Goal: Information Seeking & Learning: Learn about a topic

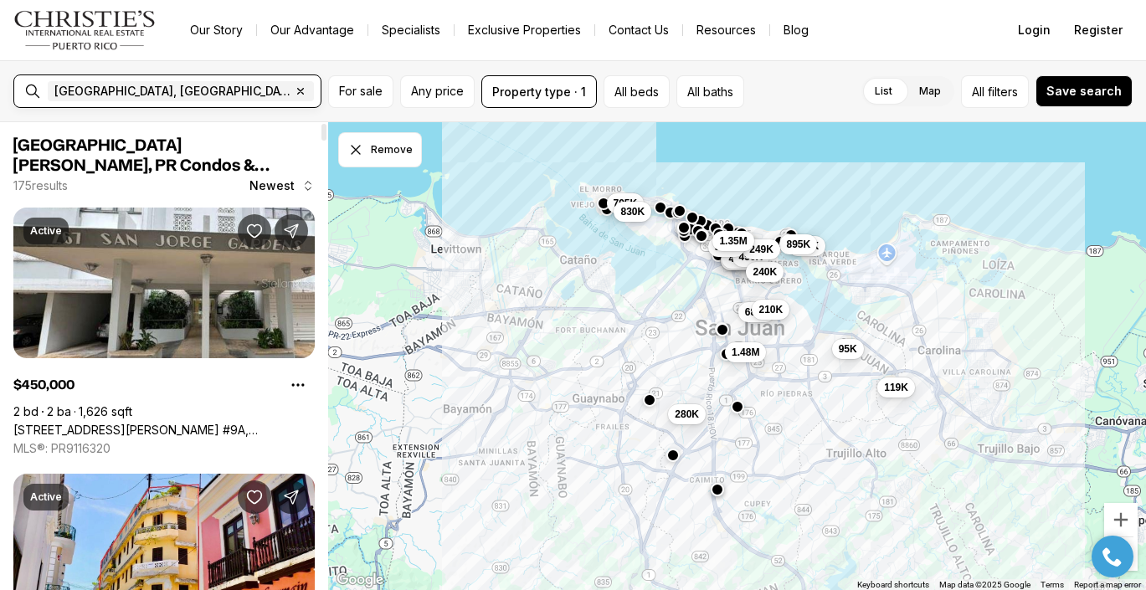
click at [317, 95] on input "text" at bounding box center [375, 91] width 117 height 20
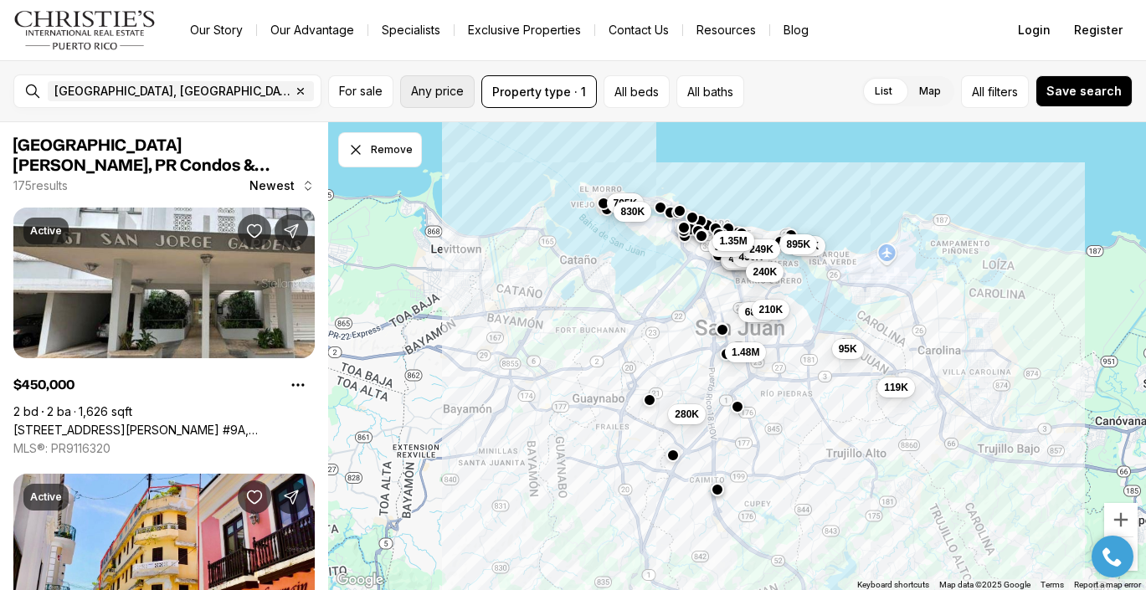
click at [439, 95] on span "Any price" at bounding box center [437, 91] width 53 height 13
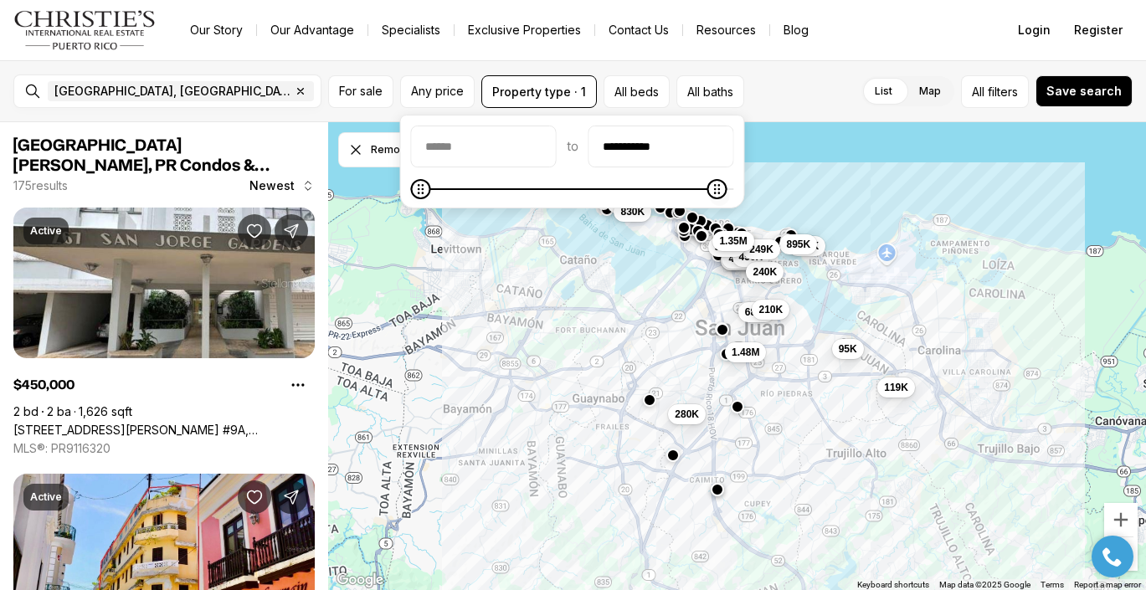
type input "**********"
click at [890, 195] on body "Go to: Homepage Our Story Our Advantage Specialists Exclusive Properties Contac…" at bounding box center [573, 295] width 1146 height 590
type input "********"
click at [388, 193] on body "Go to: Homepage Our Story Our Advantage Specialists Exclusive Properties Contac…" at bounding box center [573, 295] width 1146 height 590
type input "********"
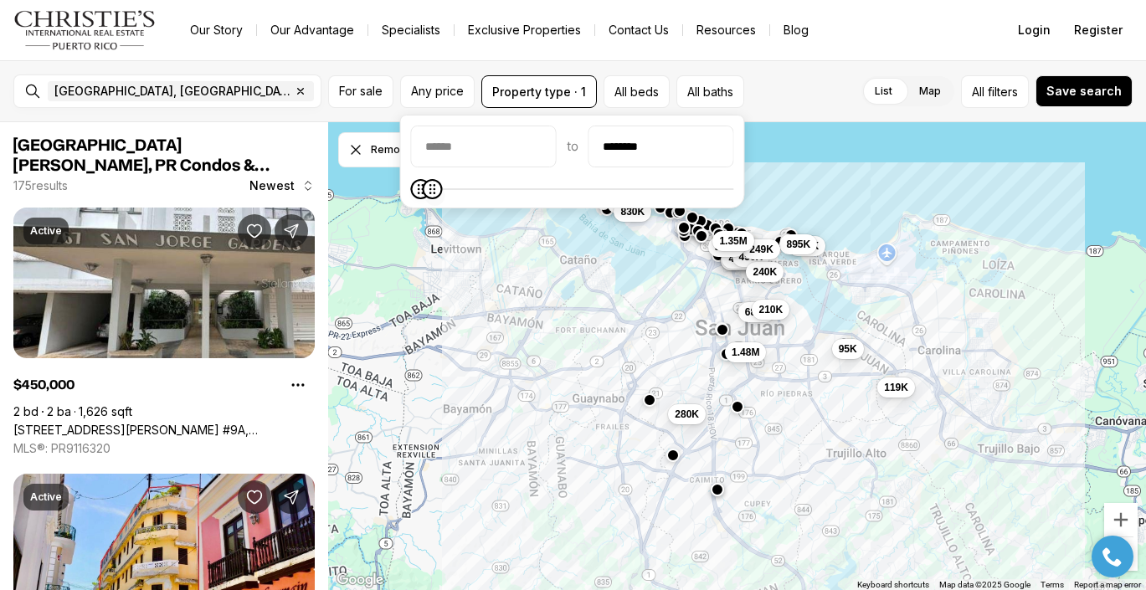
click at [428, 188] on span "Maximum" at bounding box center [432, 189] width 20 height 20
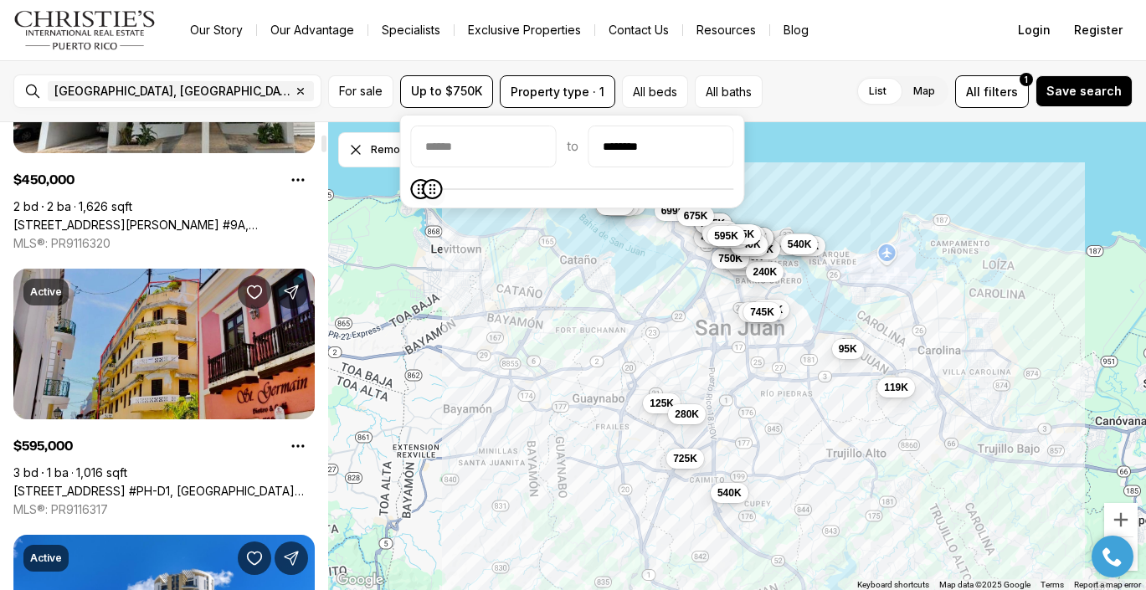
scroll to position [324, 0]
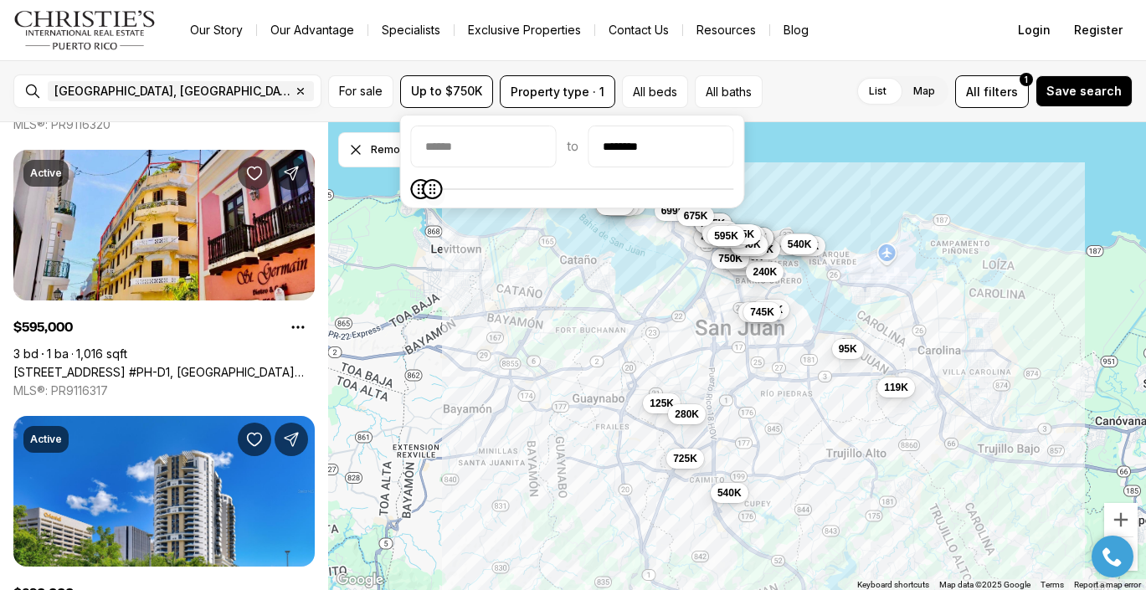
click at [831, 85] on div "List Map List Map All filters 1 Save search" at bounding box center [950, 91] width 363 height 33
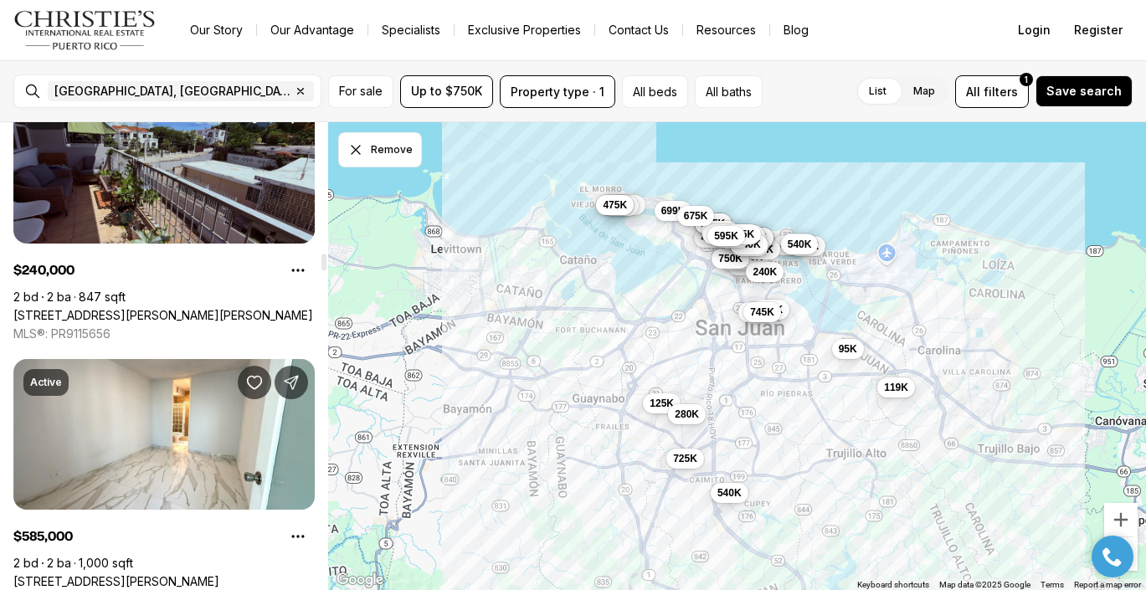
scroll to position [3667, 0]
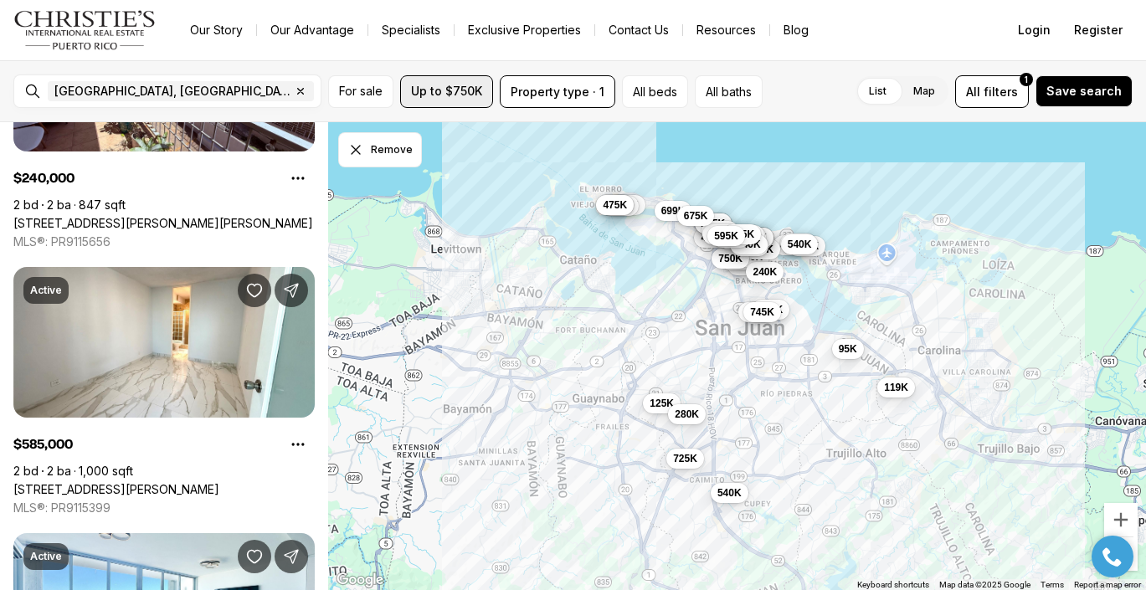
click at [446, 94] on span "Up to $750K" at bounding box center [446, 91] width 71 height 13
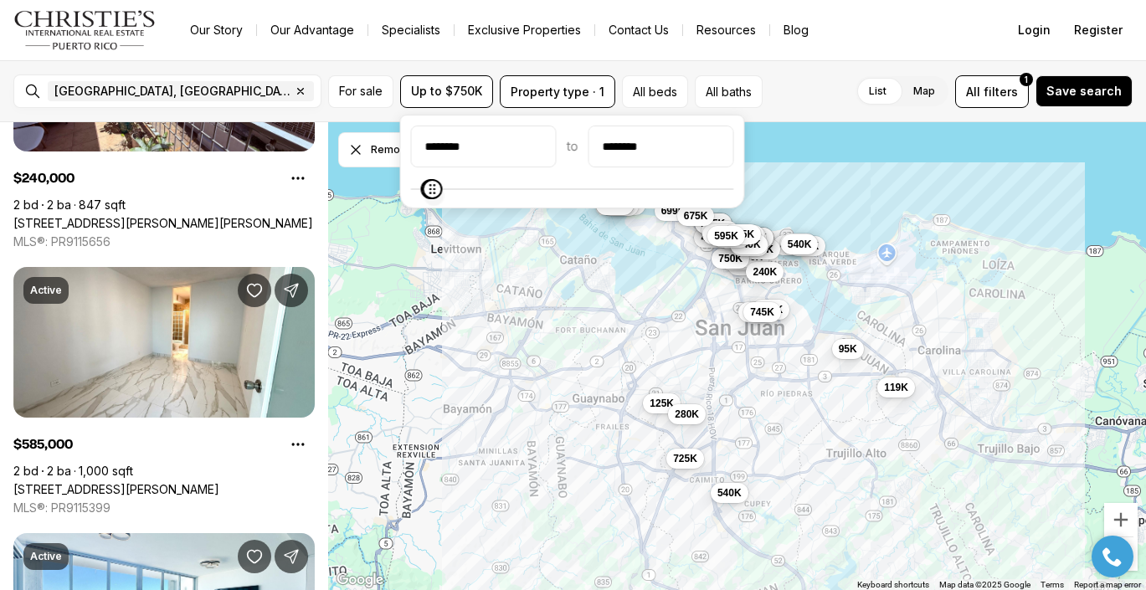
type input "********"
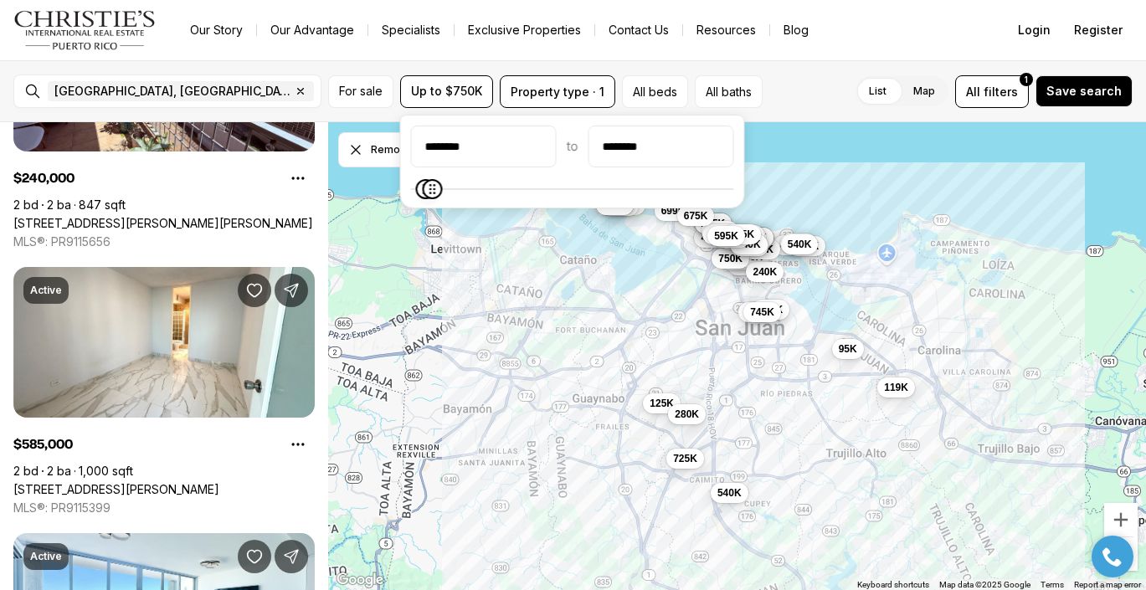
click at [419, 189] on span "Minimum" at bounding box center [426, 189] width 20 height 20
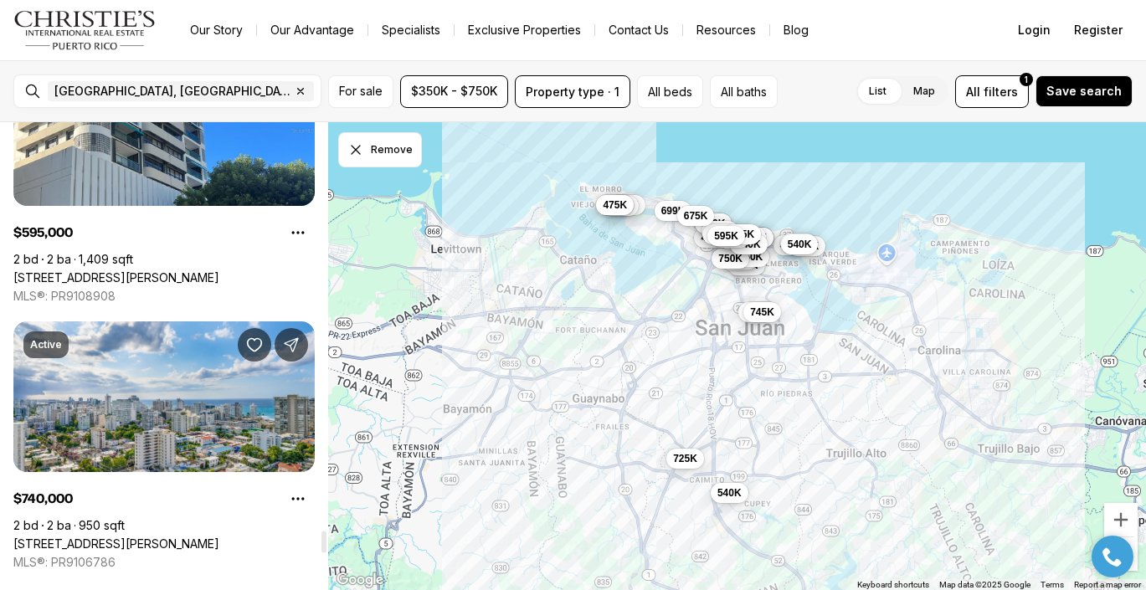
scroll to position [7630, 0]
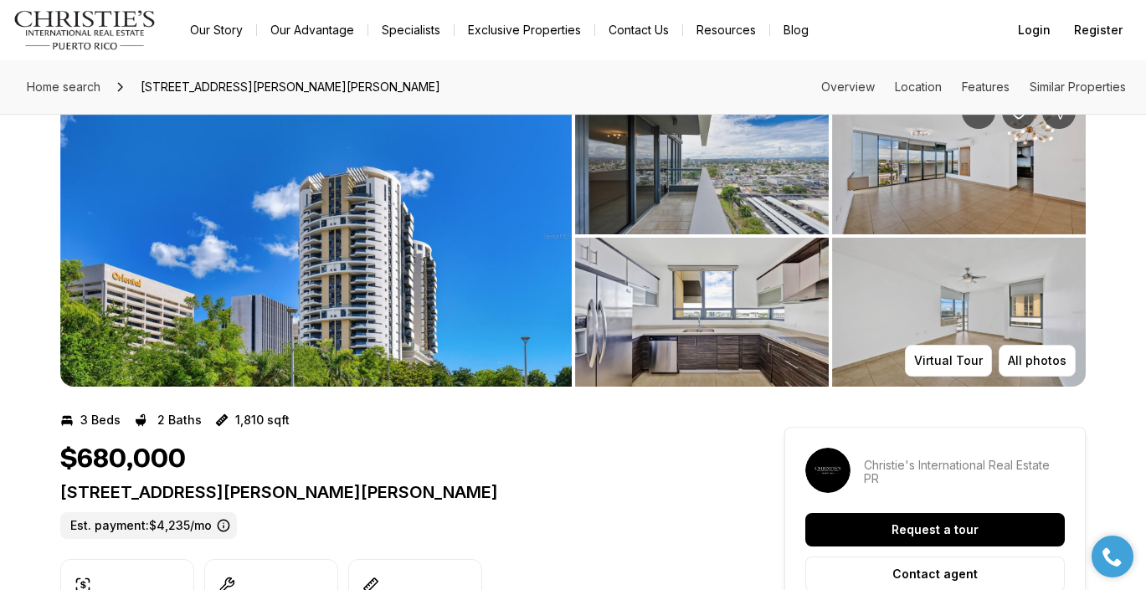
scroll to position [56, 0]
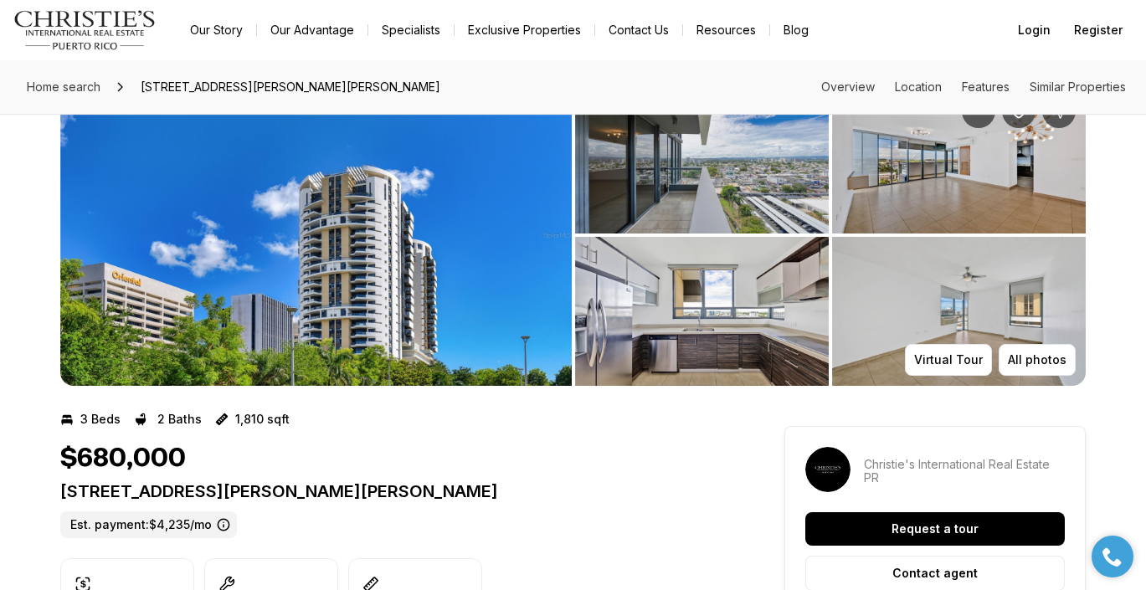
click at [727, 133] on img "View image gallery" at bounding box center [702, 159] width 254 height 149
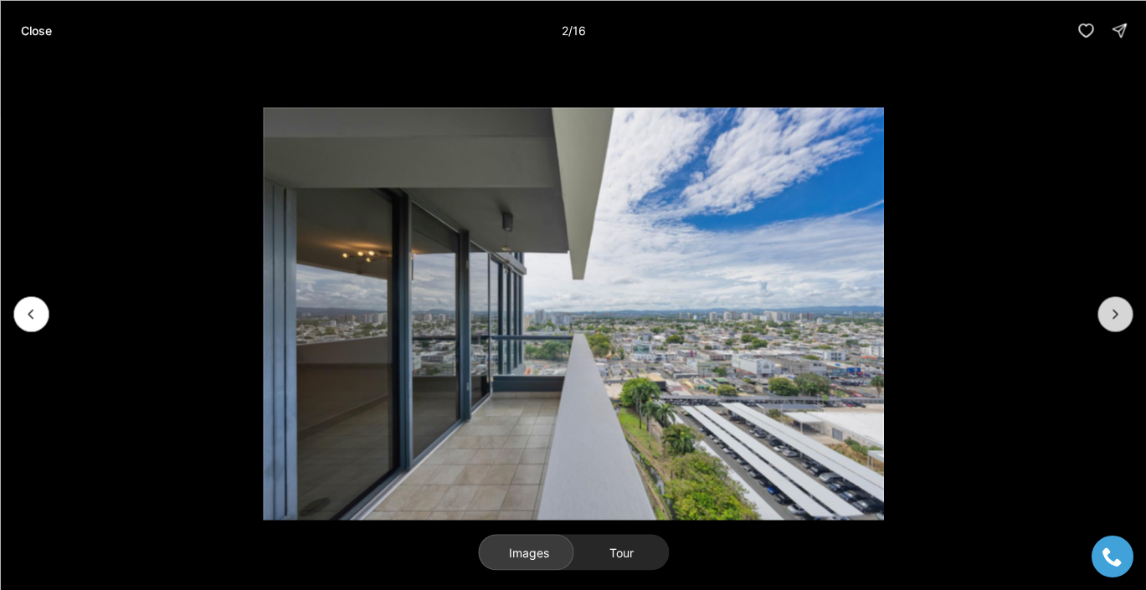
click at [1118, 317] on icon "Next slide" at bounding box center [1115, 314] width 17 height 17
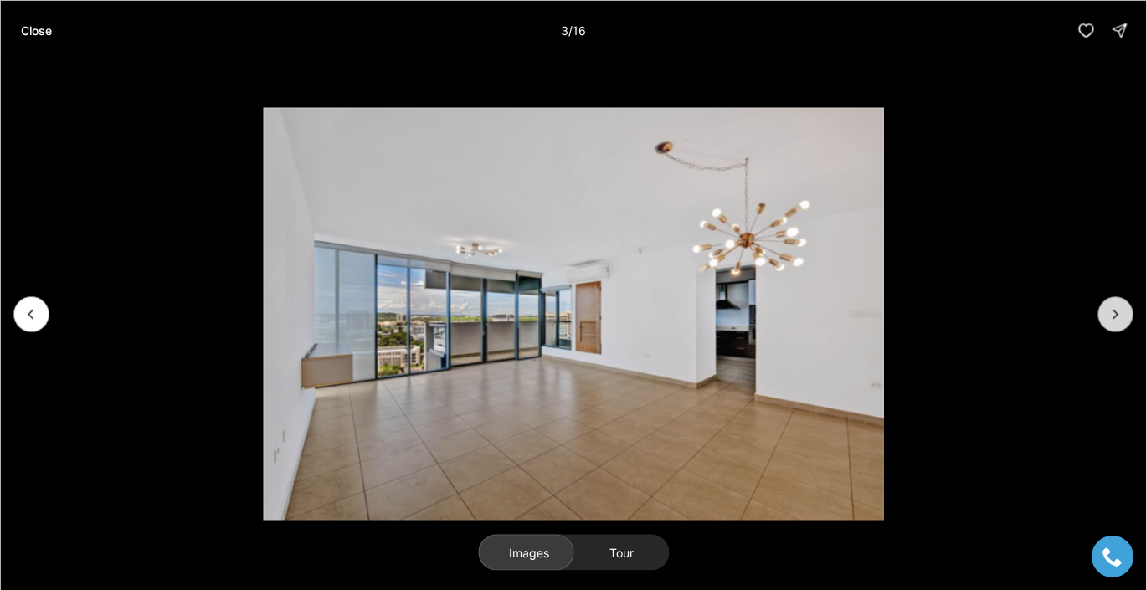
click at [1118, 317] on icon "Next slide" at bounding box center [1115, 314] width 17 height 17
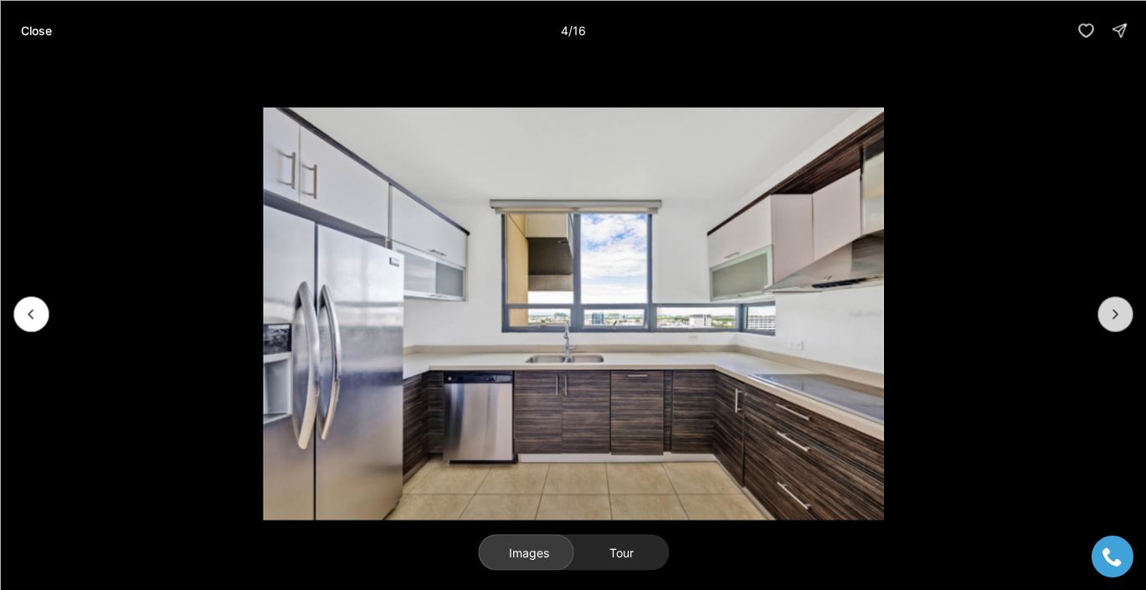
click at [1118, 317] on icon "Next slide" at bounding box center [1115, 314] width 17 height 17
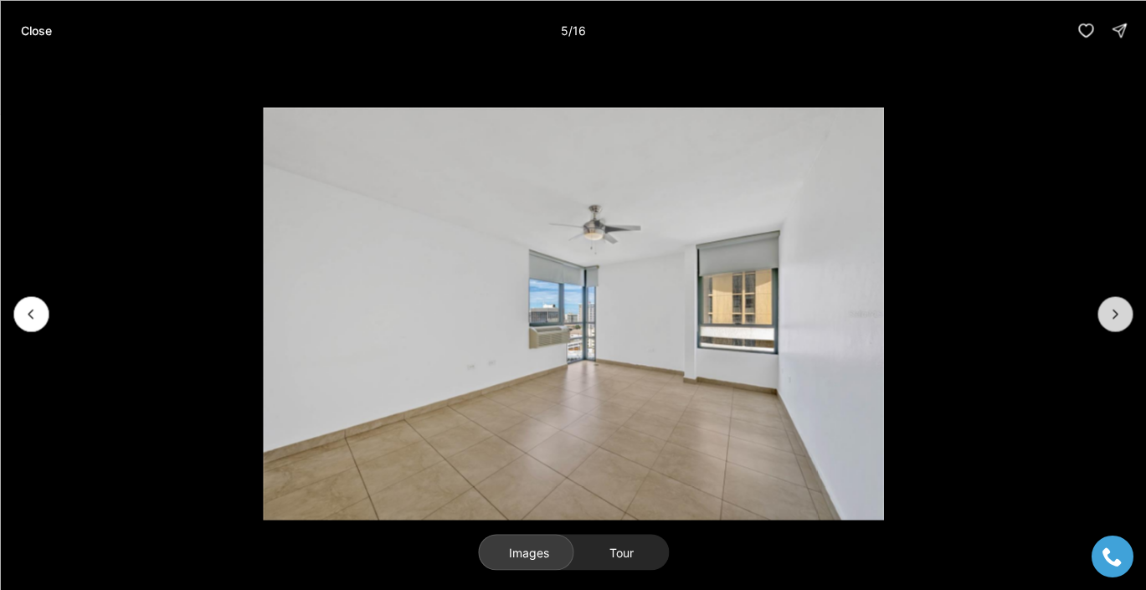
click at [1118, 317] on icon "Next slide" at bounding box center [1115, 314] width 17 height 17
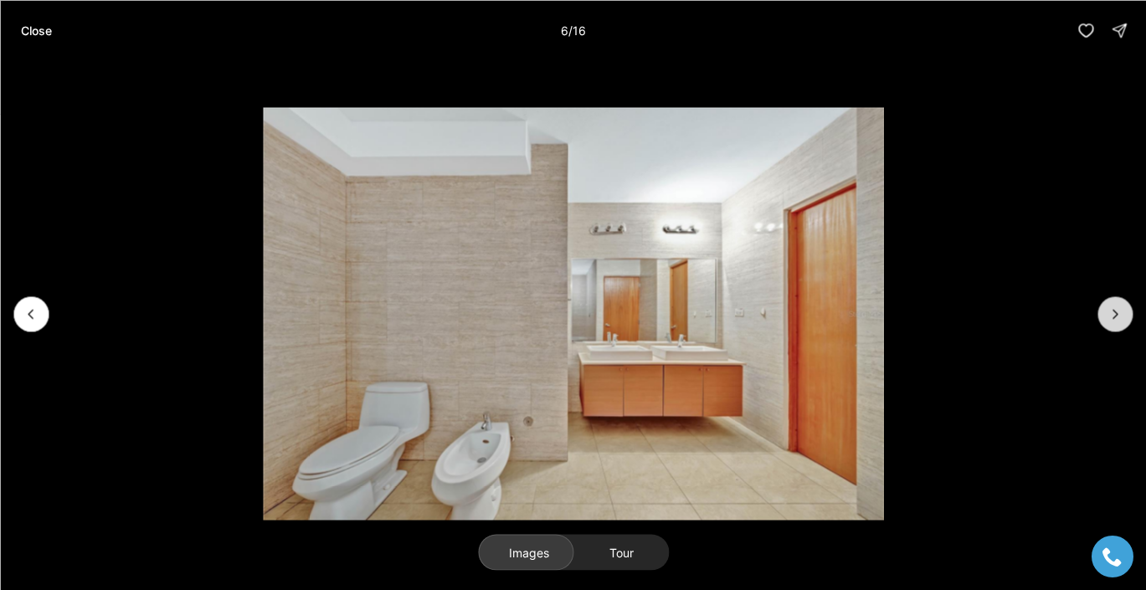
click at [1118, 317] on icon "Next slide" at bounding box center [1115, 314] width 17 height 17
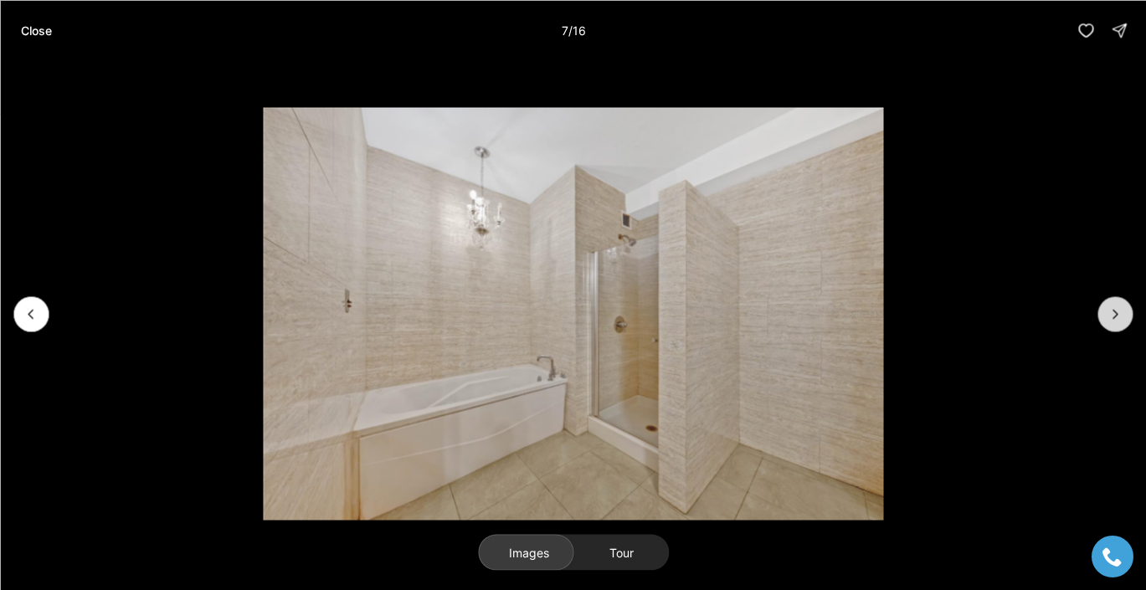
click at [1118, 317] on icon "Next slide" at bounding box center [1115, 314] width 17 height 17
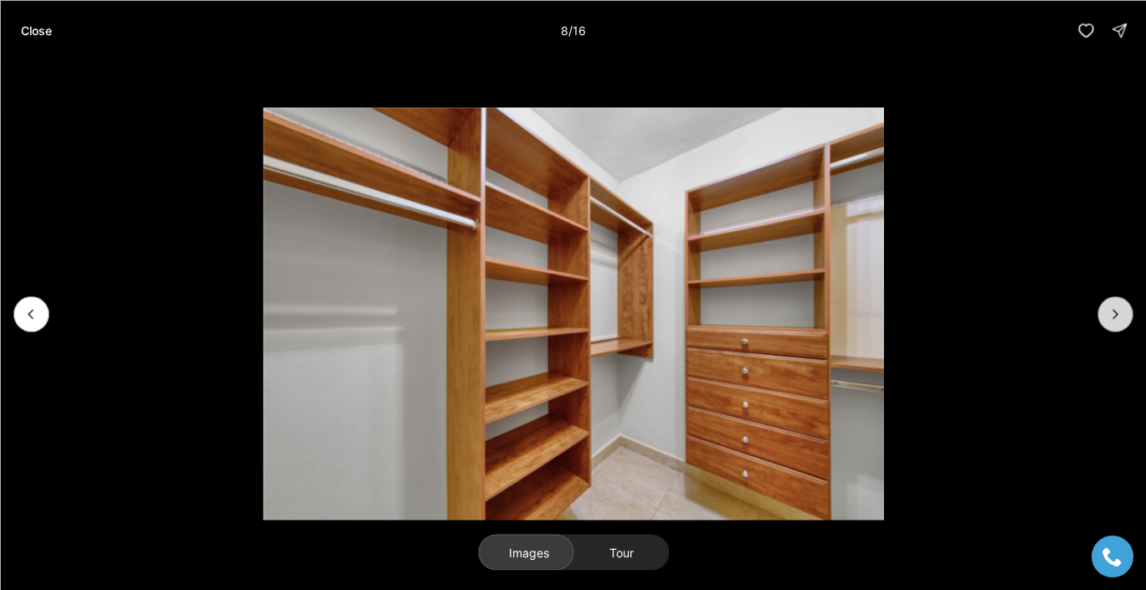
click at [1118, 318] on icon "Next slide" at bounding box center [1115, 314] width 17 height 17
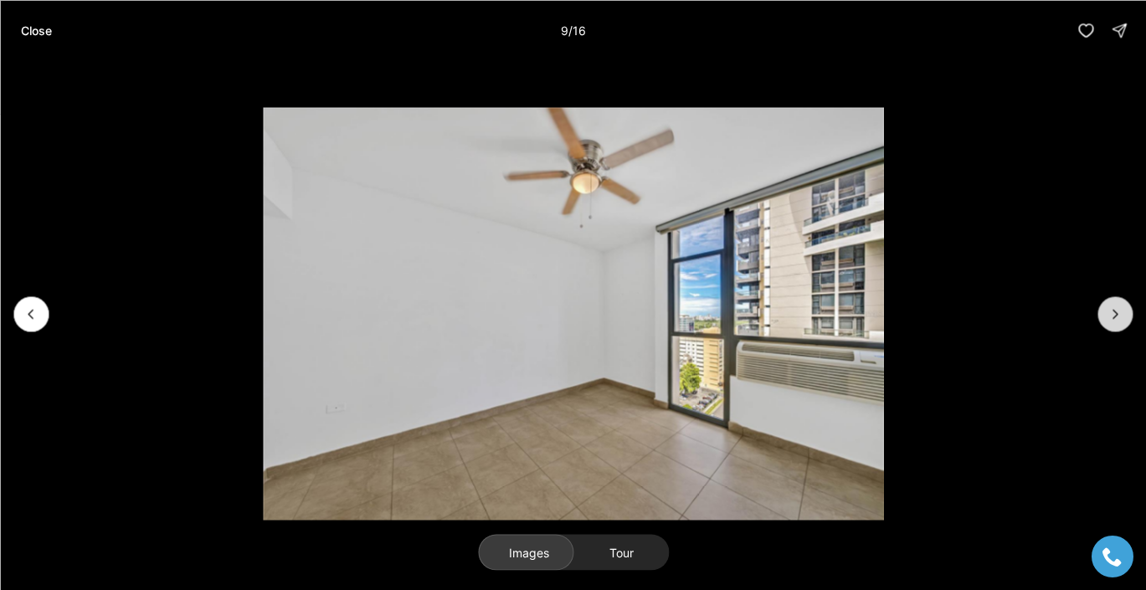
click at [1118, 318] on icon "Next slide" at bounding box center [1115, 314] width 17 height 17
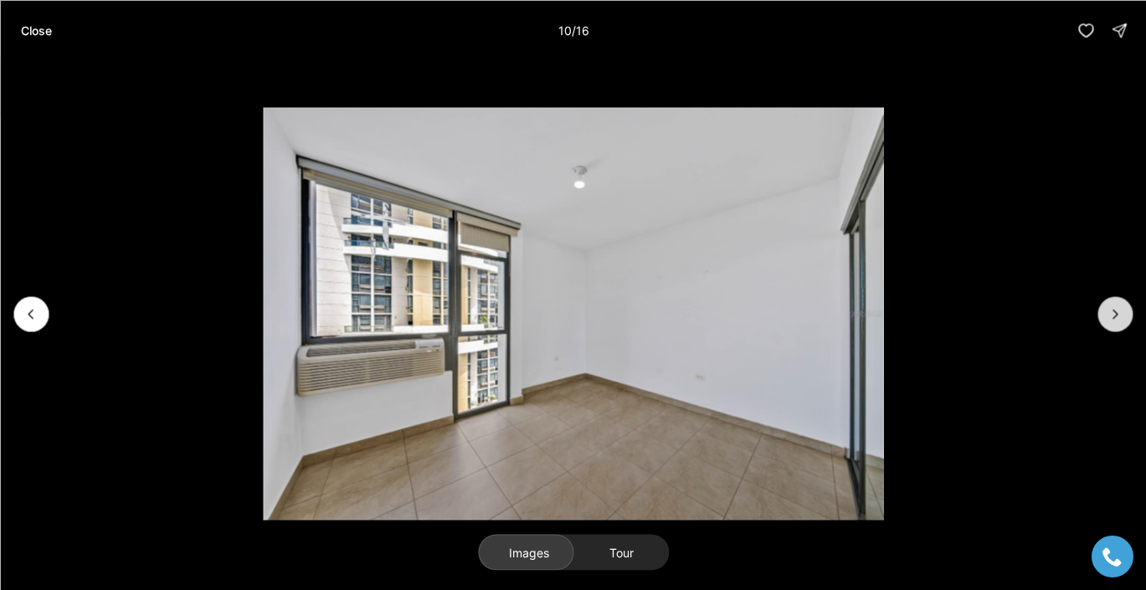
click at [1118, 318] on icon "Next slide" at bounding box center [1115, 314] width 17 height 17
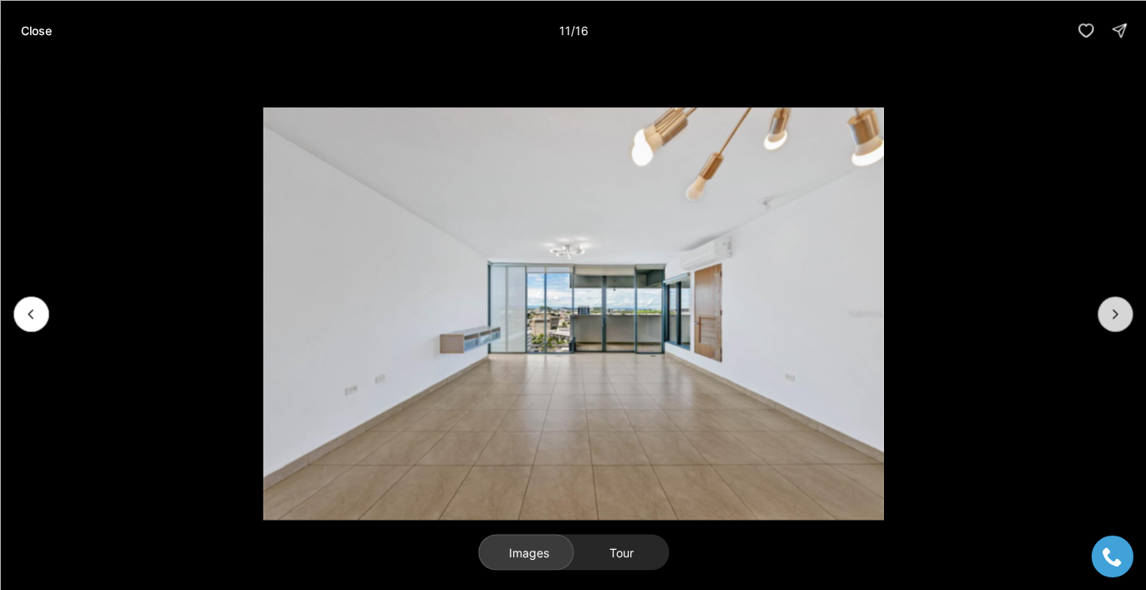
click at [1119, 318] on icon "Next slide" at bounding box center [1115, 314] width 17 height 17
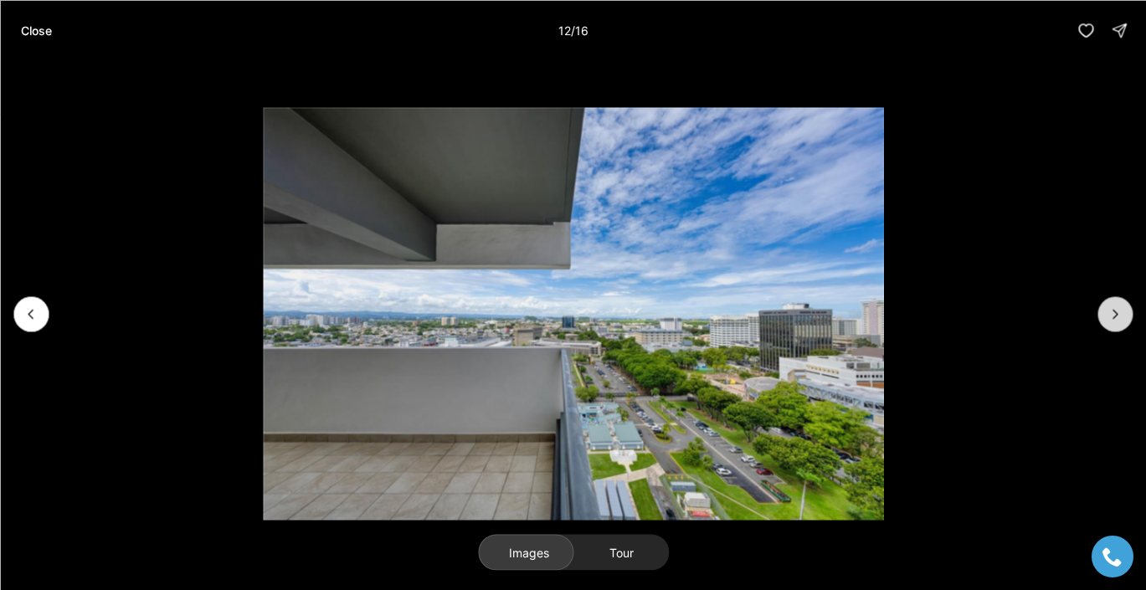
click at [1119, 320] on icon "Next slide" at bounding box center [1115, 314] width 17 height 17
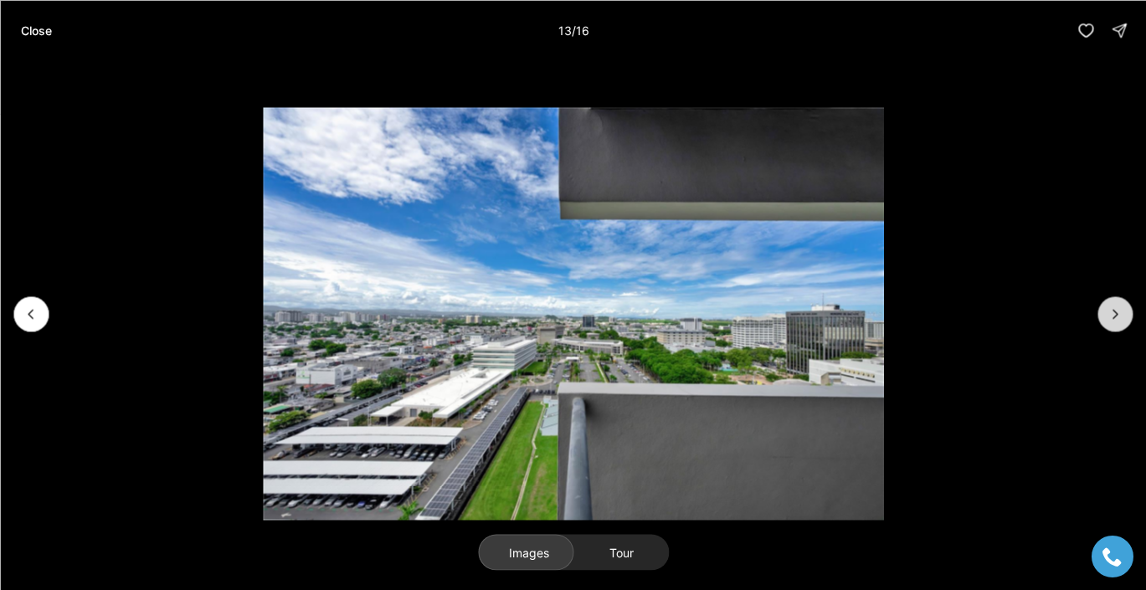
click at [1119, 321] on icon "Next slide" at bounding box center [1115, 314] width 17 height 17
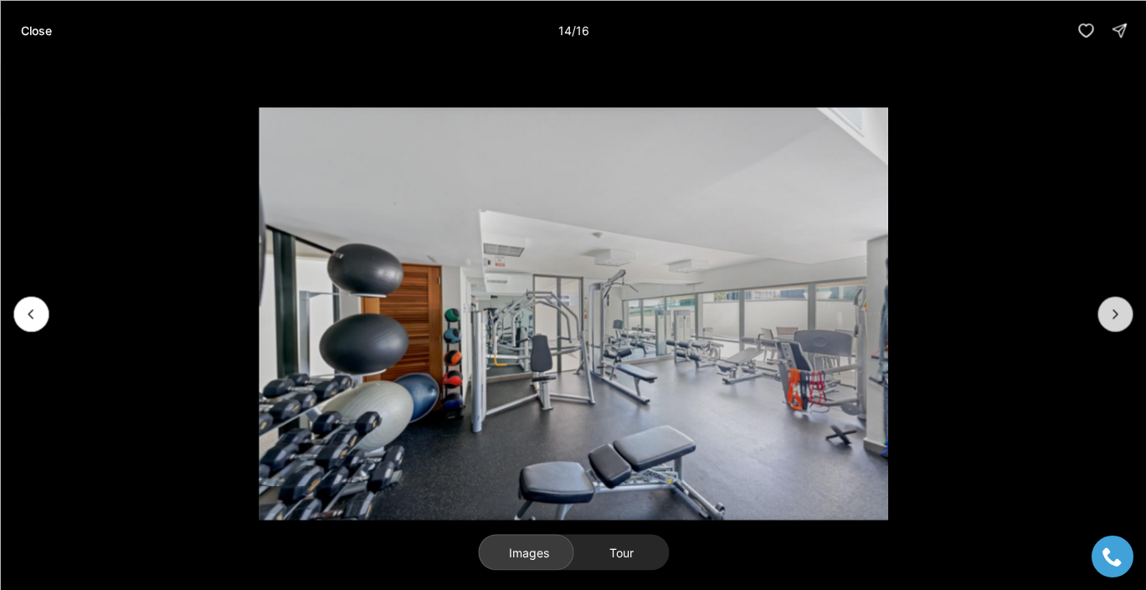
click at [1119, 321] on icon "Next slide" at bounding box center [1115, 314] width 17 height 17
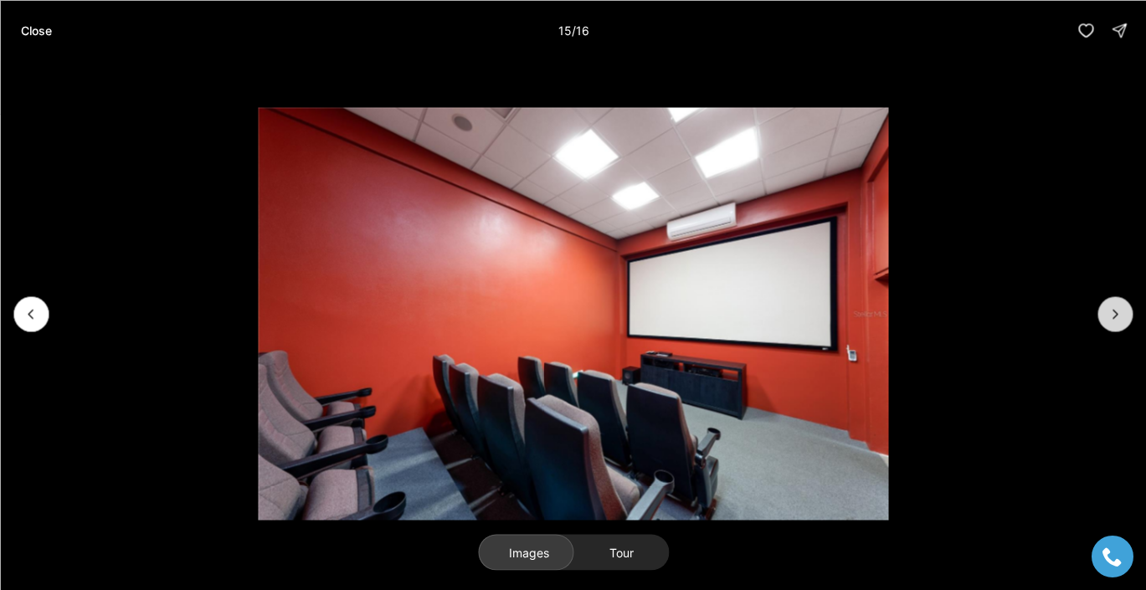
click at [1119, 322] on button "Next slide" at bounding box center [1114, 313] width 35 height 35
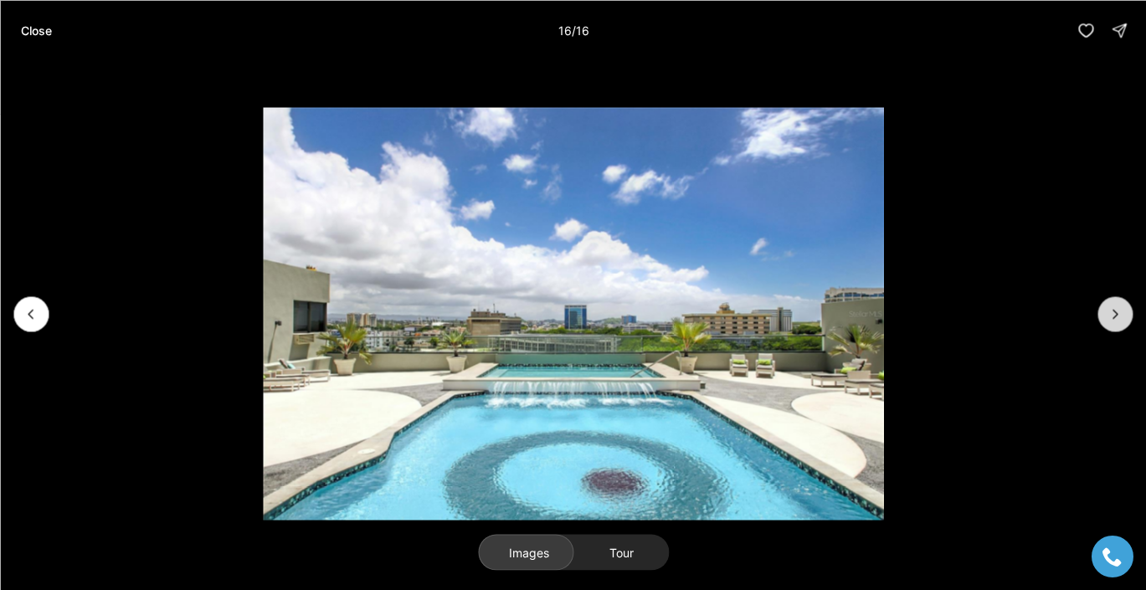
click at [1119, 322] on div at bounding box center [1114, 313] width 35 height 35
click at [31, 28] on p "Close" at bounding box center [35, 29] width 31 height 13
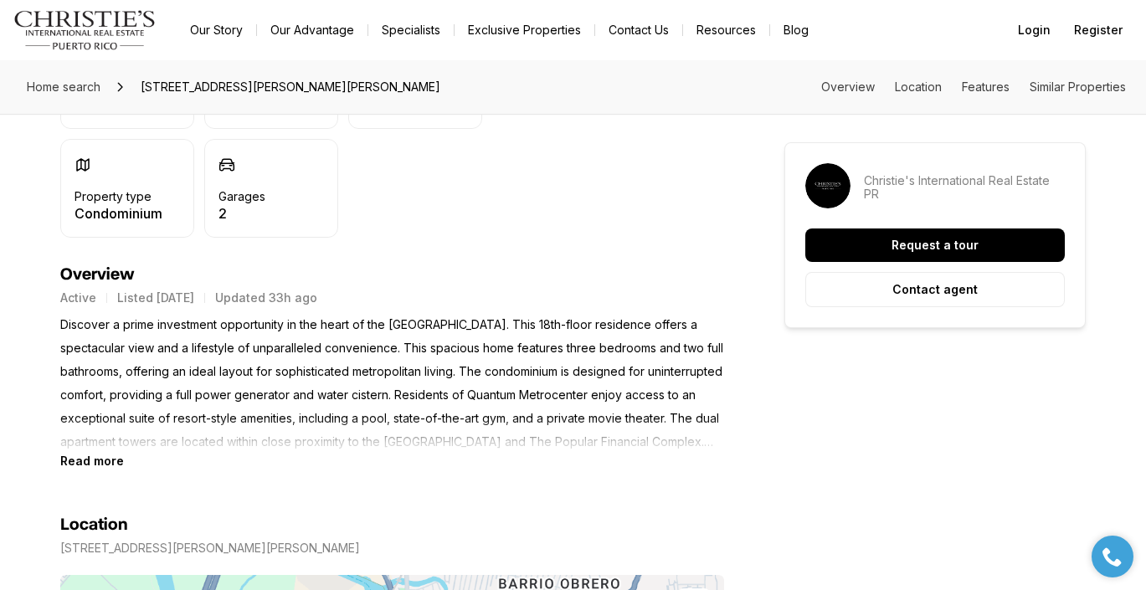
scroll to position [589, 0]
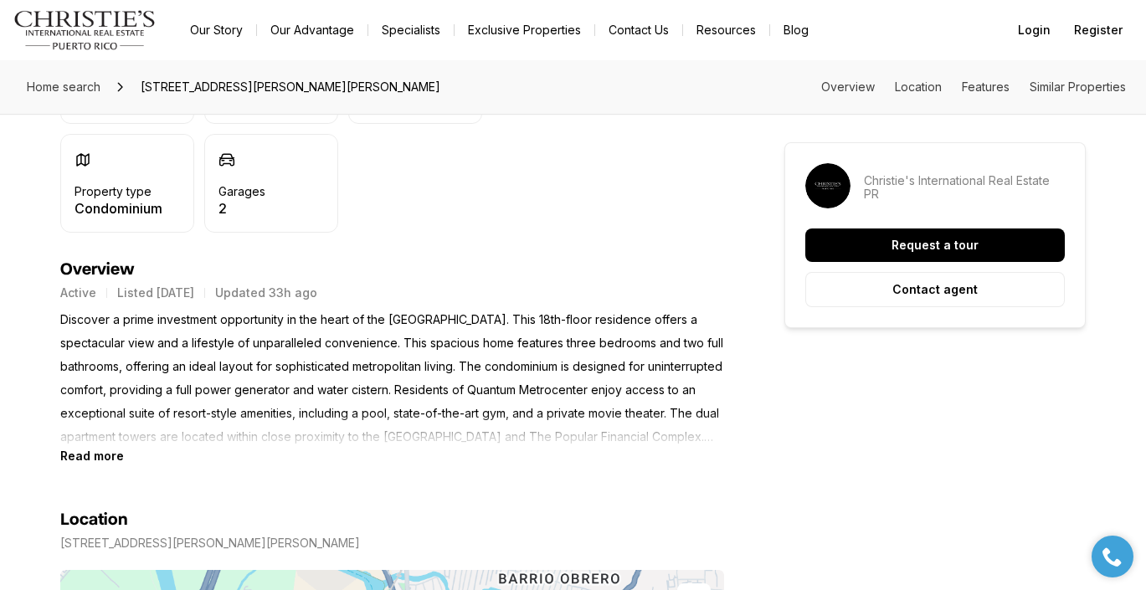
click at [98, 458] on b "Read more" at bounding box center [92, 456] width 64 height 14
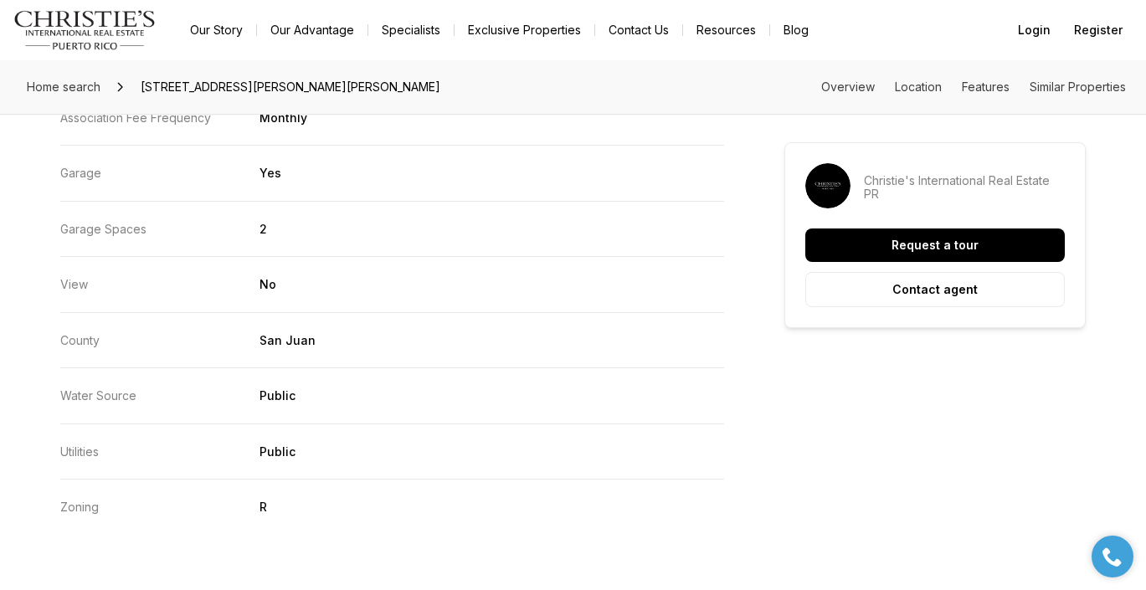
scroll to position [3301, 0]
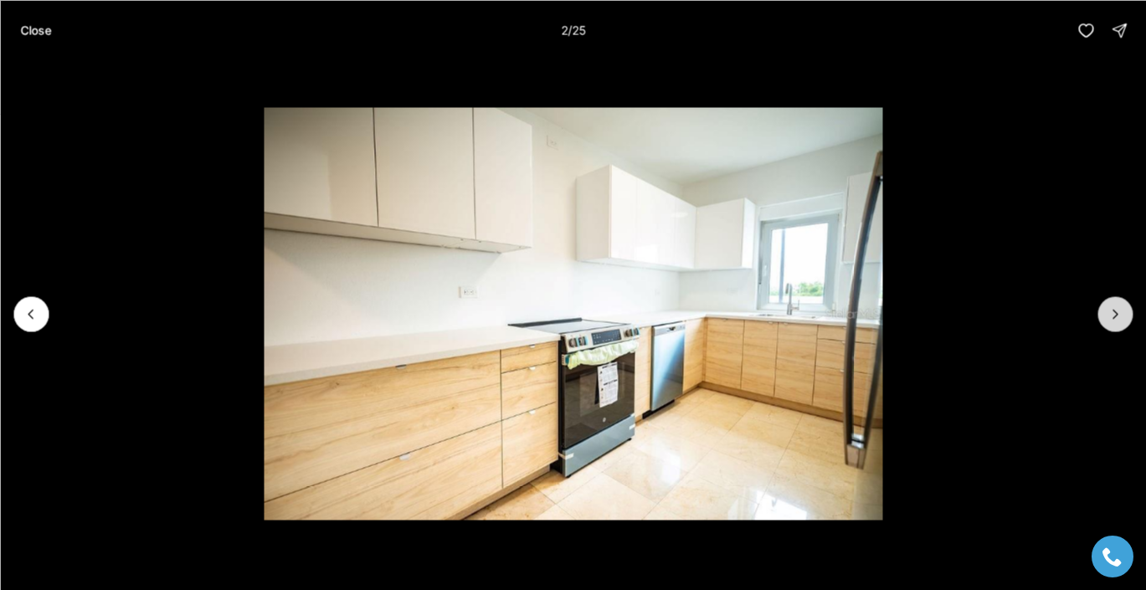
click at [1114, 316] on icon "Next slide" at bounding box center [1115, 314] width 4 height 8
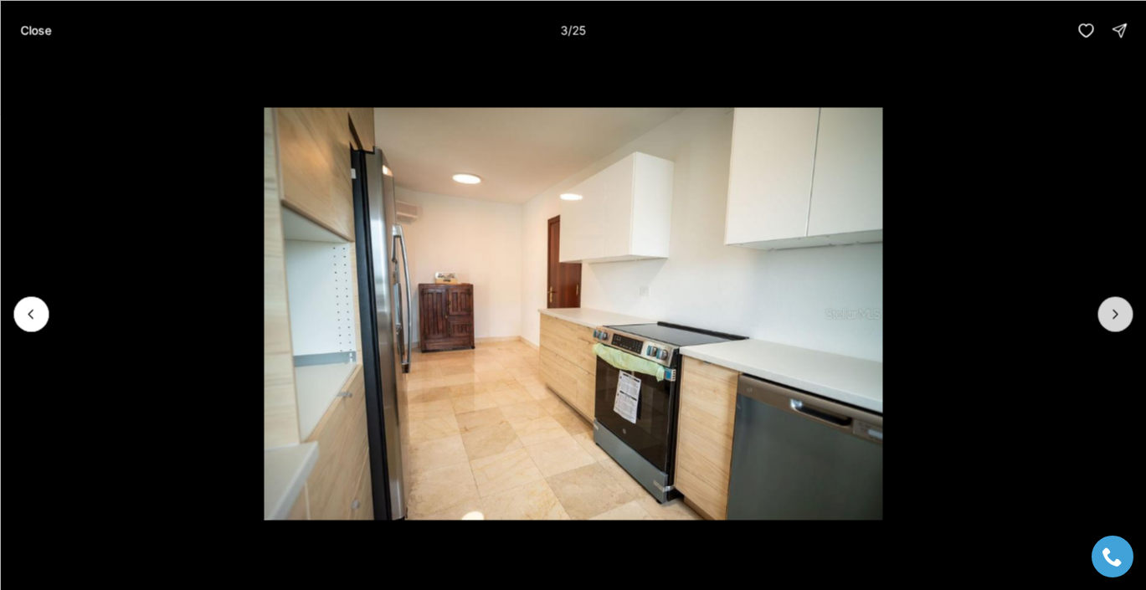
click at [1115, 317] on icon "Next slide" at bounding box center [1115, 314] width 17 height 17
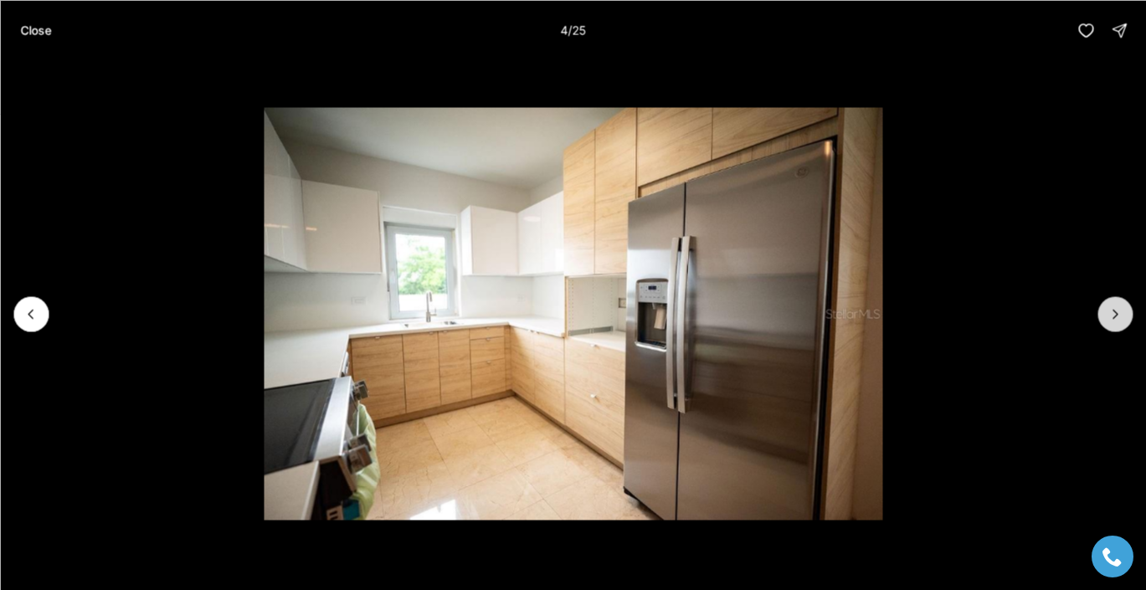
click at [1115, 316] on icon "Next slide" at bounding box center [1115, 314] width 17 height 17
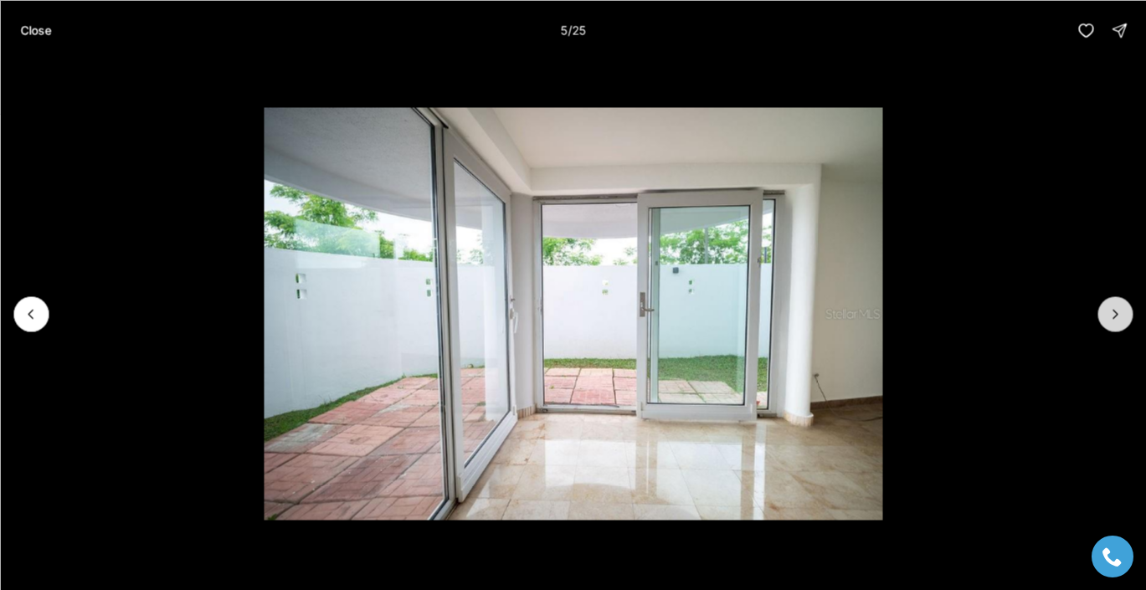
click at [1115, 316] on icon "Next slide" at bounding box center [1115, 314] width 17 height 17
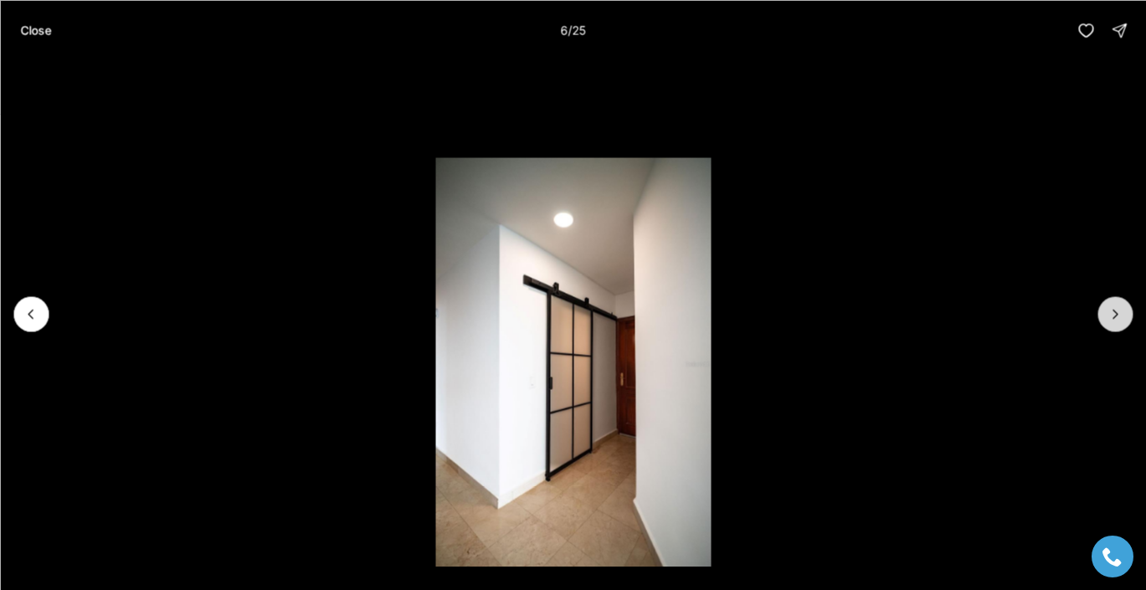
click at [1115, 317] on icon "Next slide" at bounding box center [1115, 314] width 17 height 17
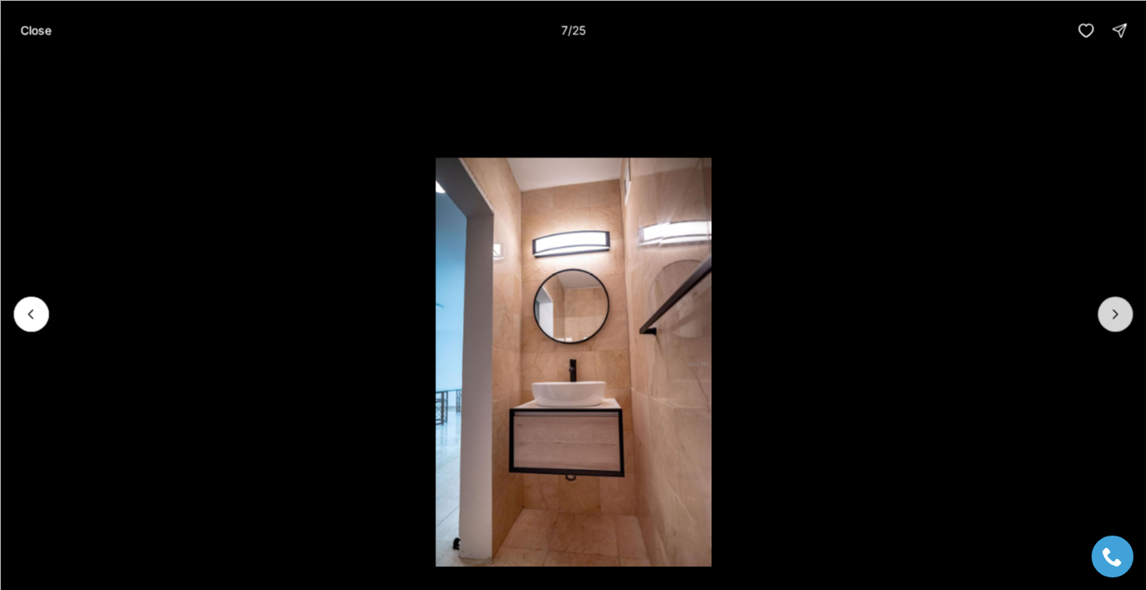
click at [1115, 317] on icon "Next slide" at bounding box center [1115, 314] width 17 height 17
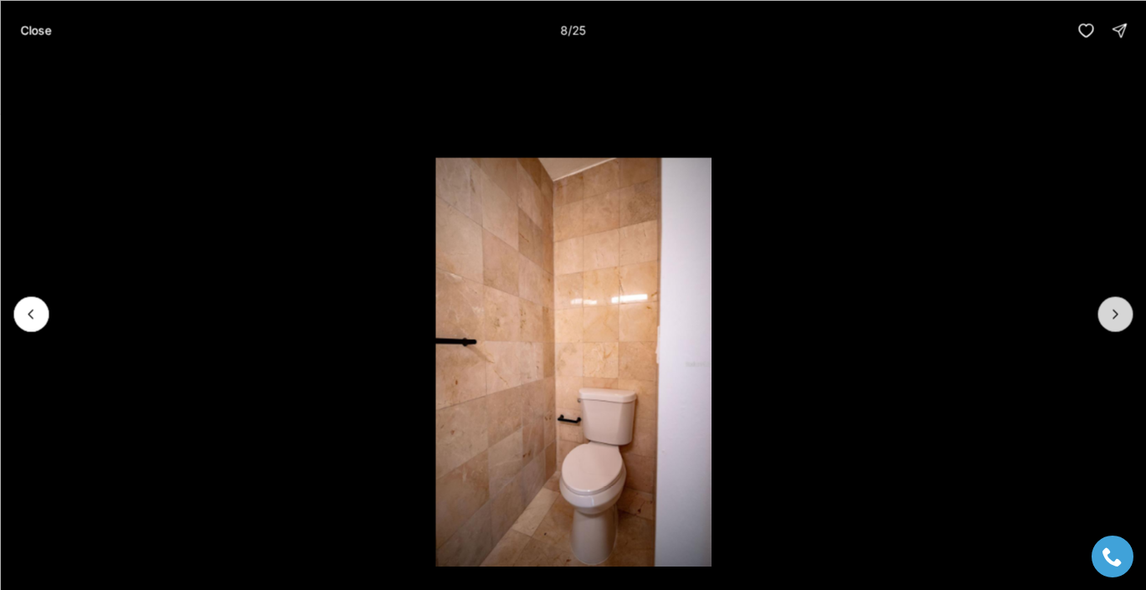
click at [1115, 317] on icon "Next slide" at bounding box center [1115, 314] width 17 height 17
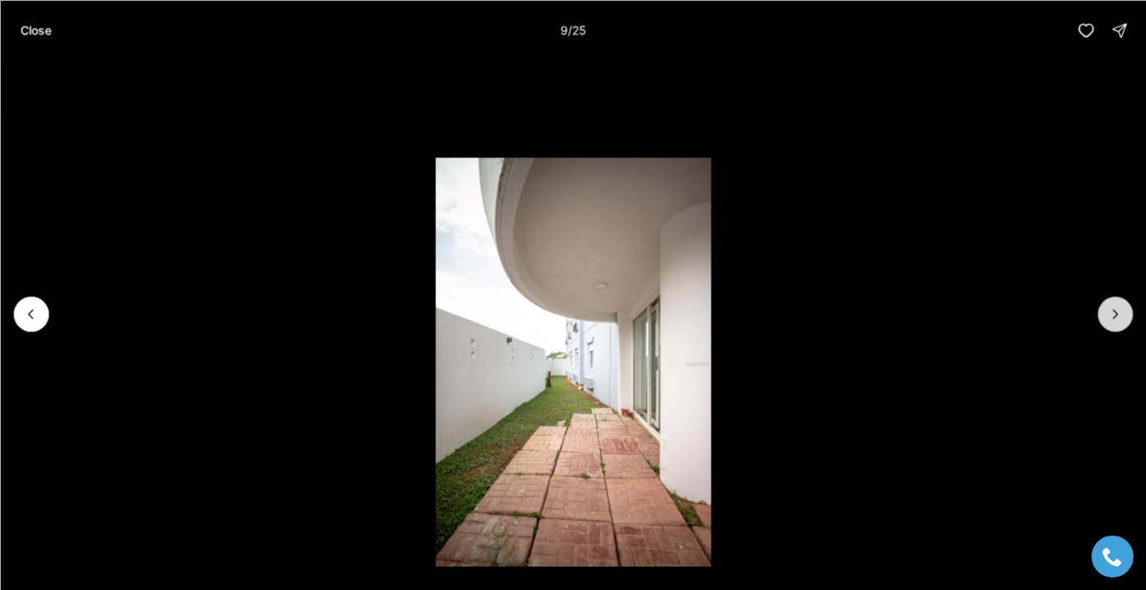
click at [1115, 317] on icon "Next slide" at bounding box center [1115, 314] width 17 height 17
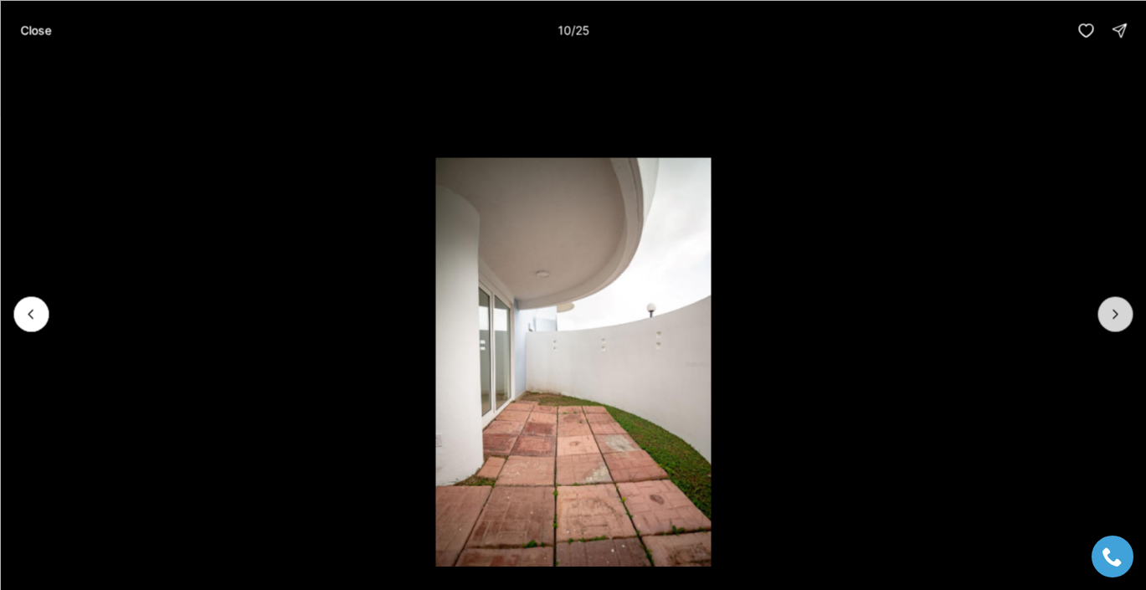
click at [1115, 317] on icon "Next slide" at bounding box center [1115, 314] width 17 height 17
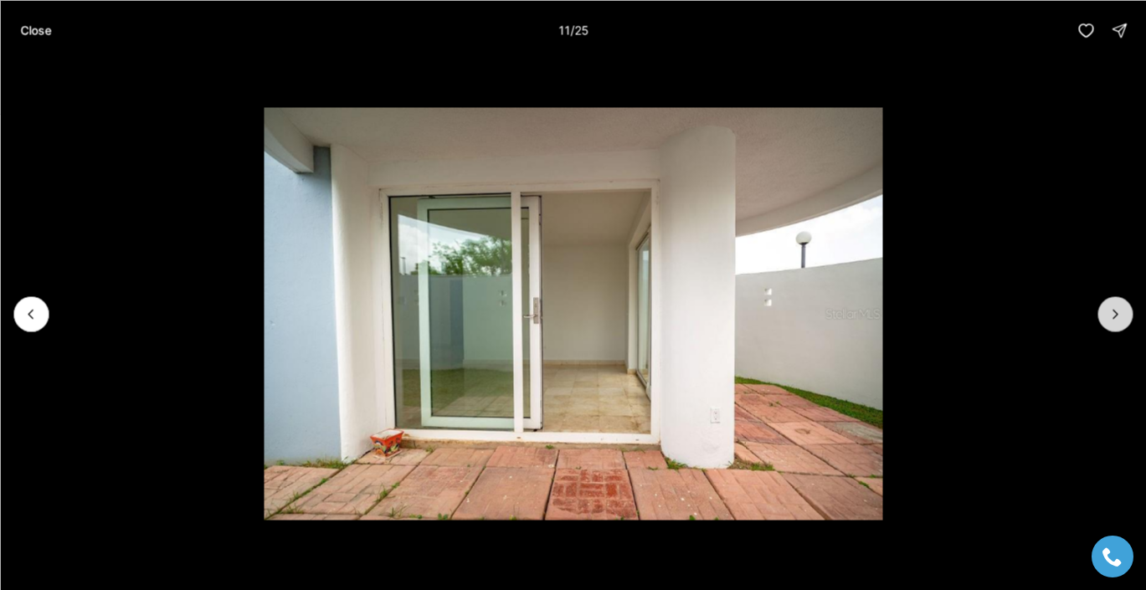
click at [1115, 317] on icon "Next slide" at bounding box center [1115, 314] width 17 height 17
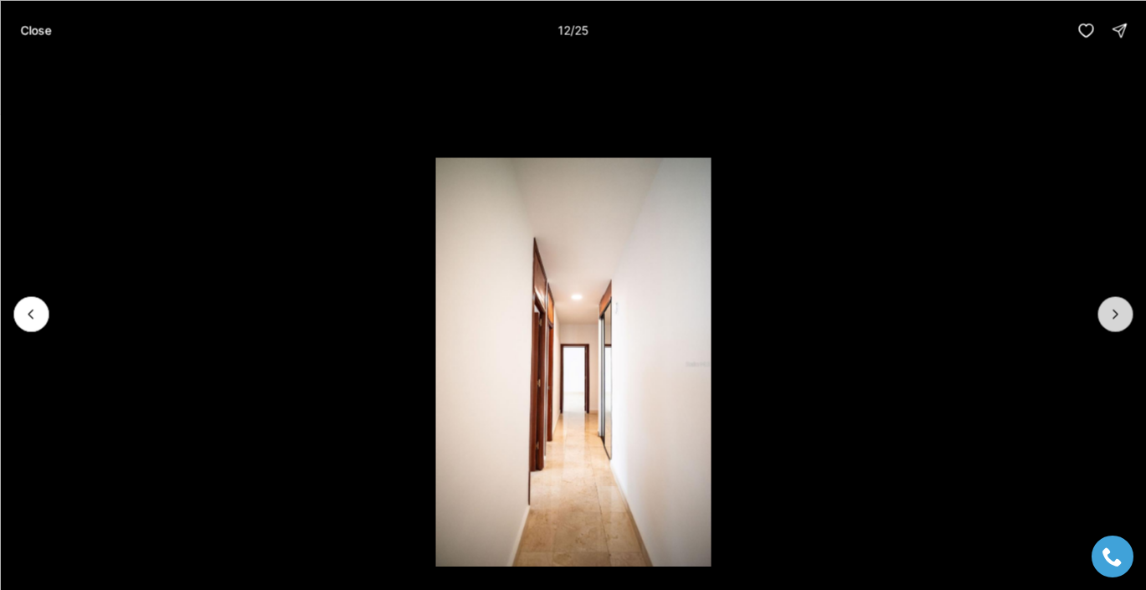
click at [1115, 317] on icon "Next slide" at bounding box center [1115, 314] width 17 height 17
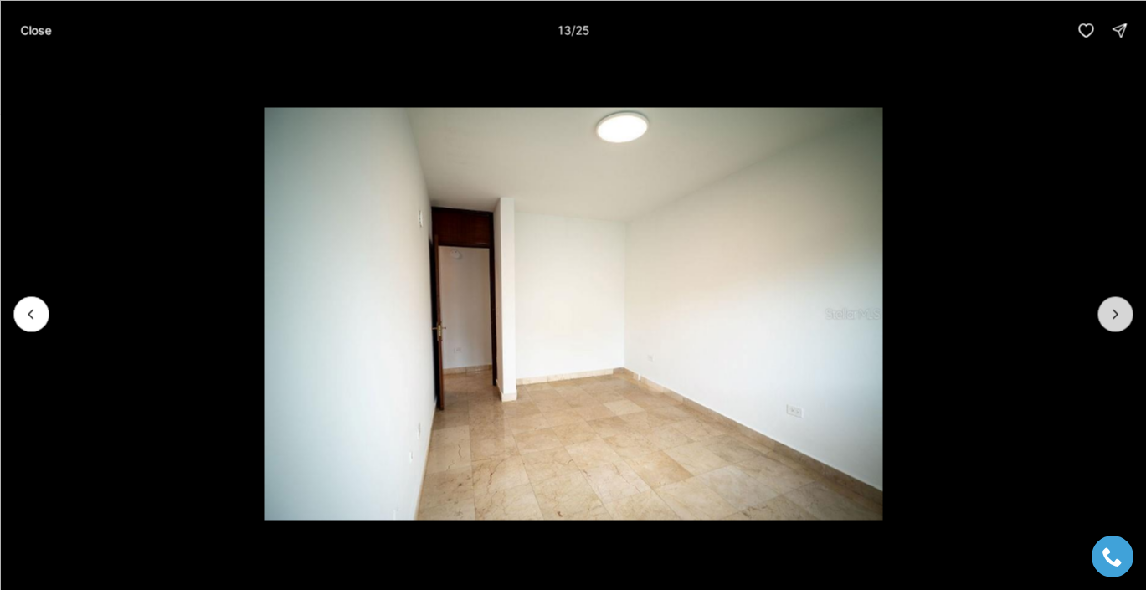
click at [1115, 317] on icon "Next slide" at bounding box center [1115, 314] width 17 height 17
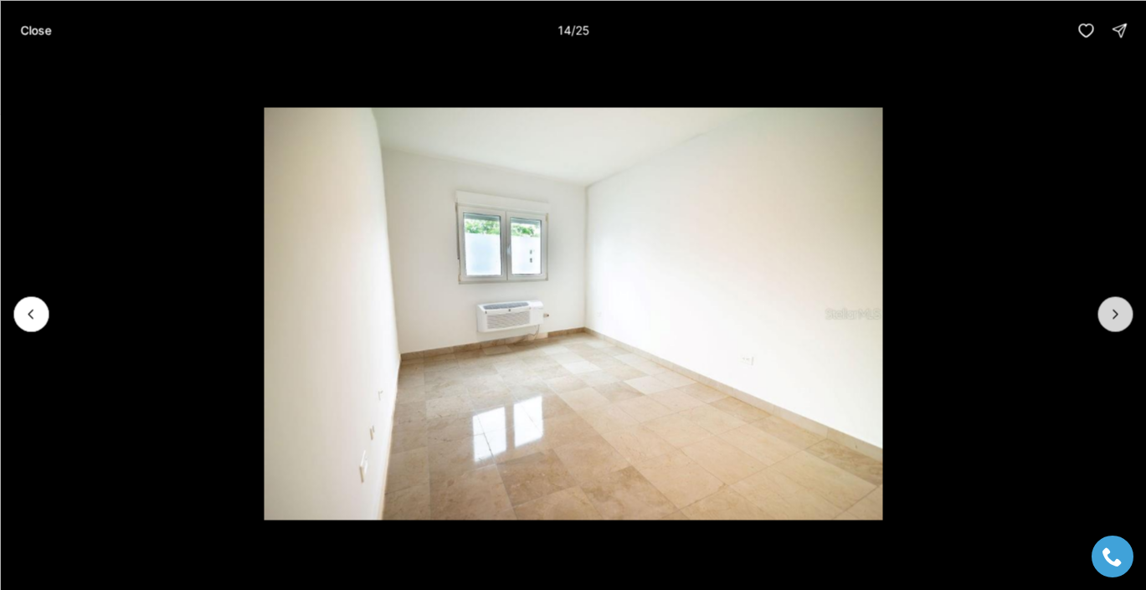
click at [1115, 317] on icon "Next slide" at bounding box center [1115, 314] width 17 height 17
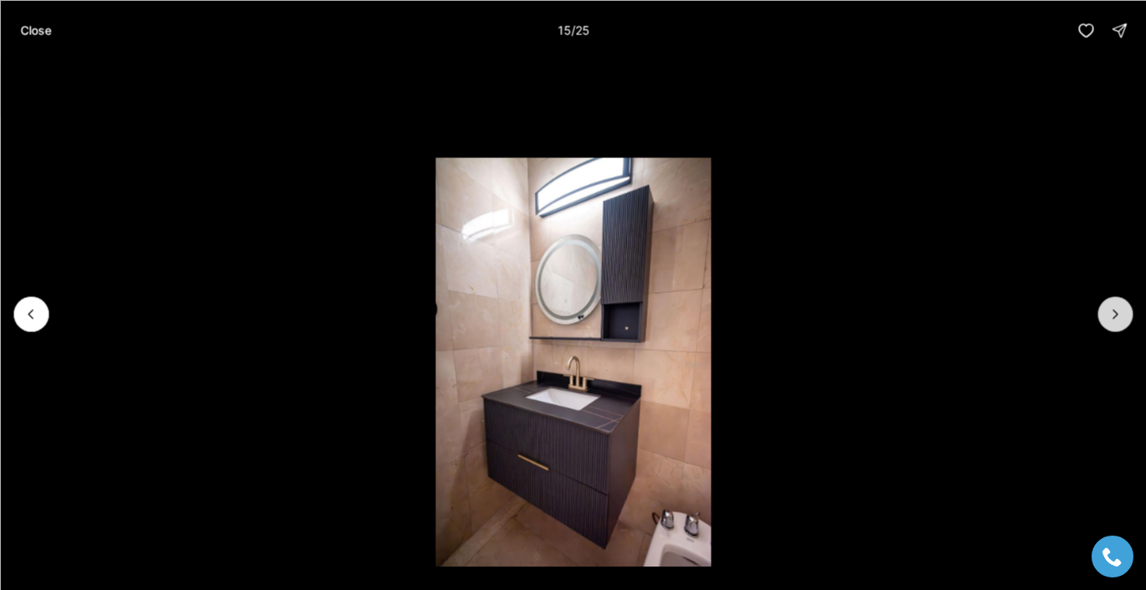
click at [1115, 318] on icon "Next slide" at bounding box center [1115, 314] width 17 height 17
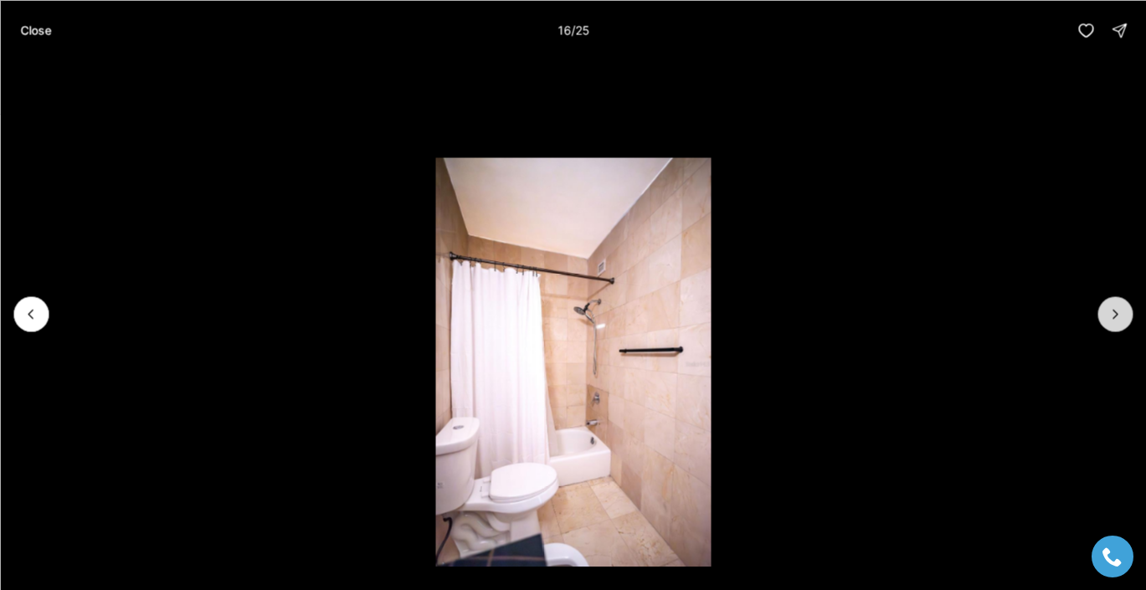
click at [1115, 318] on icon "Next slide" at bounding box center [1115, 314] width 17 height 17
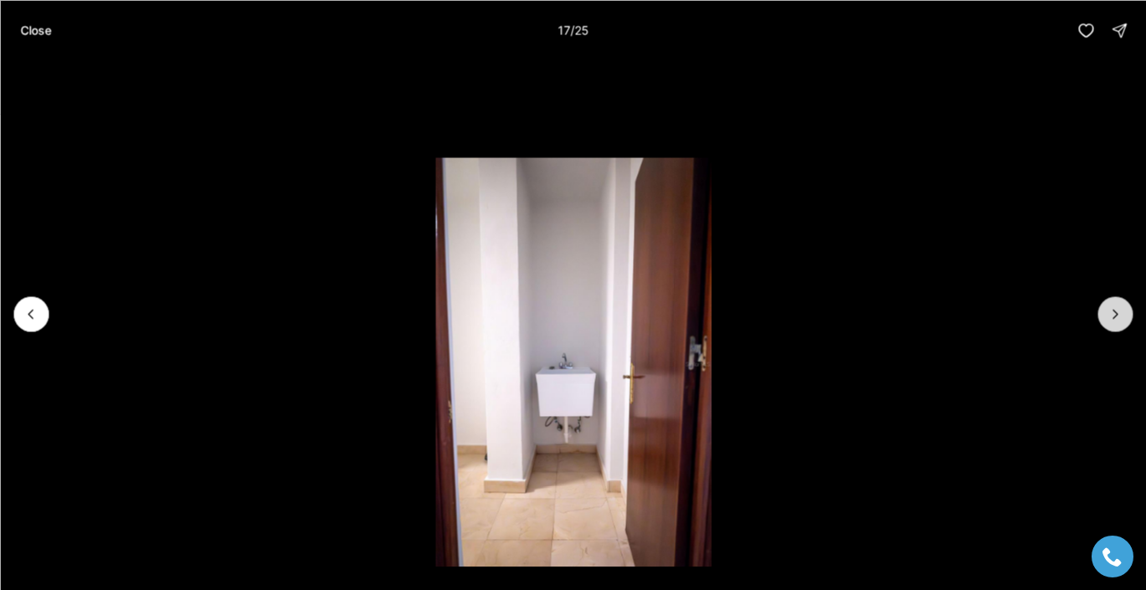
click at [1115, 318] on icon "Next slide" at bounding box center [1115, 314] width 17 height 17
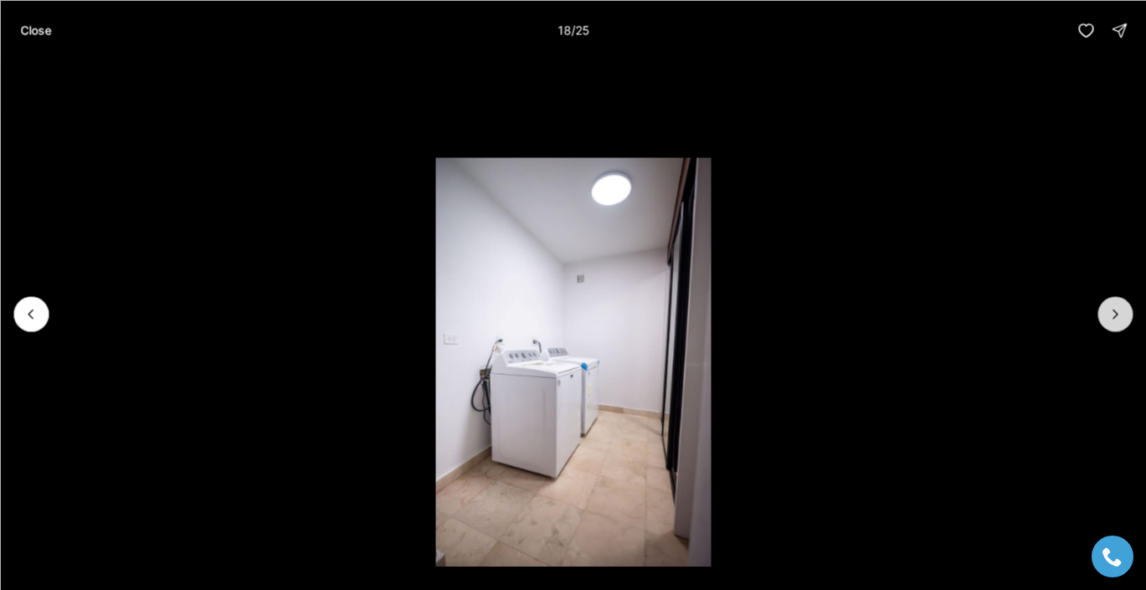
click at [1115, 318] on icon "Next slide" at bounding box center [1115, 314] width 17 height 17
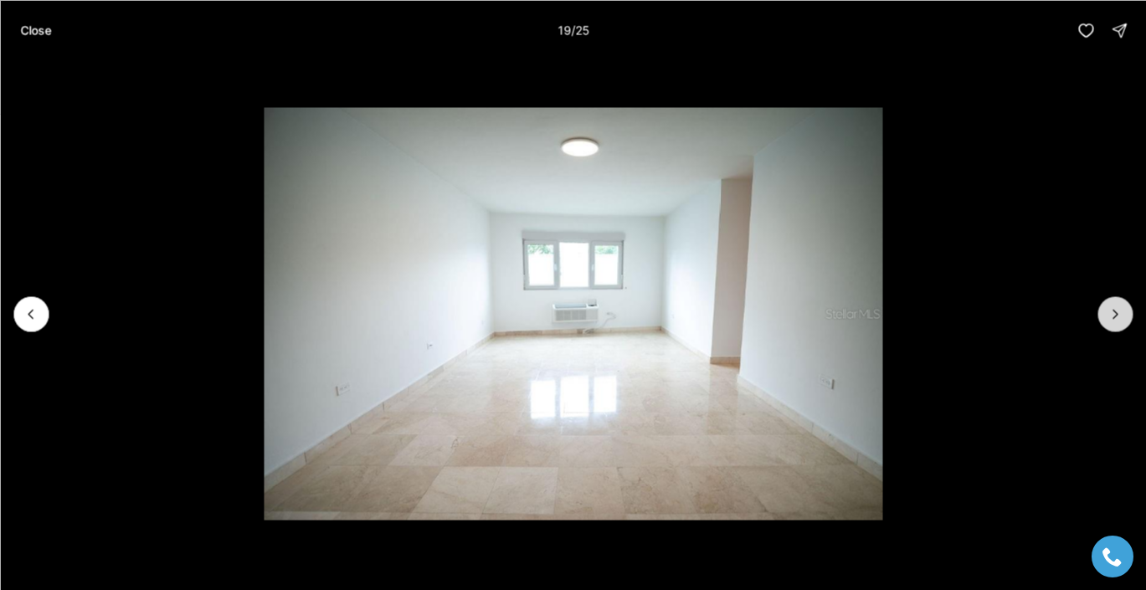
click at [1115, 318] on icon "Next slide" at bounding box center [1115, 314] width 17 height 17
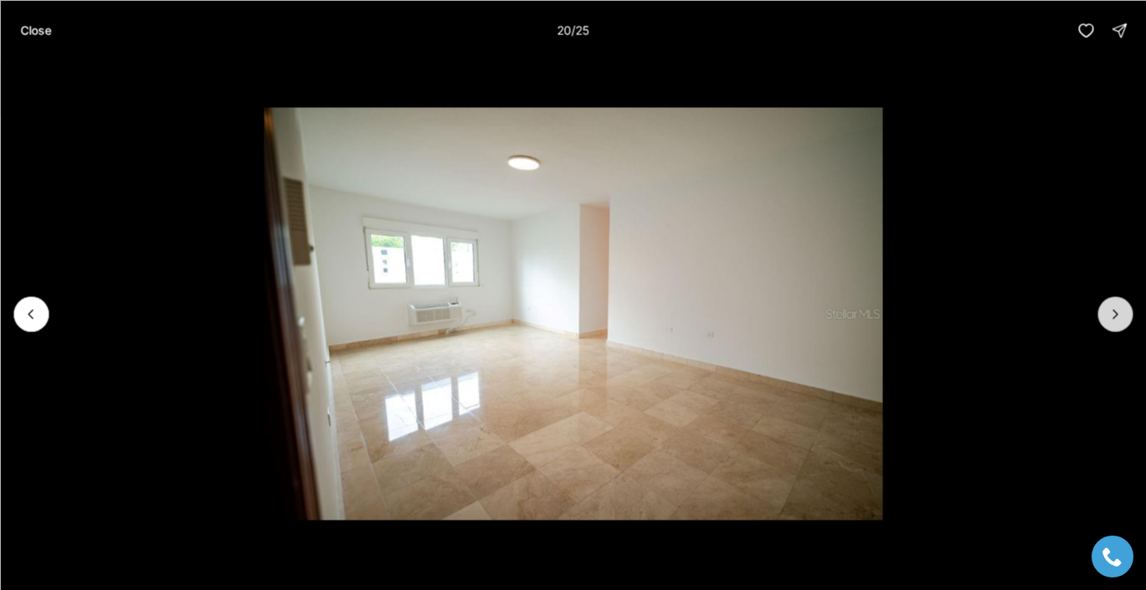
click at [1115, 318] on icon "Next slide" at bounding box center [1115, 314] width 17 height 17
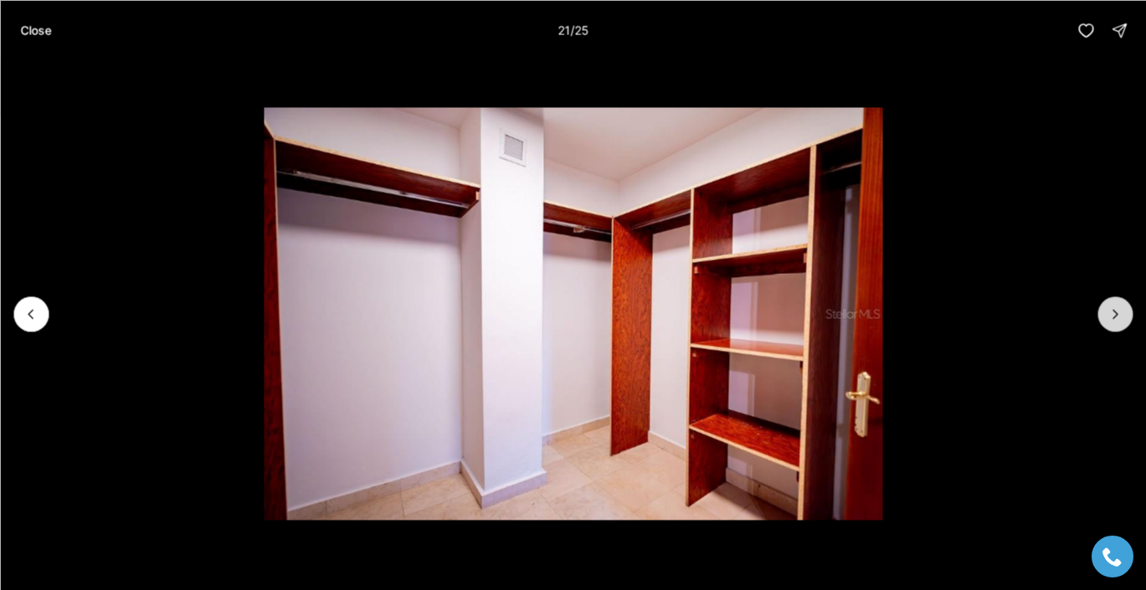
click at [1115, 318] on icon "Next slide" at bounding box center [1115, 314] width 17 height 17
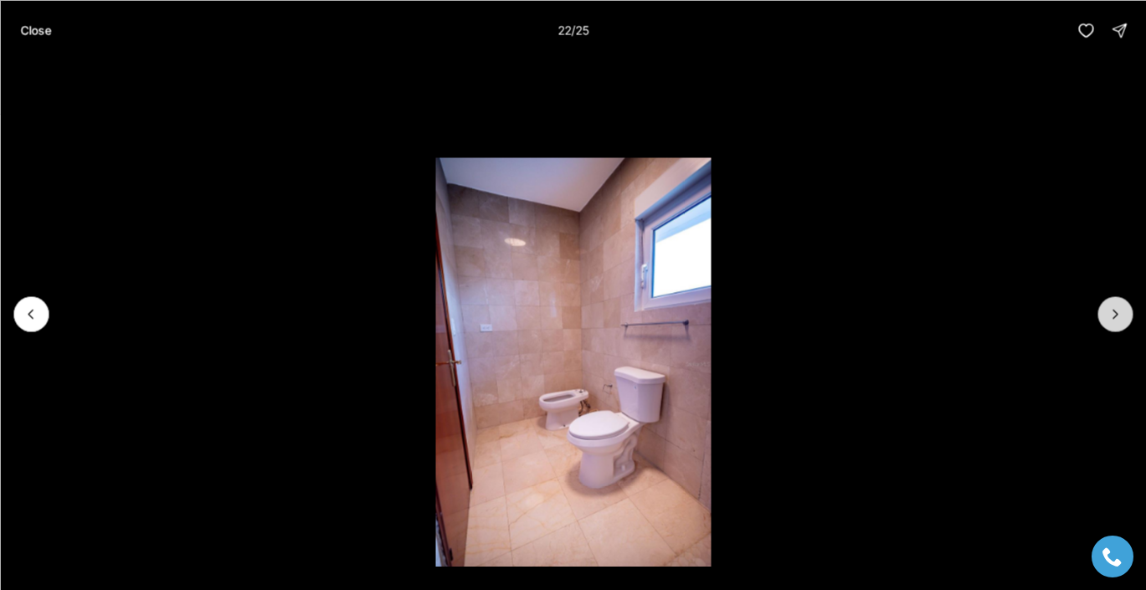
click at [1115, 318] on icon "Next slide" at bounding box center [1115, 314] width 17 height 17
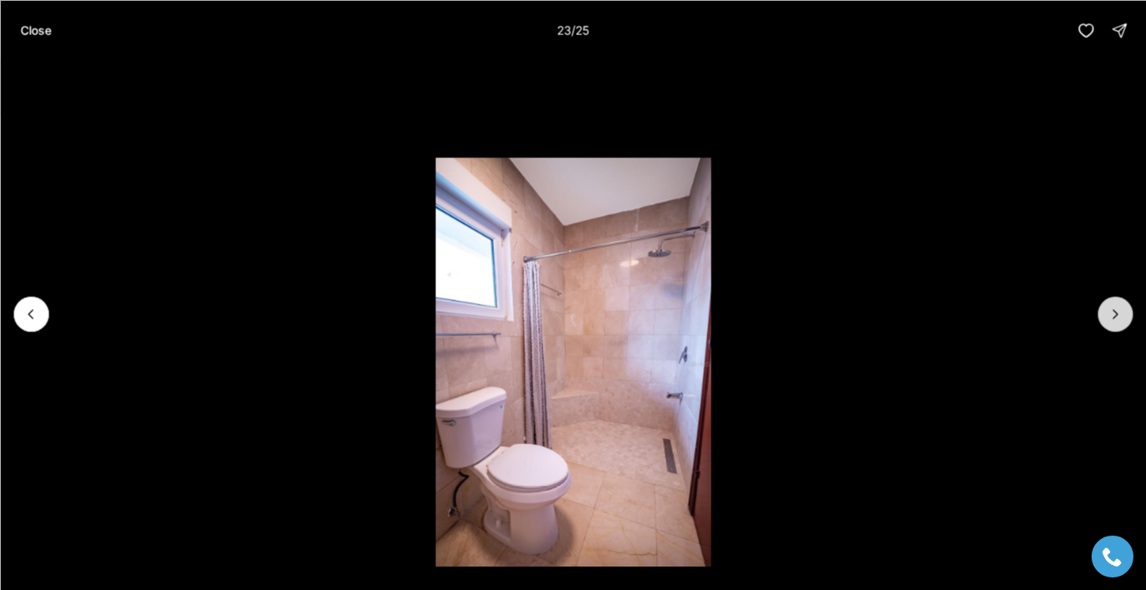
click at [1115, 318] on icon "Next slide" at bounding box center [1115, 314] width 17 height 17
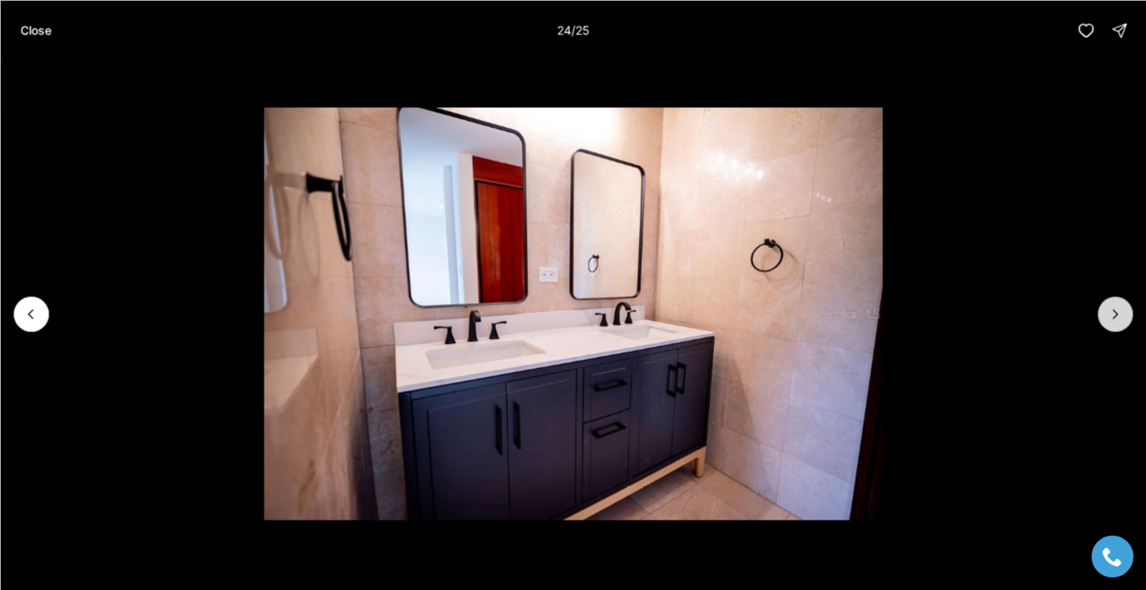
click at [1115, 318] on icon "Next slide" at bounding box center [1115, 314] width 17 height 17
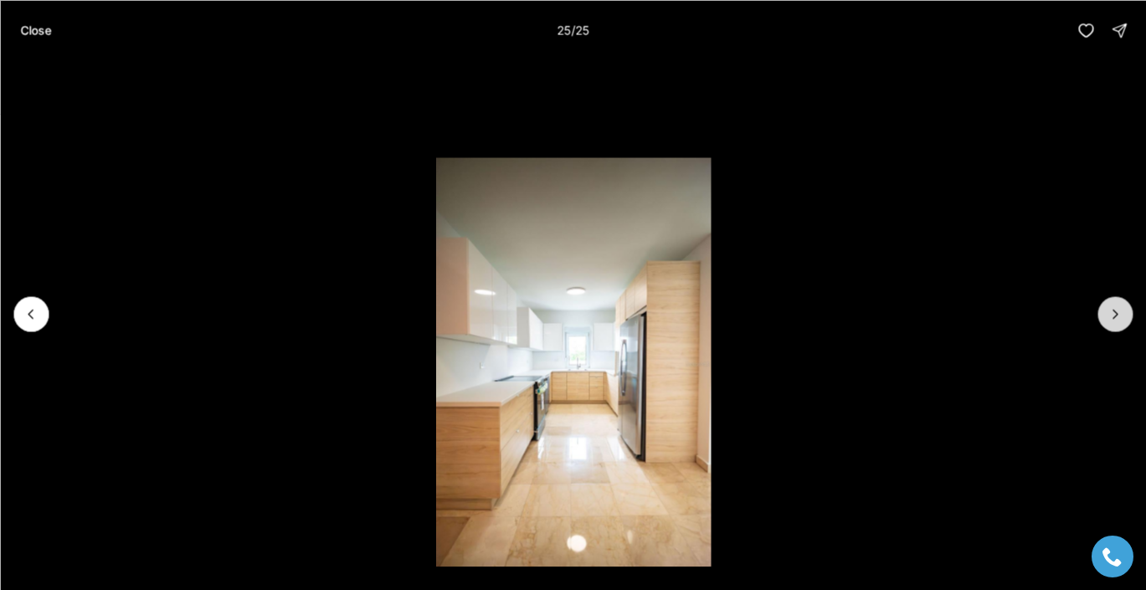
click at [1115, 318] on div at bounding box center [1114, 313] width 35 height 35
click at [1116, 315] on div at bounding box center [1114, 313] width 35 height 35
click at [43, 29] on p "Close" at bounding box center [35, 29] width 31 height 13
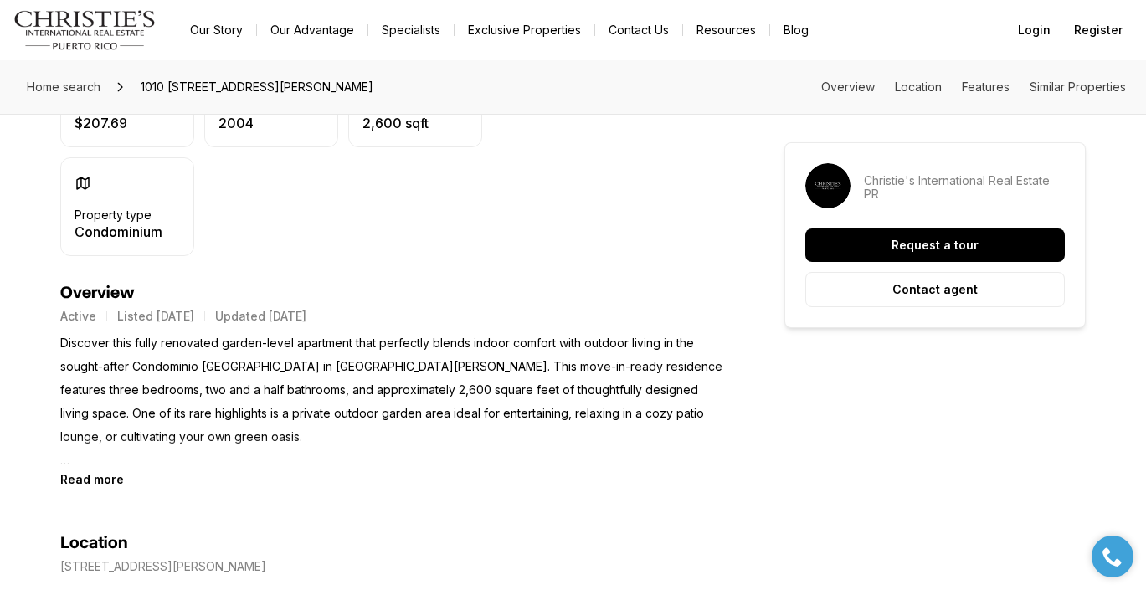
scroll to position [576, 0]
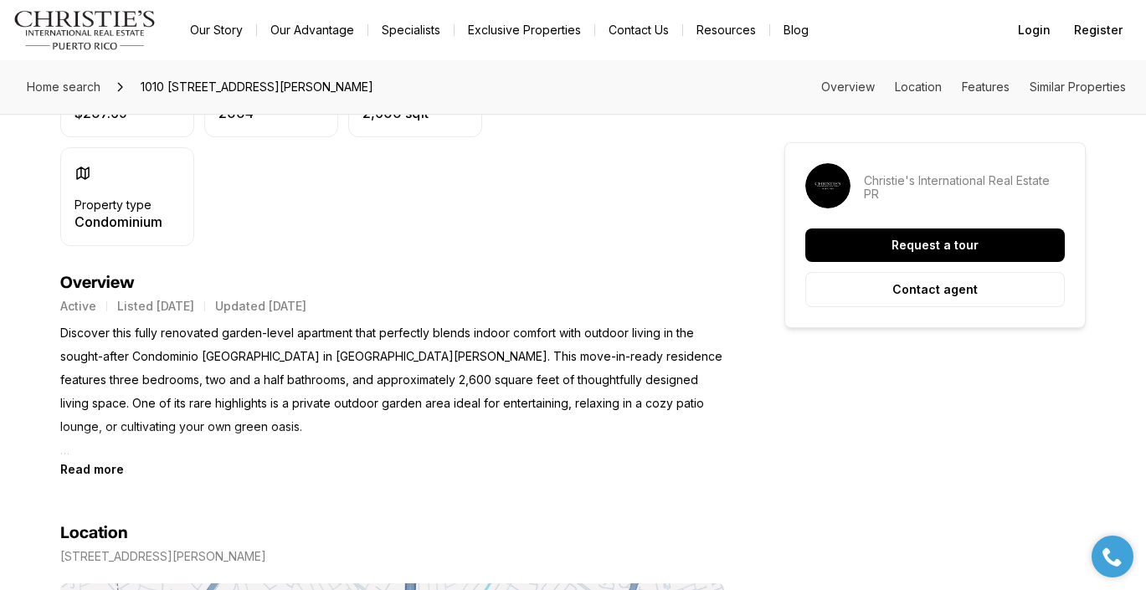
click at [414, 417] on p "Discover this fully renovated garden-level apartment that perfectly blends indo…" at bounding box center [392, 391] width 664 height 141
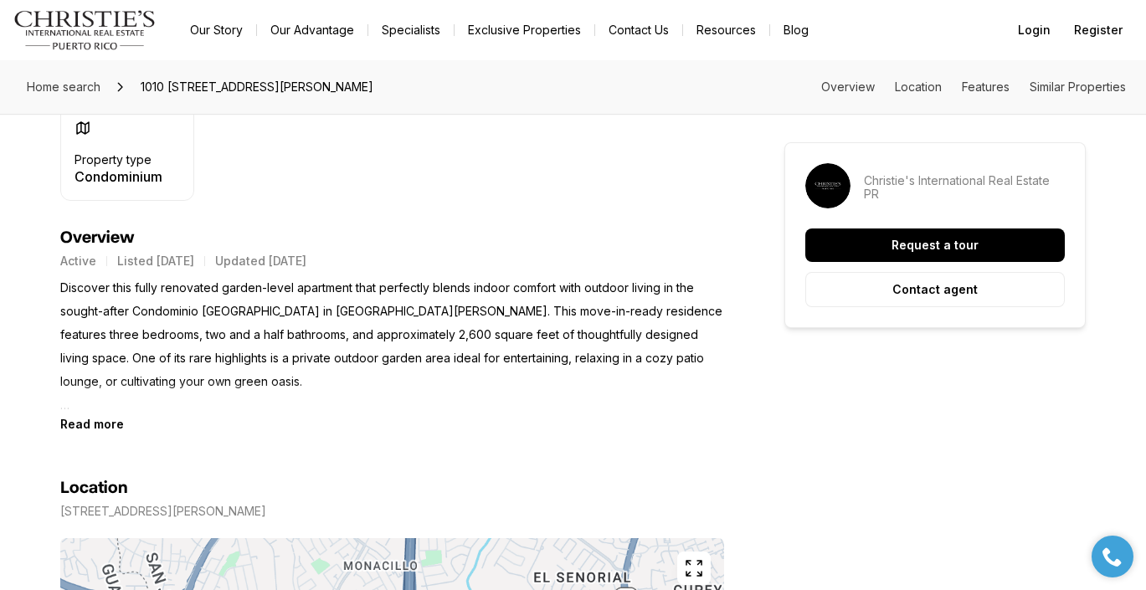
scroll to position [622, 0]
click at [110, 425] on b "Read more" at bounding box center [92, 423] width 64 height 14
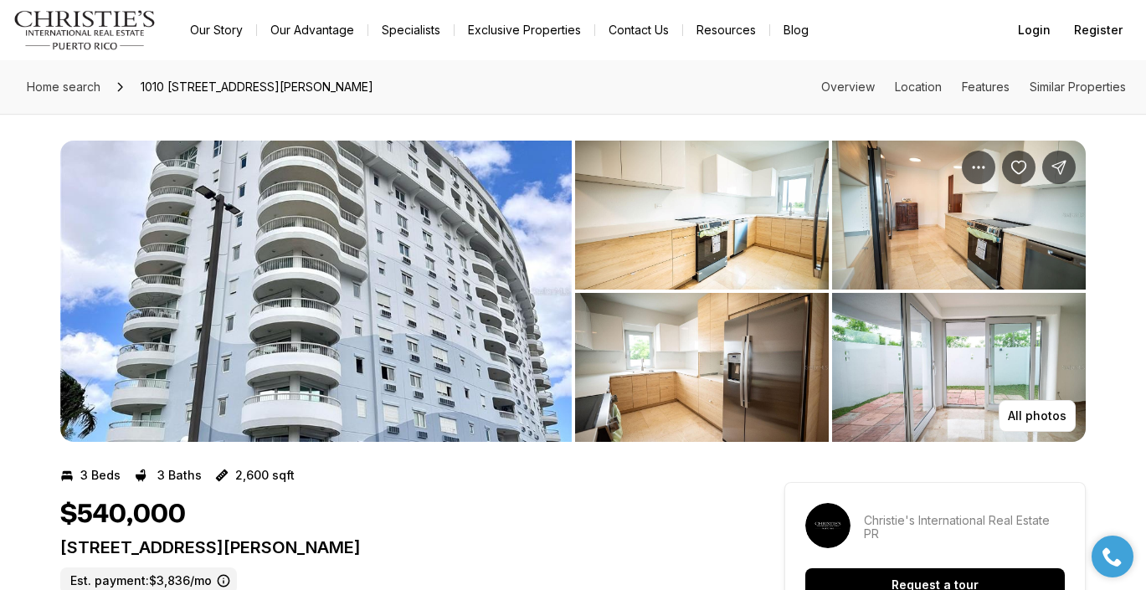
scroll to position [0, 0]
click at [727, 241] on img "View image gallery" at bounding box center [702, 215] width 254 height 149
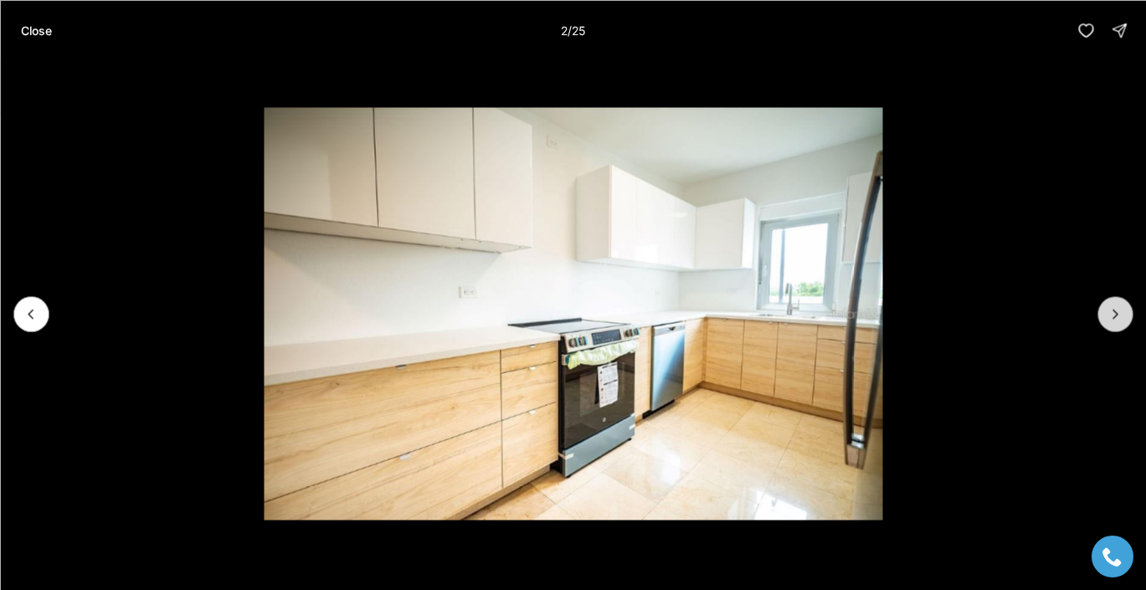
click at [1113, 320] on icon "Next slide" at bounding box center [1115, 314] width 17 height 17
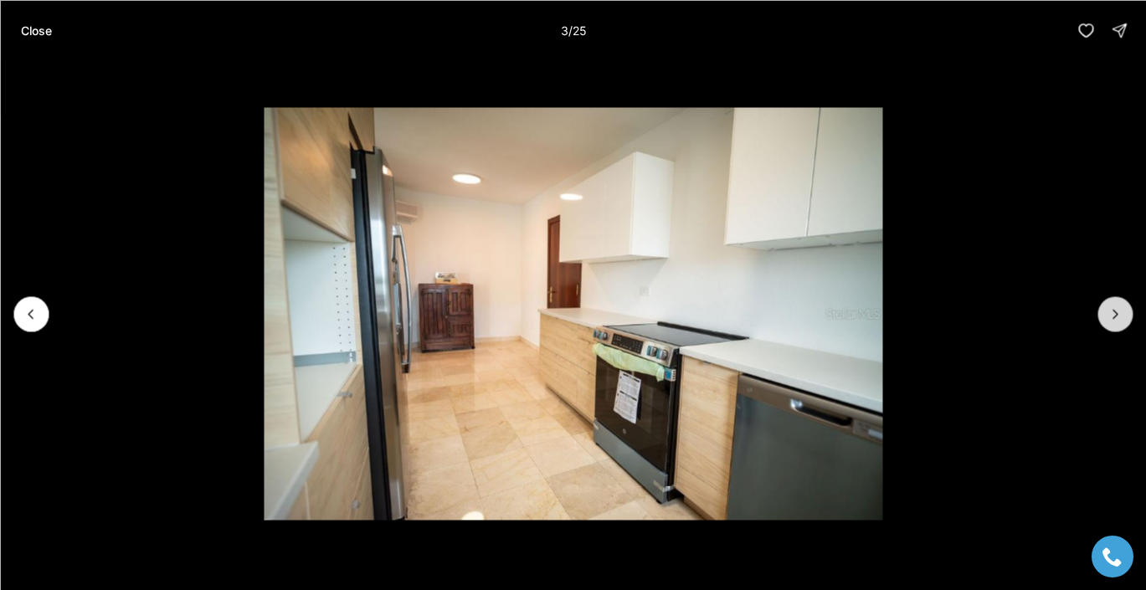
click at [1113, 320] on icon "Next slide" at bounding box center [1115, 314] width 17 height 17
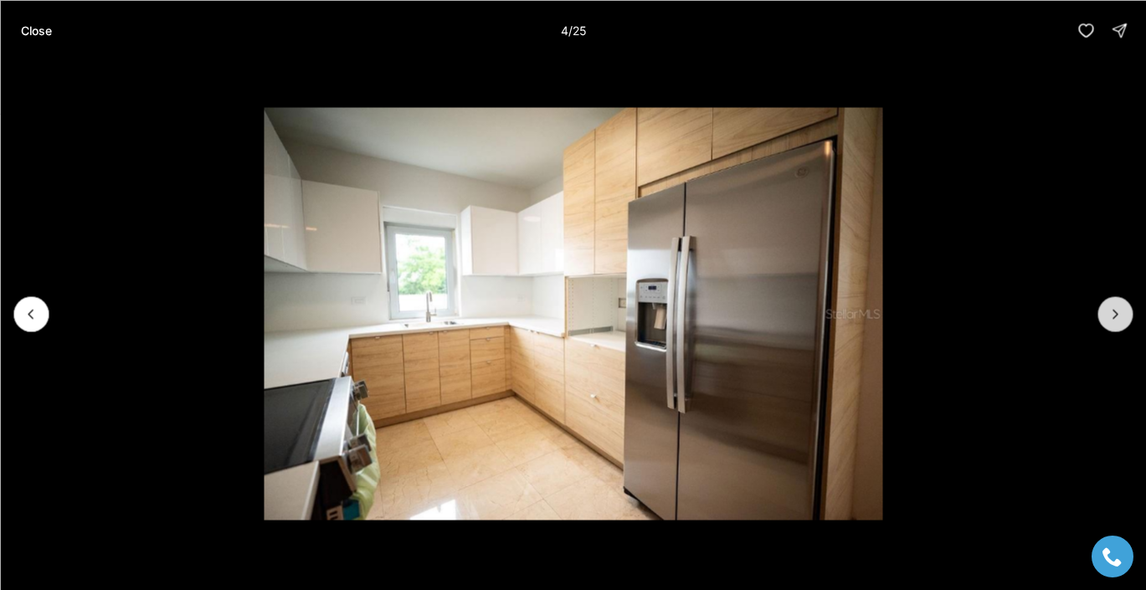
click at [1113, 320] on icon "Next slide" at bounding box center [1115, 314] width 17 height 17
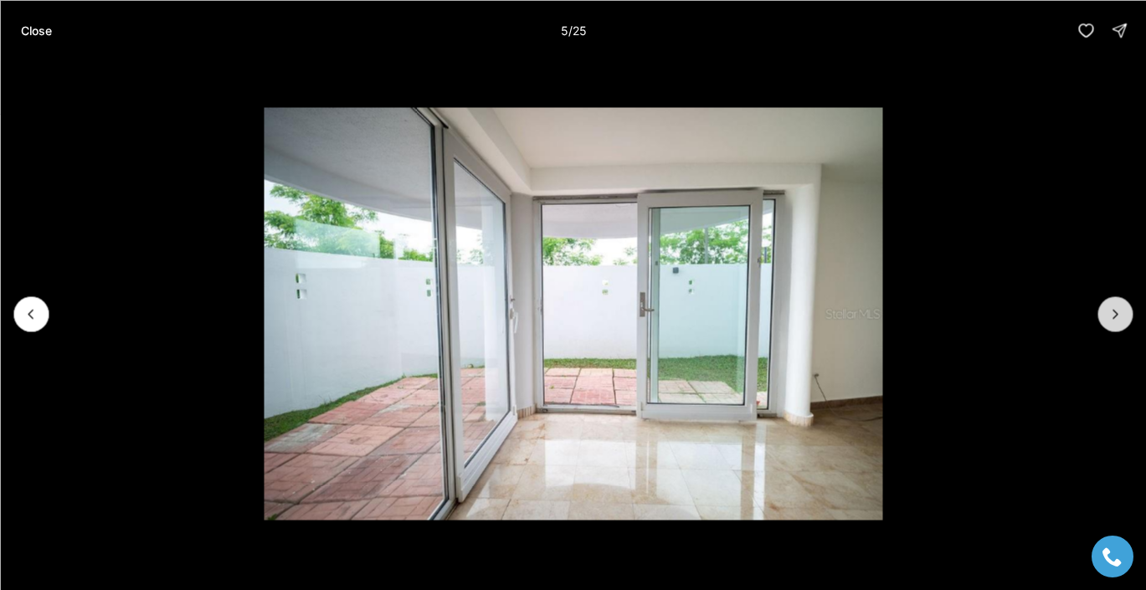
click at [1113, 320] on icon "Next slide" at bounding box center [1115, 314] width 17 height 17
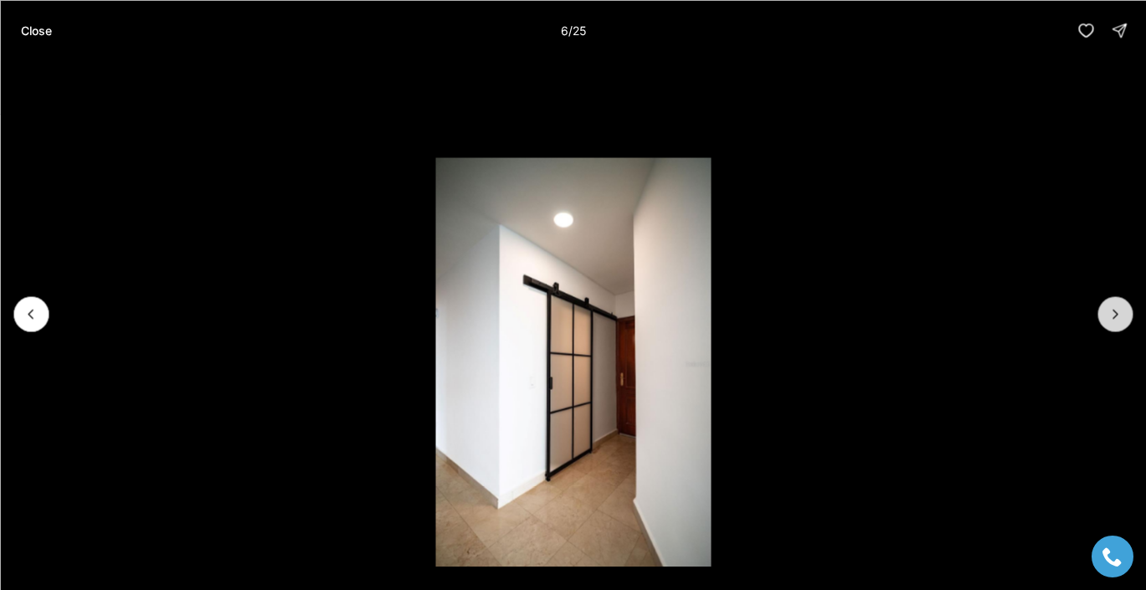
click at [1113, 319] on icon "Next slide" at bounding box center [1115, 314] width 17 height 17
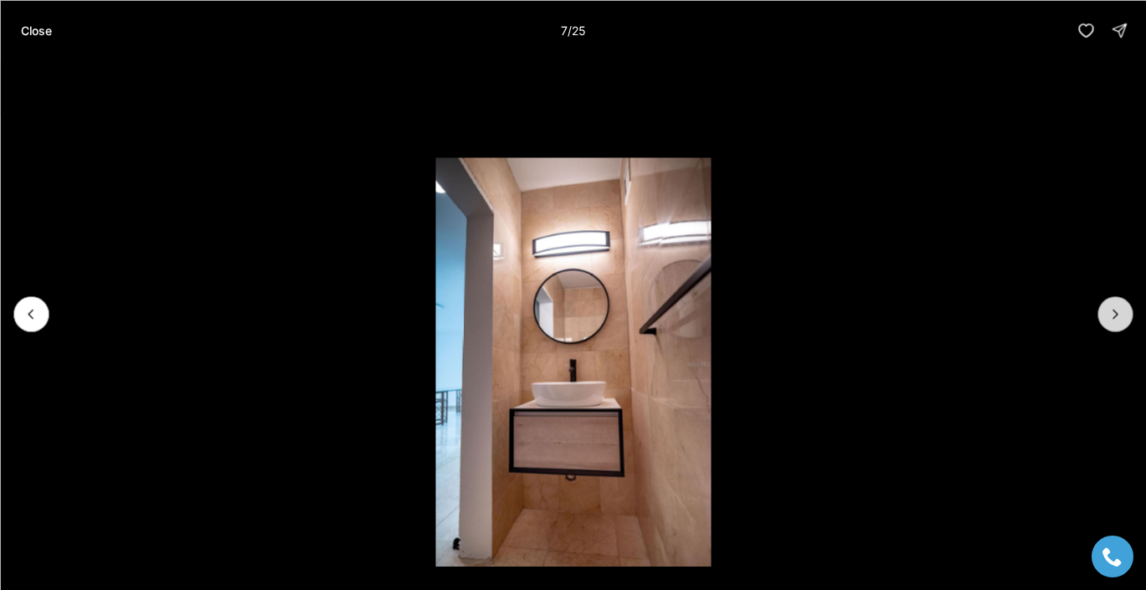
click at [1113, 319] on icon "Next slide" at bounding box center [1115, 314] width 17 height 17
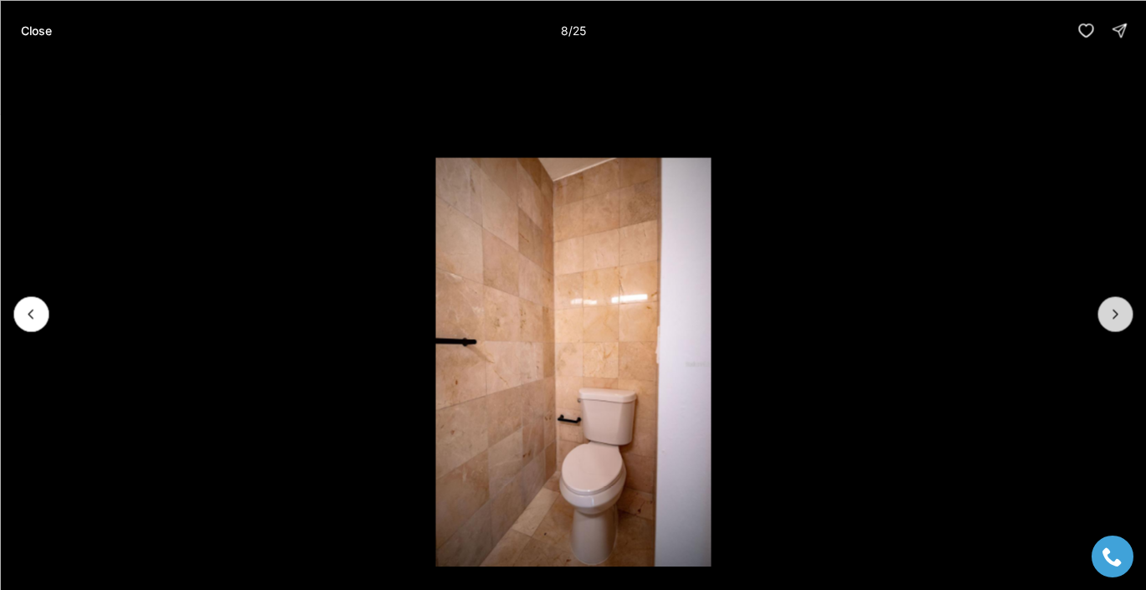
click at [1113, 319] on icon "Next slide" at bounding box center [1115, 314] width 17 height 17
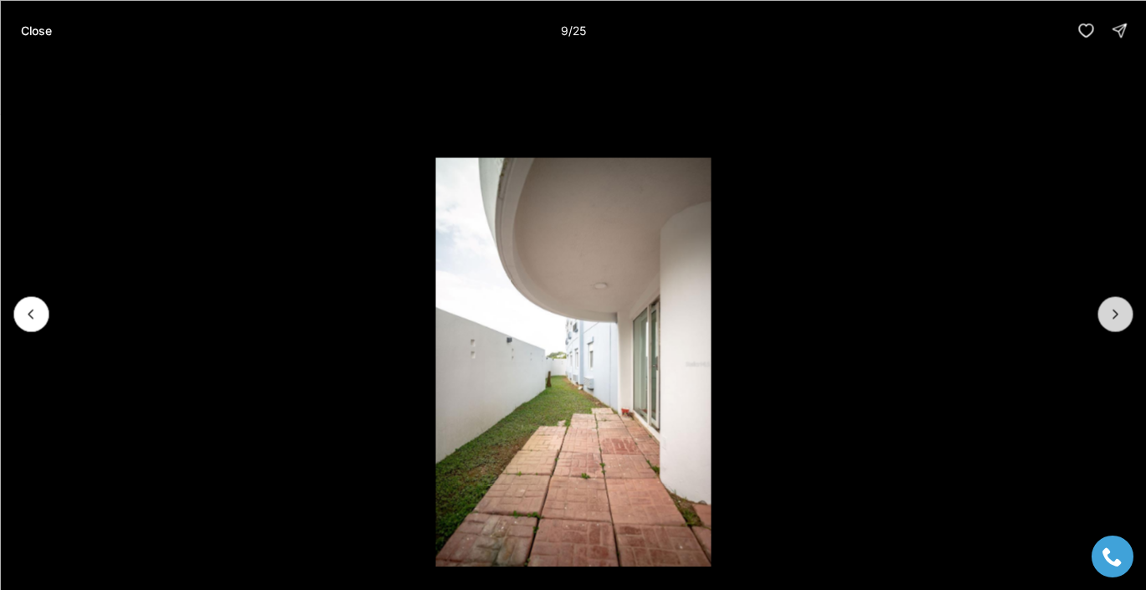
click at [1113, 319] on icon "Next slide" at bounding box center [1115, 314] width 17 height 17
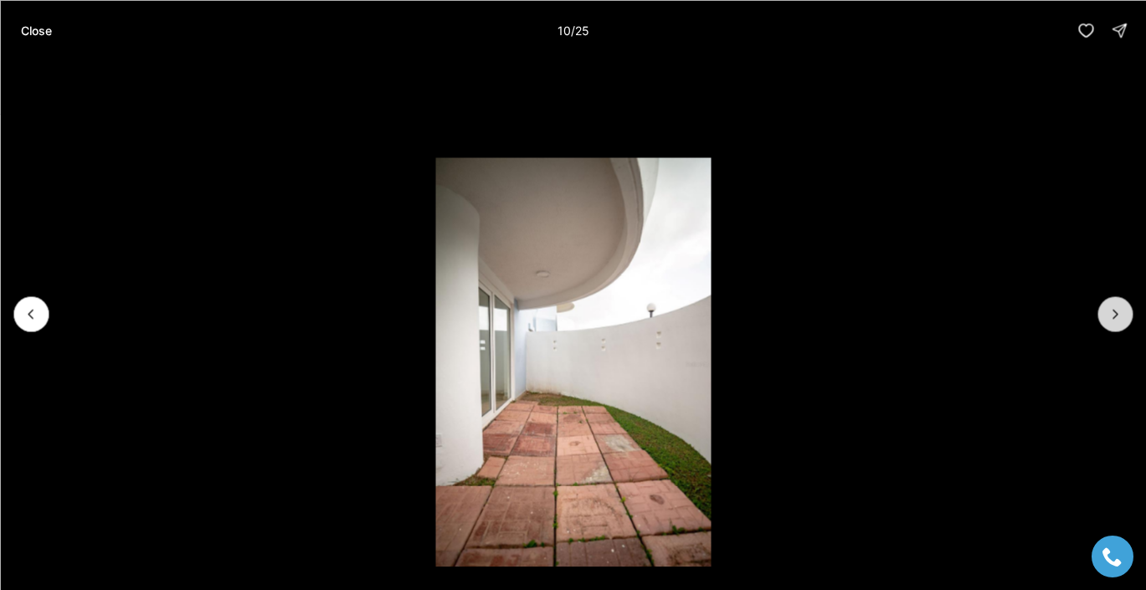
click at [1113, 319] on icon "Next slide" at bounding box center [1115, 314] width 17 height 17
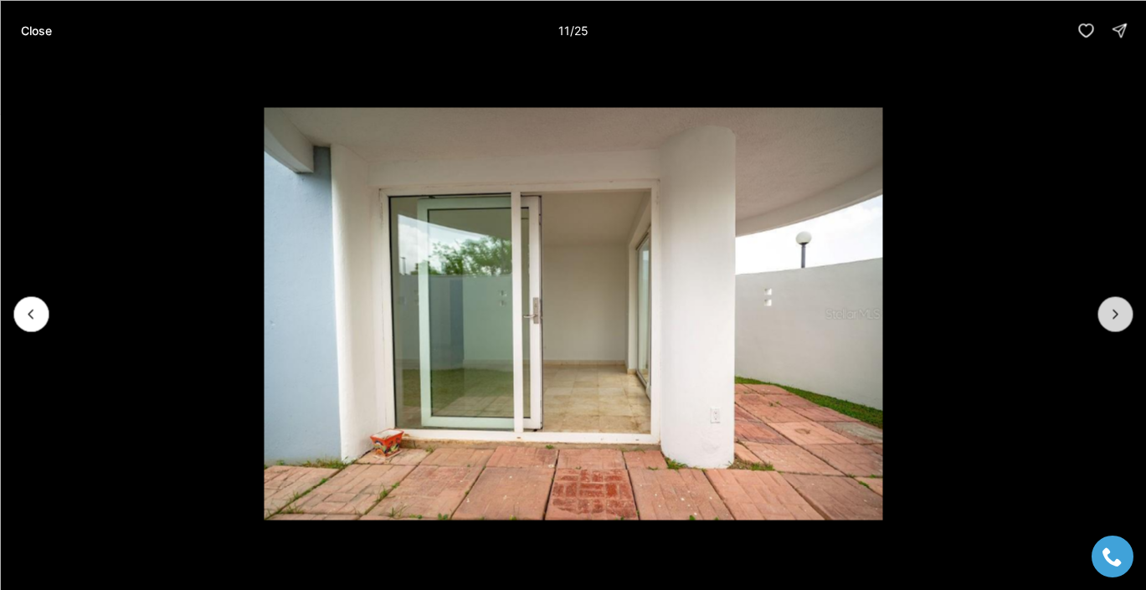
click at [1113, 319] on icon "Next slide" at bounding box center [1115, 314] width 17 height 17
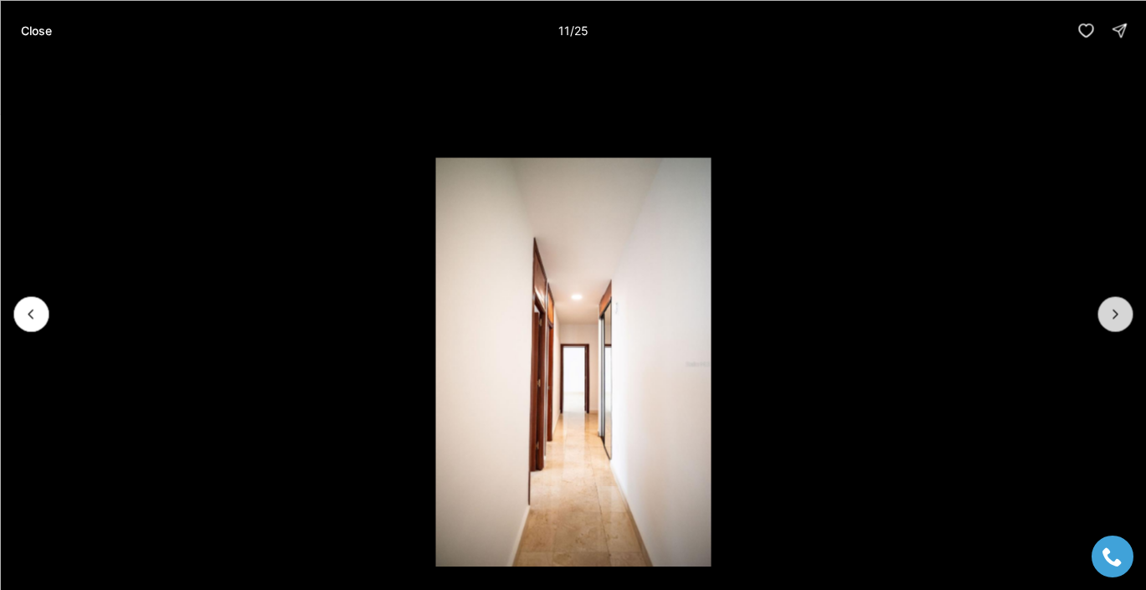
click at [1113, 320] on icon "Next slide" at bounding box center [1115, 314] width 17 height 17
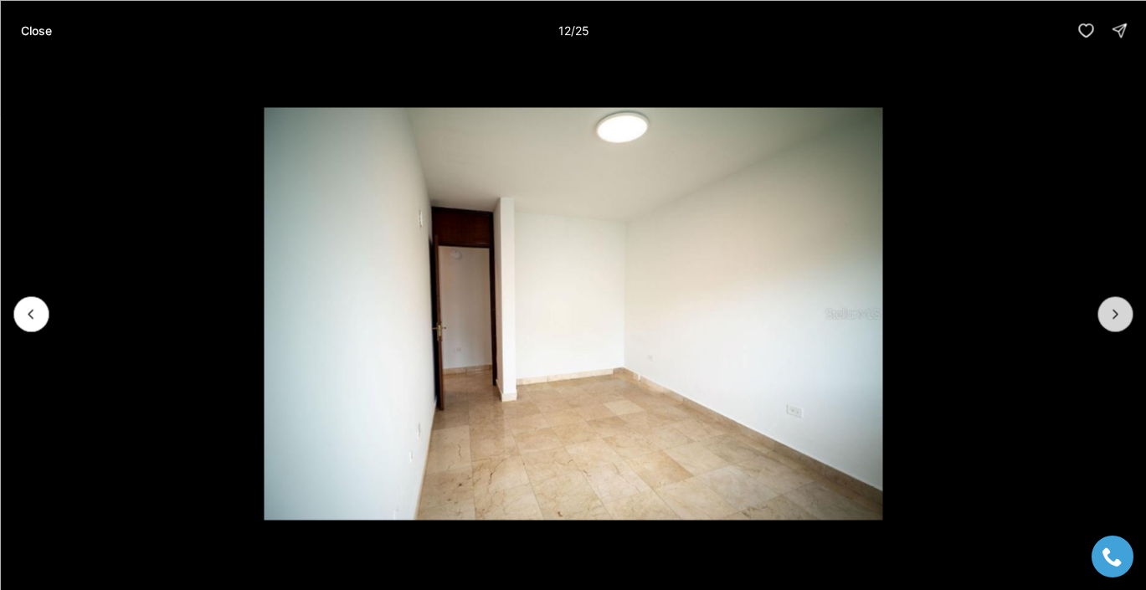
click at [1113, 320] on icon "Next slide" at bounding box center [1115, 314] width 17 height 17
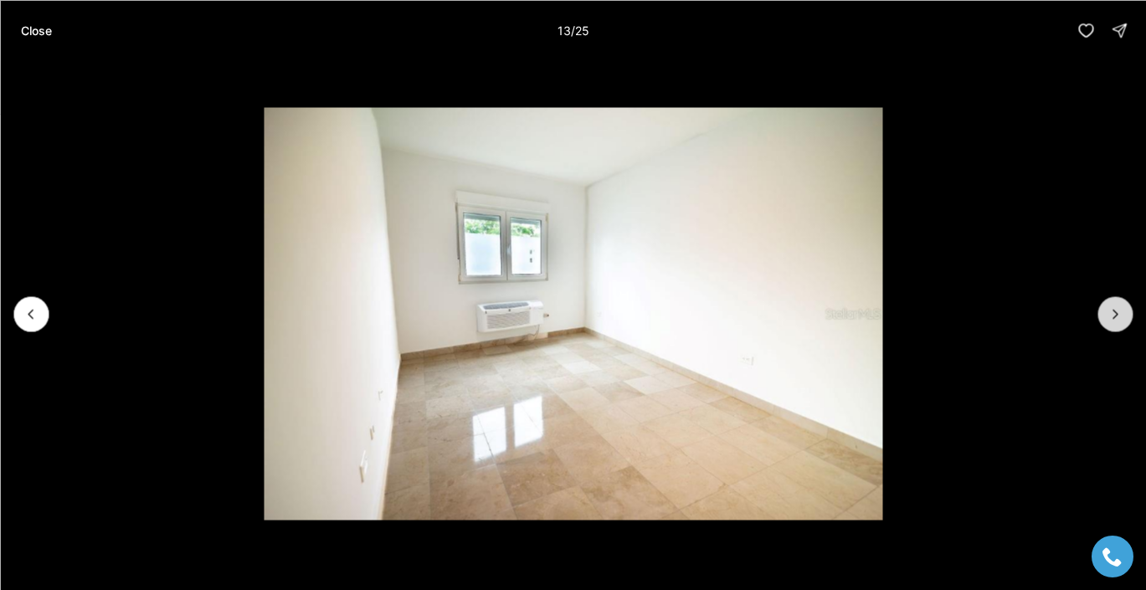
click at [1113, 320] on icon "Next slide" at bounding box center [1115, 314] width 17 height 17
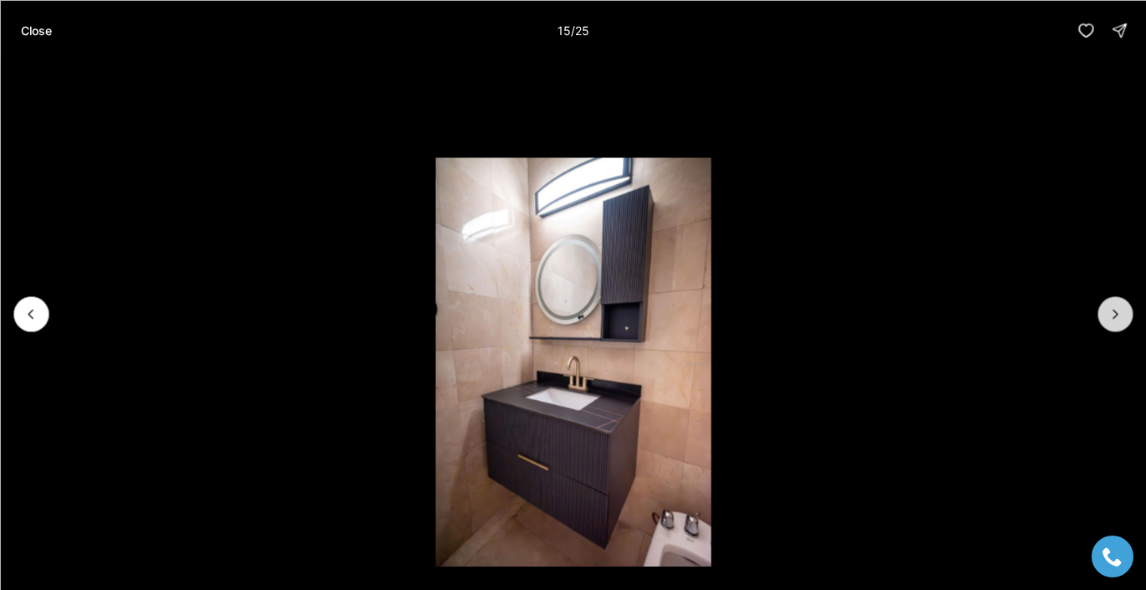
click at [1113, 320] on icon "Next slide" at bounding box center [1115, 314] width 17 height 17
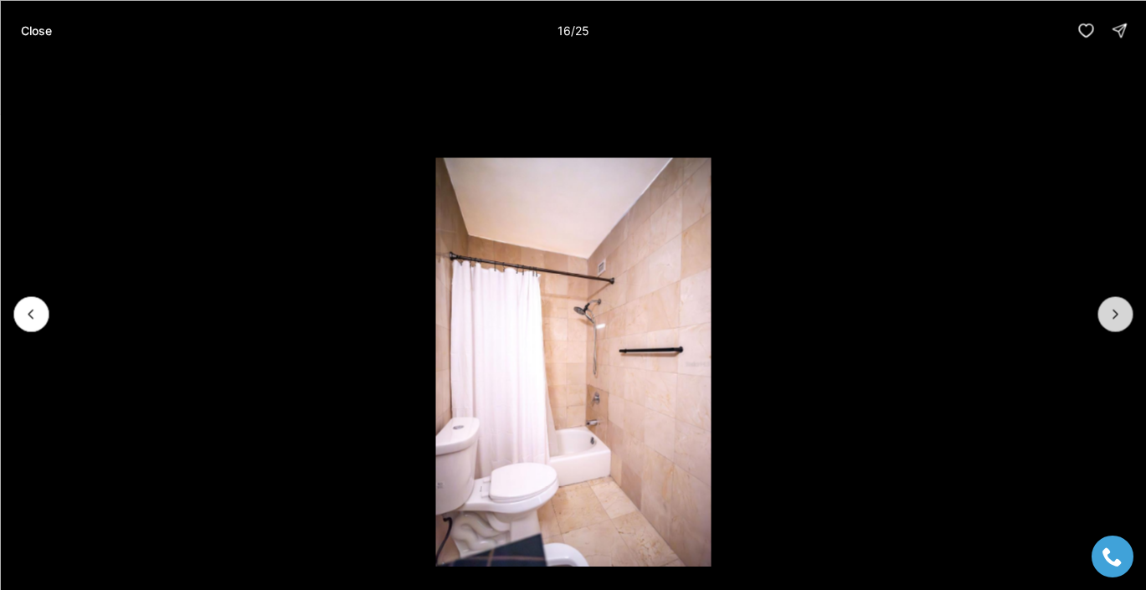
click at [1113, 320] on icon "Next slide" at bounding box center [1115, 314] width 17 height 17
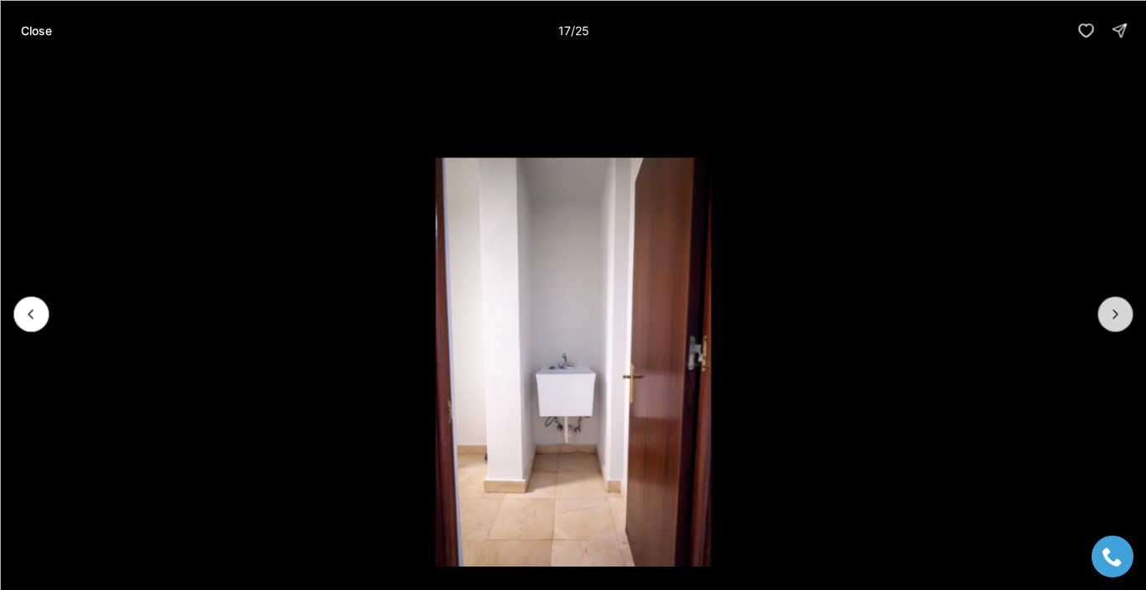
click at [1113, 320] on icon "Next slide" at bounding box center [1115, 314] width 17 height 17
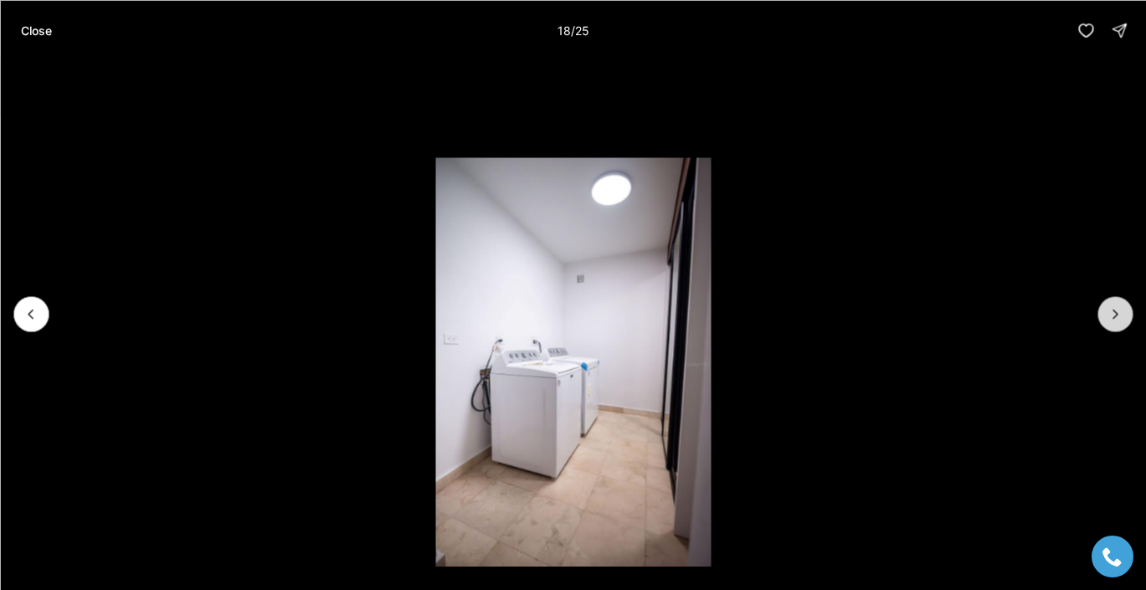
click at [1113, 320] on icon "Next slide" at bounding box center [1115, 314] width 17 height 17
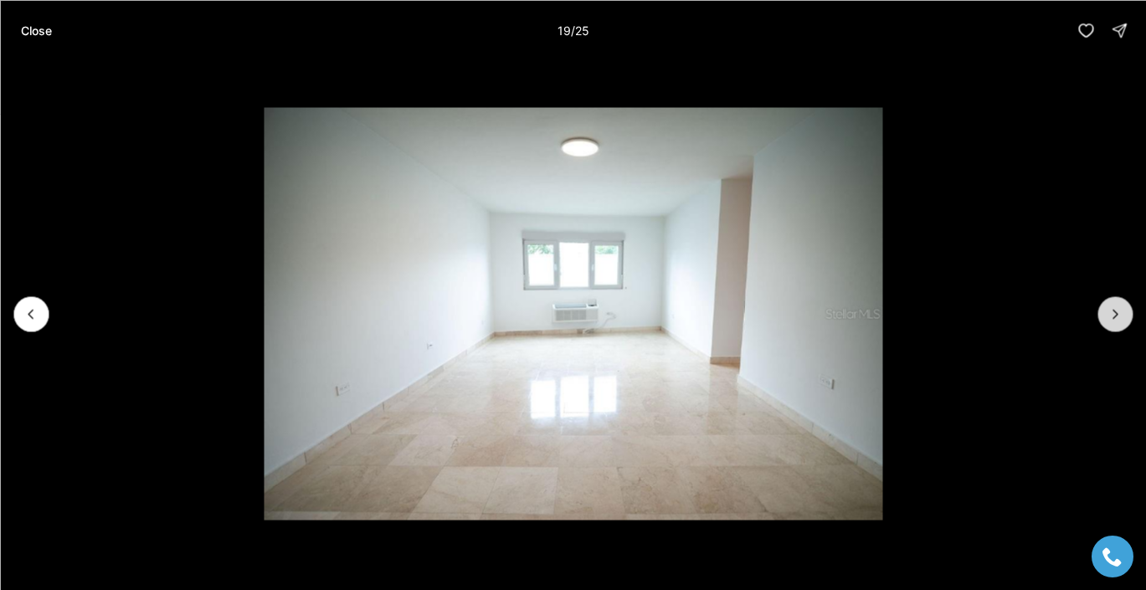
click at [1113, 320] on icon "Next slide" at bounding box center [1115, 314] width 17 height 17
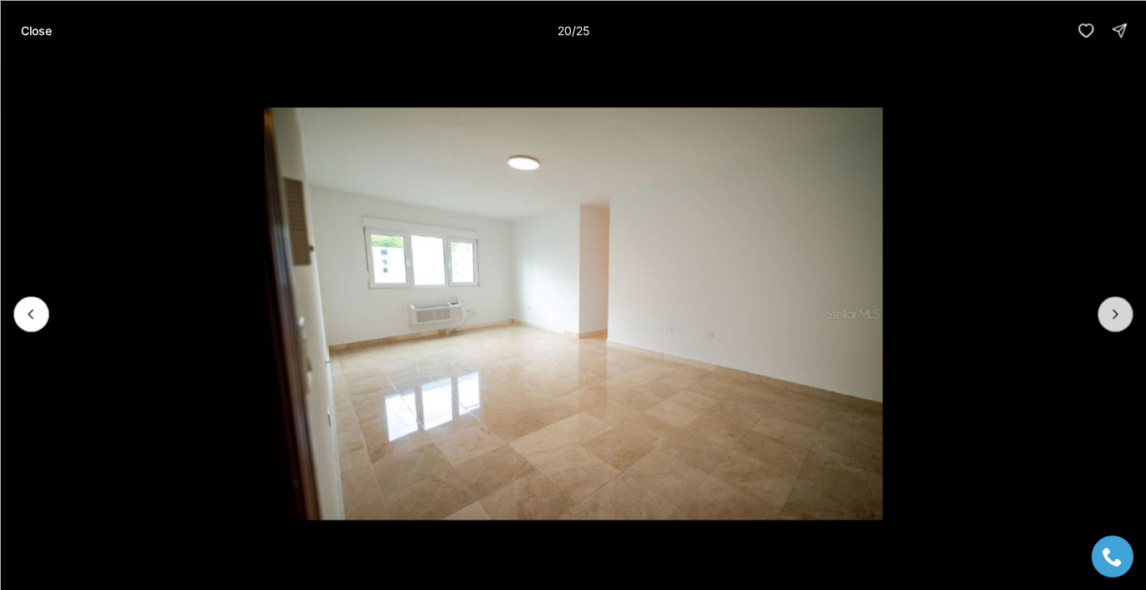
click at [1113, 320] on icon "Next slide" at bounding box center [1115, 314] width 17 height 17
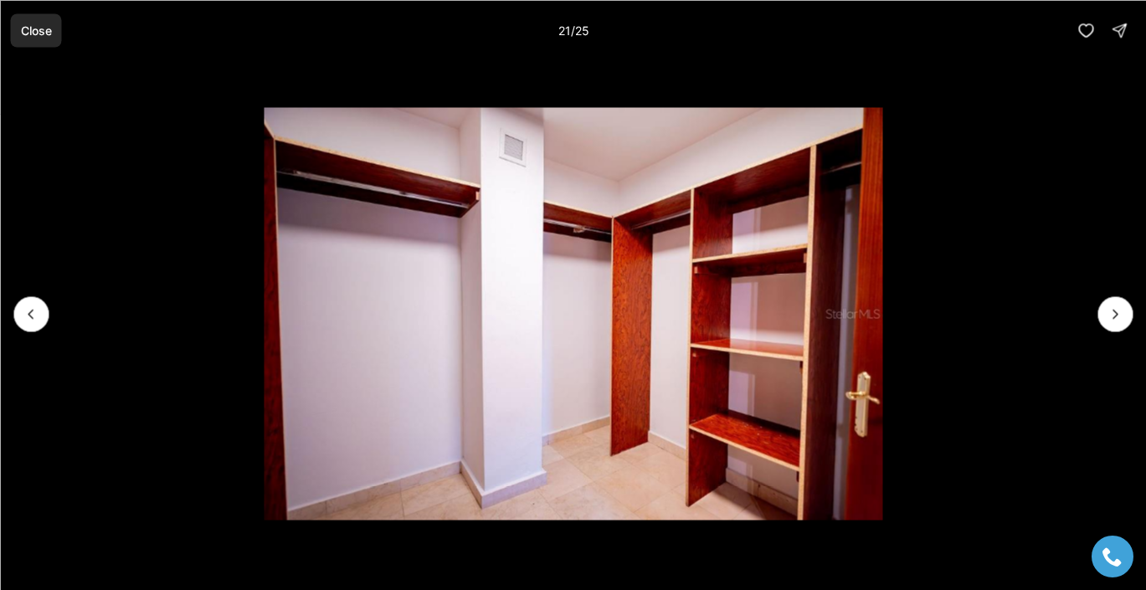
click at [39, 33] on p "Close" at bounding box center [35, 29] width 31 height 13
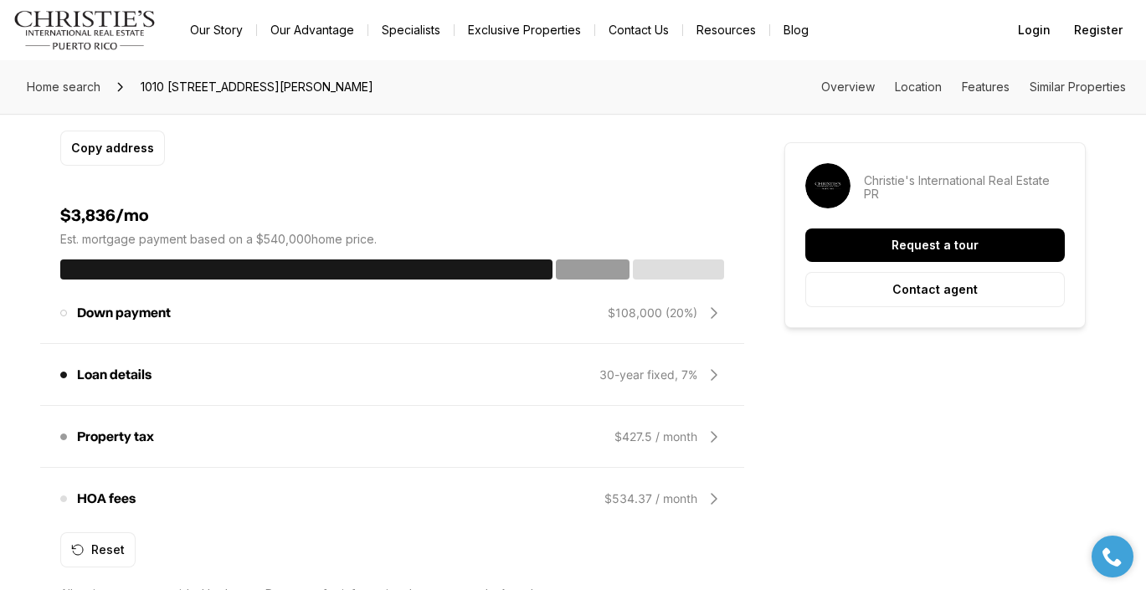
scroll to position [1530, 0]
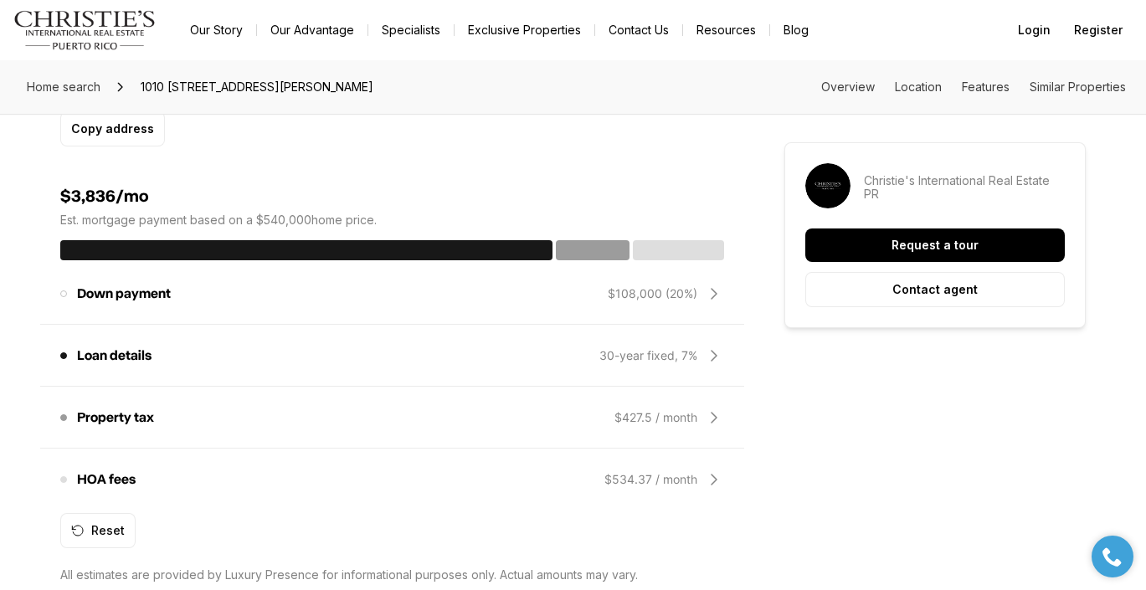
click at [709, 284] on icon at bounding box center [714, 294] width 20 height 20
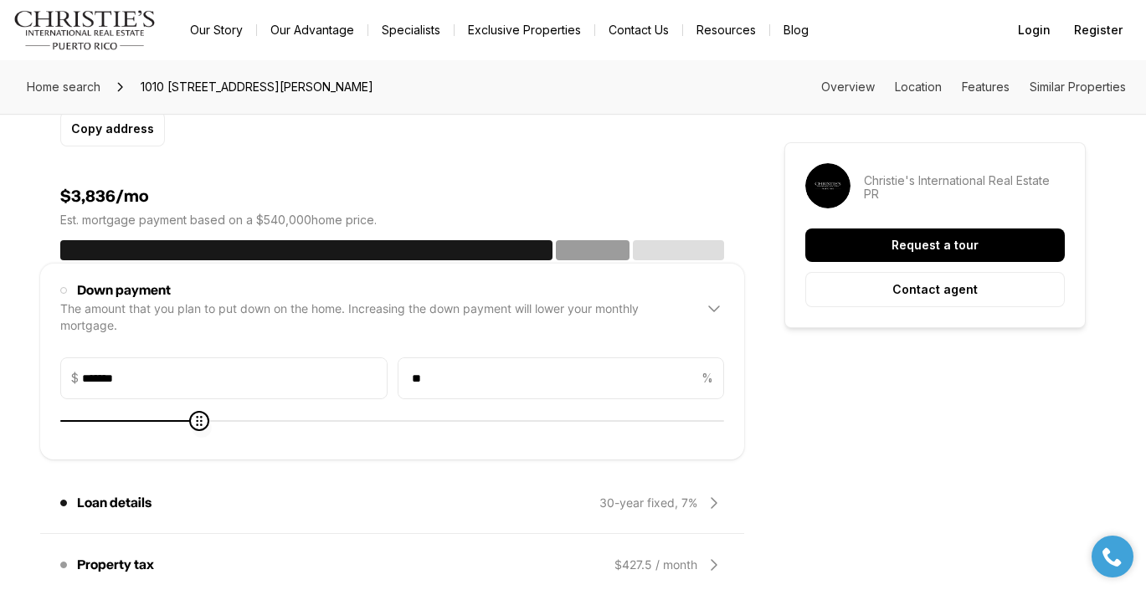
type input "*******"
type input "**"
type input "*******"
type input "**"
type input "*******"
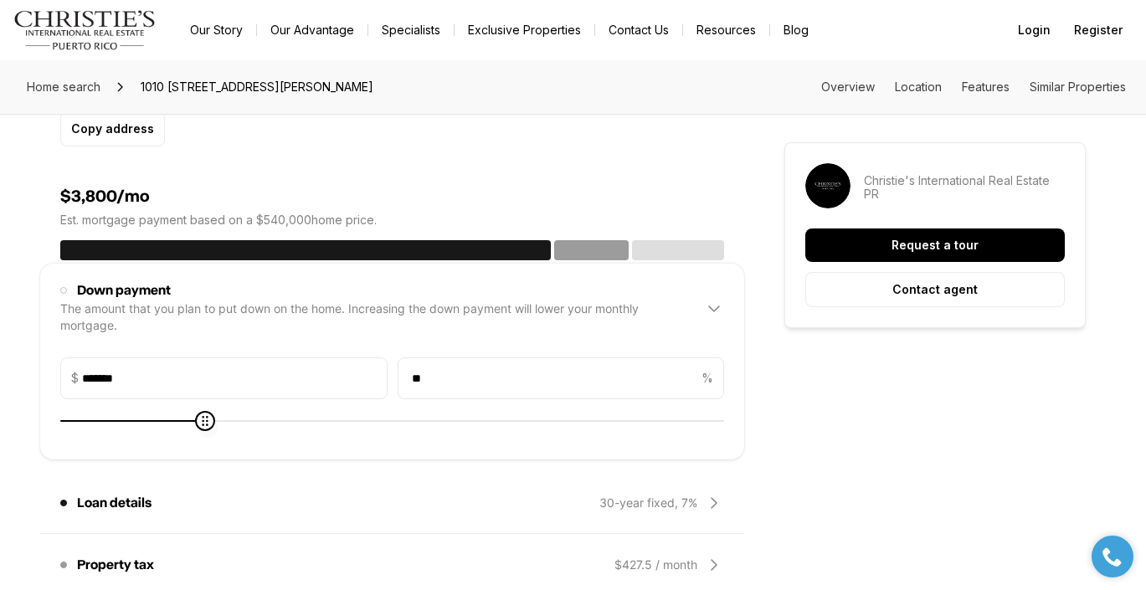
type input "**"
type input "******"
type input "**"
type input "******"
type input "**"
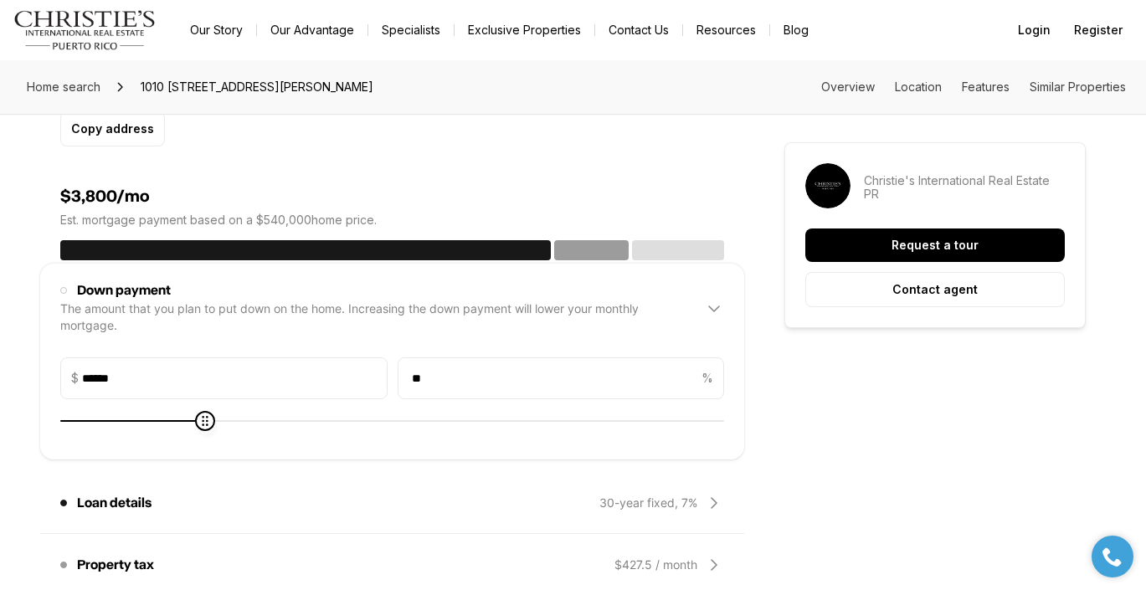
type input "******"
type input "**"
type input "******"
type input "**"
type input "******"
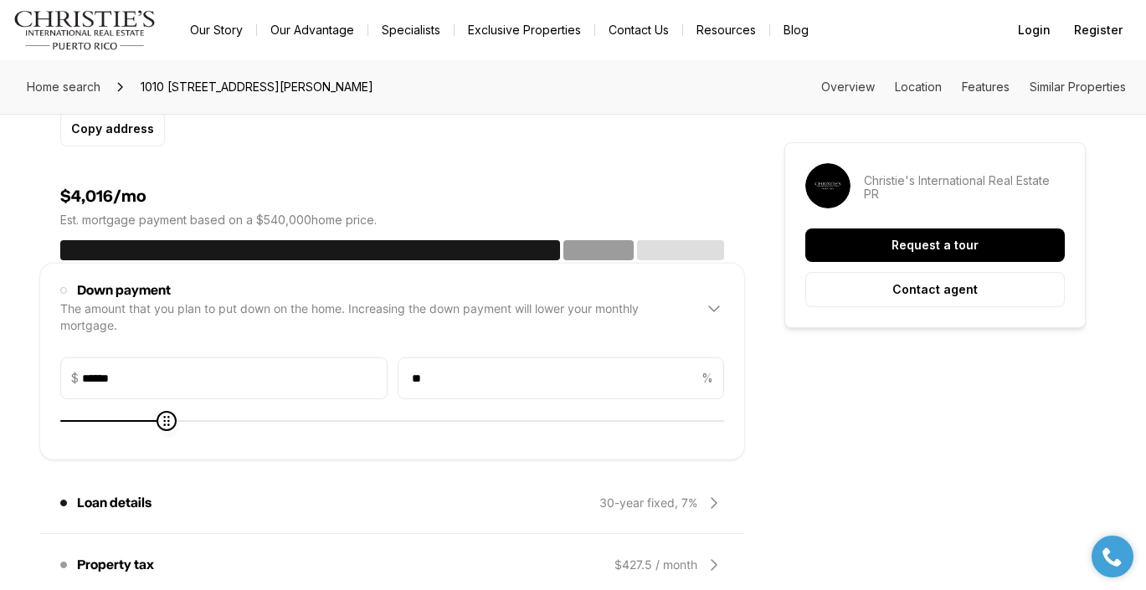
type input "**"
type input "******"
type input "**"
type input "******"
type input "**"
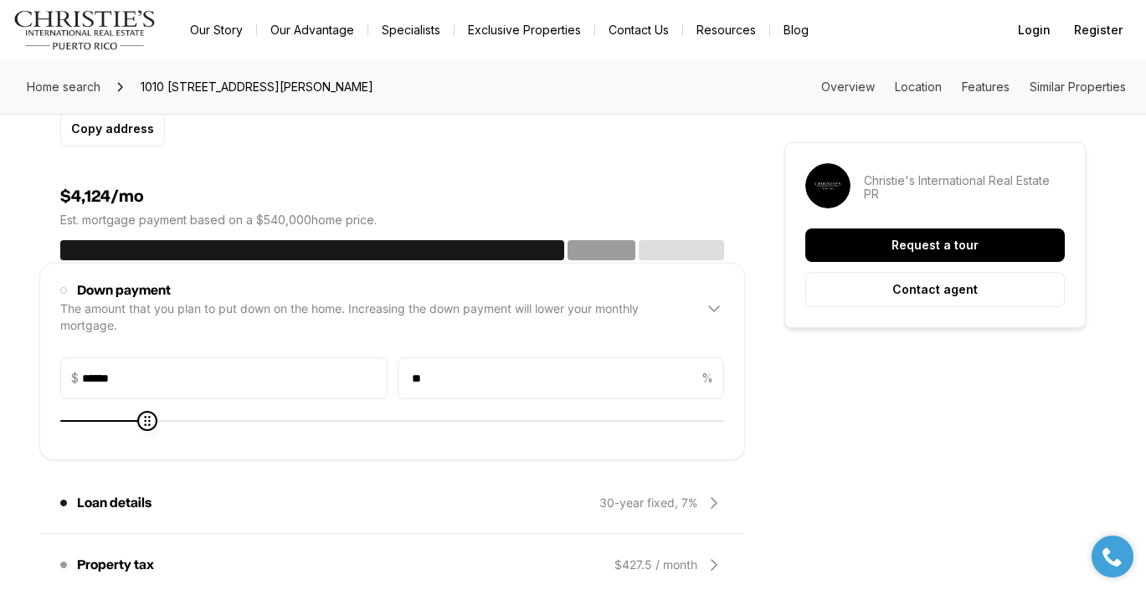
type input "******"
type input "**"
click at [136, 414] on icon at bounding box center [141, 420] width 13 height 13
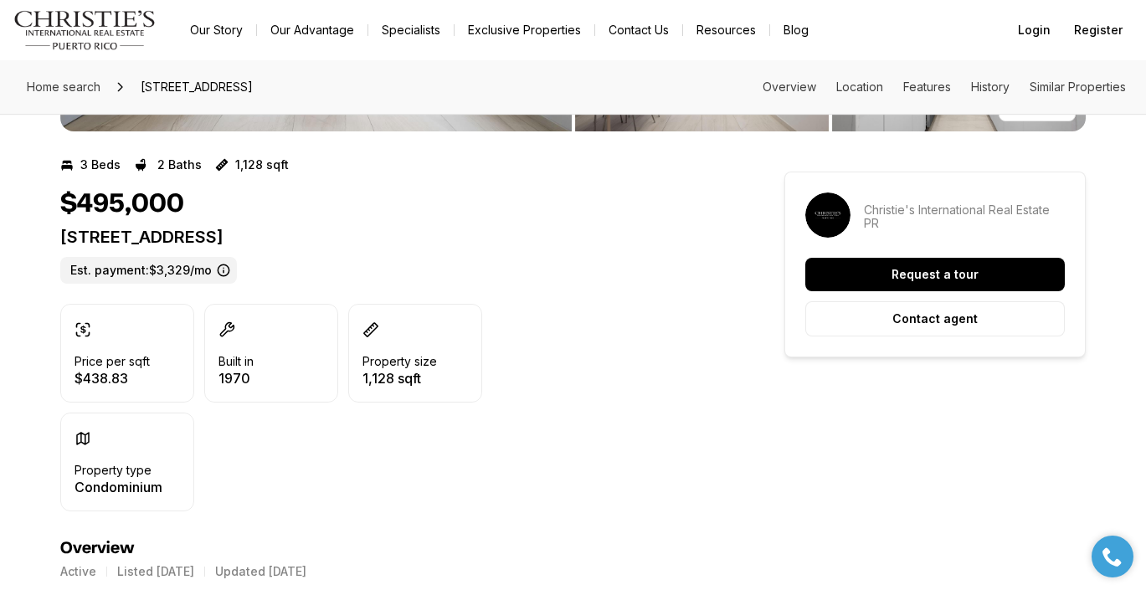
scroll to position [635, 0]
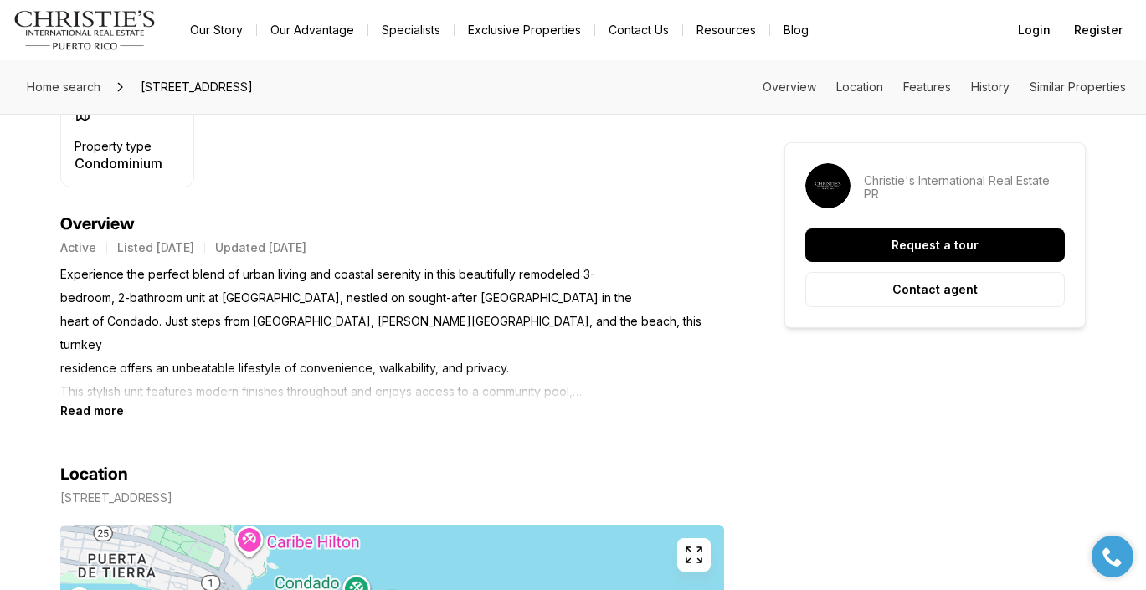
click at [105, 413] on b "Read more" at bounding box center [92, 410] width 64 height 14
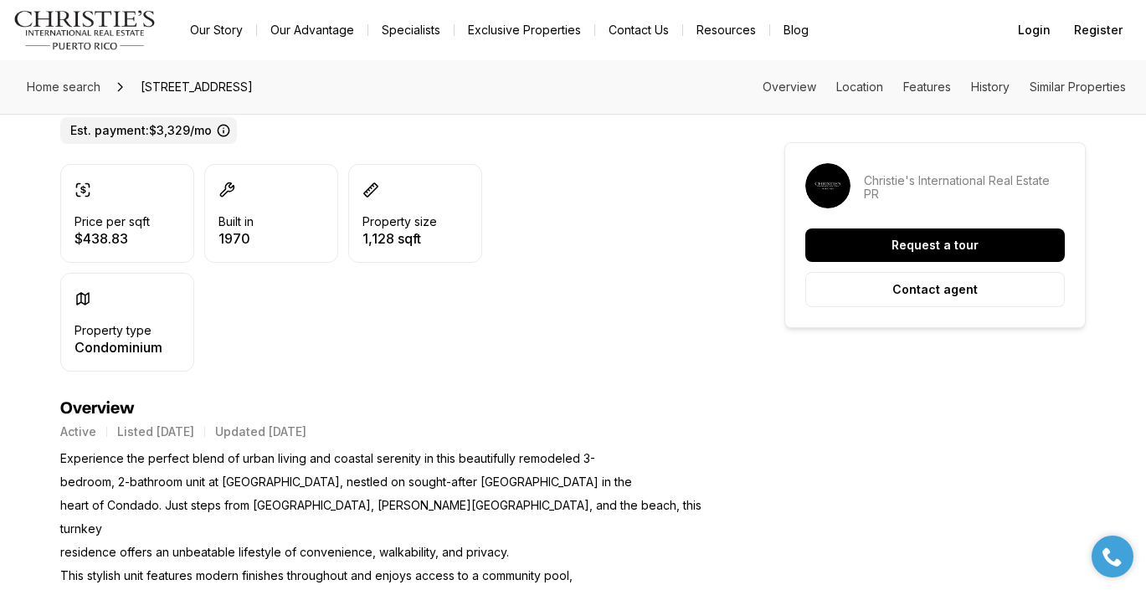
scroll to position [141, 0]
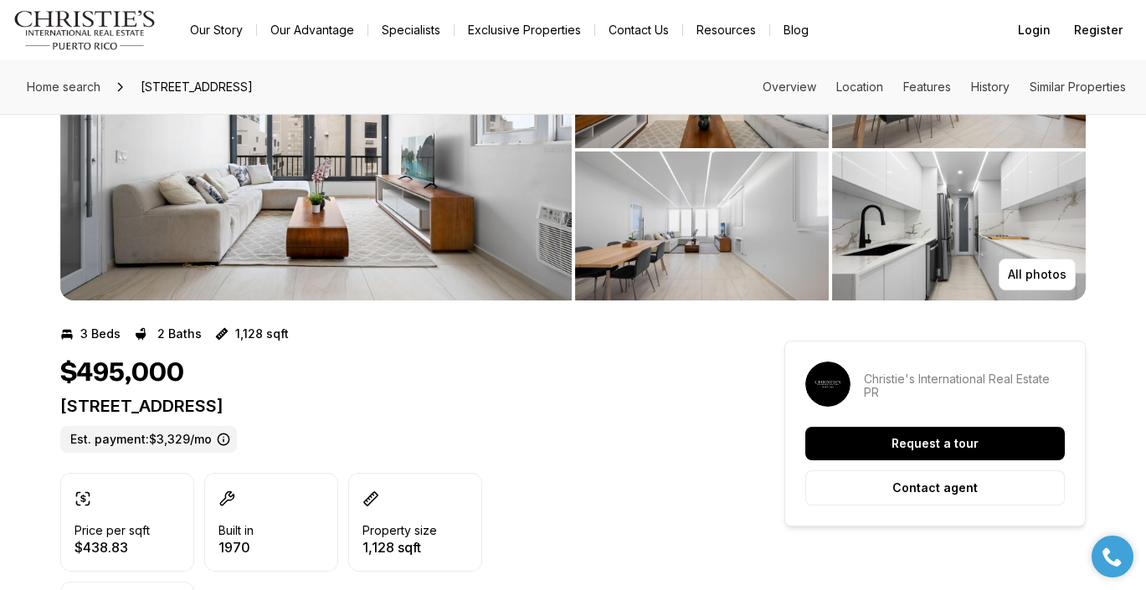
click at [208, 207] on img "View image gallery" at bounding box center [315, 149] width 511 height 301
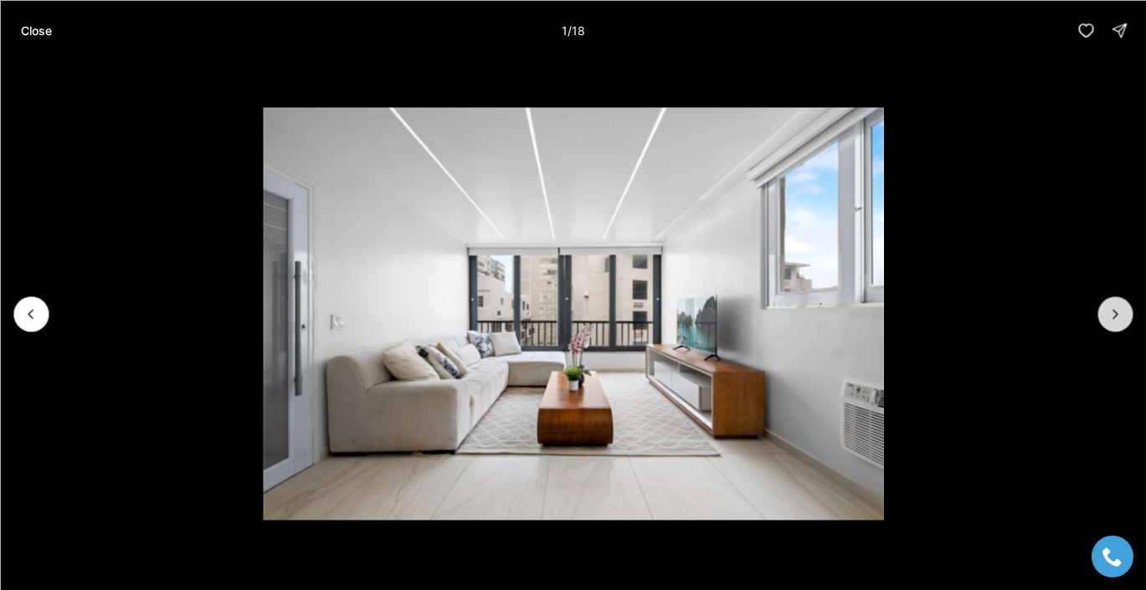
click at [1126, 315] on button "Next slide" at bounding box center [1114, 313] width 35 height 35
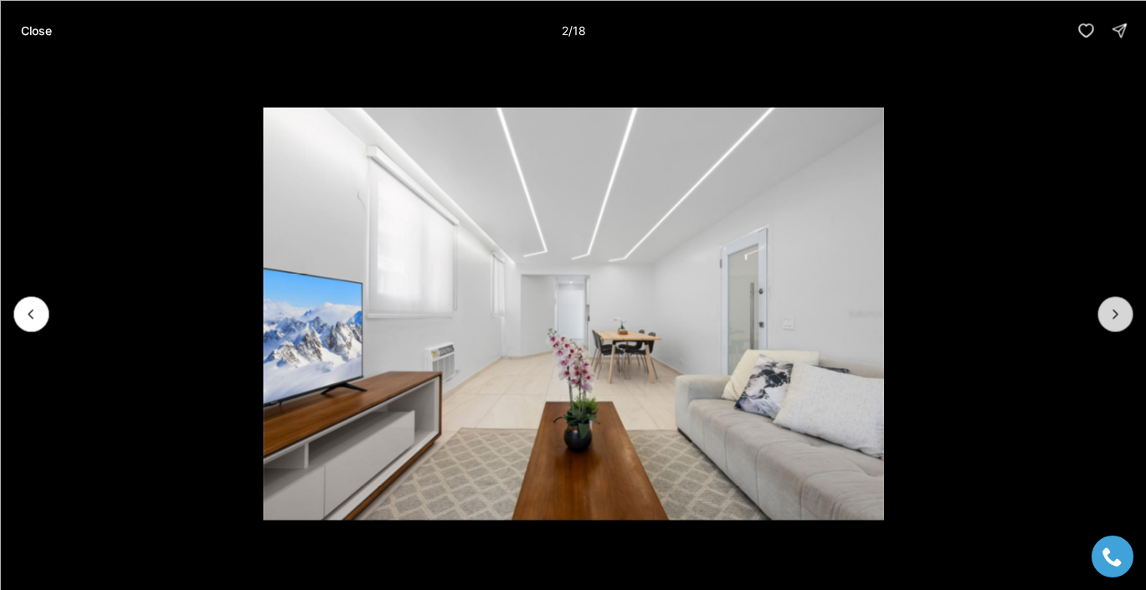
click at [1126, 315] on button "Next slide" at bounding box center [1114, 313] width 35 height 35
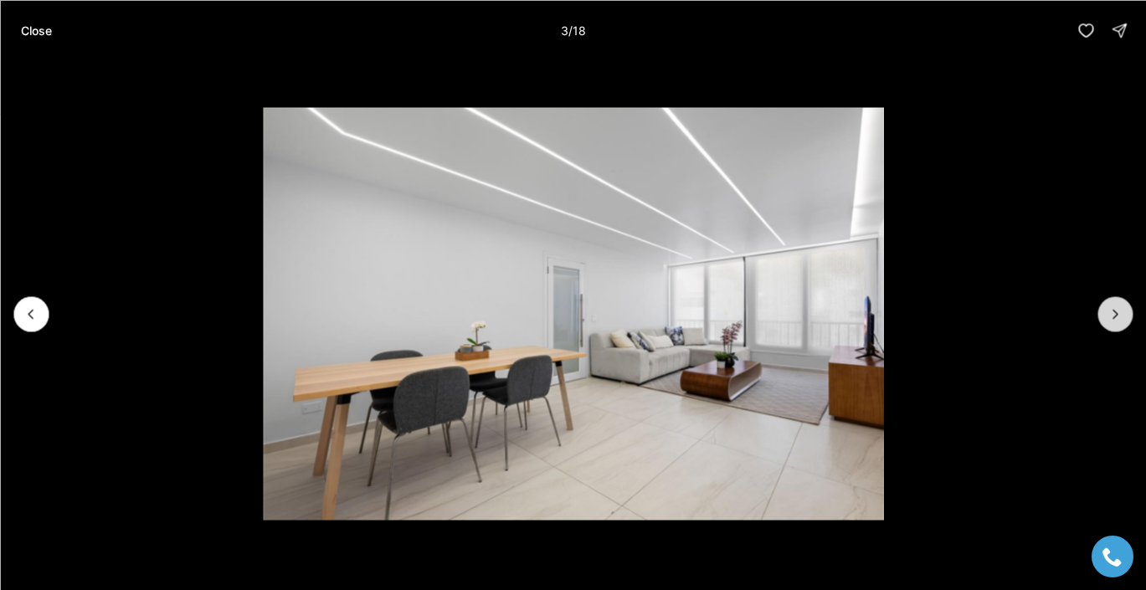
click at [1126, 315] on button "Next slide" at bounding box center [1114, 313] width 35 height 35
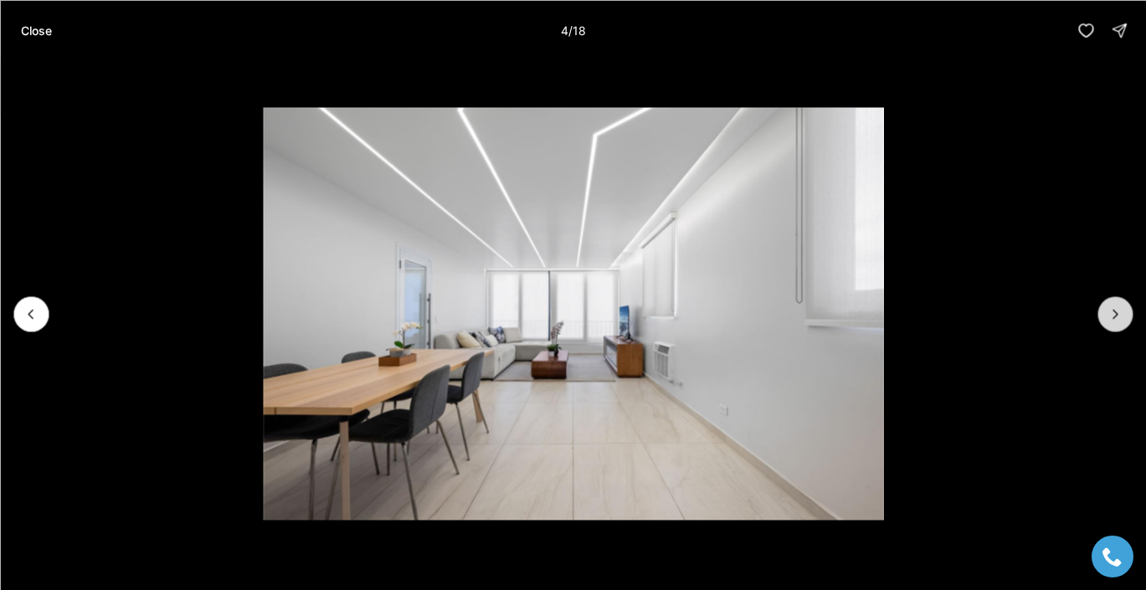
click at [1126, 315] on button "Next slide" at bounding box center [1114, 313] width 35 height 35
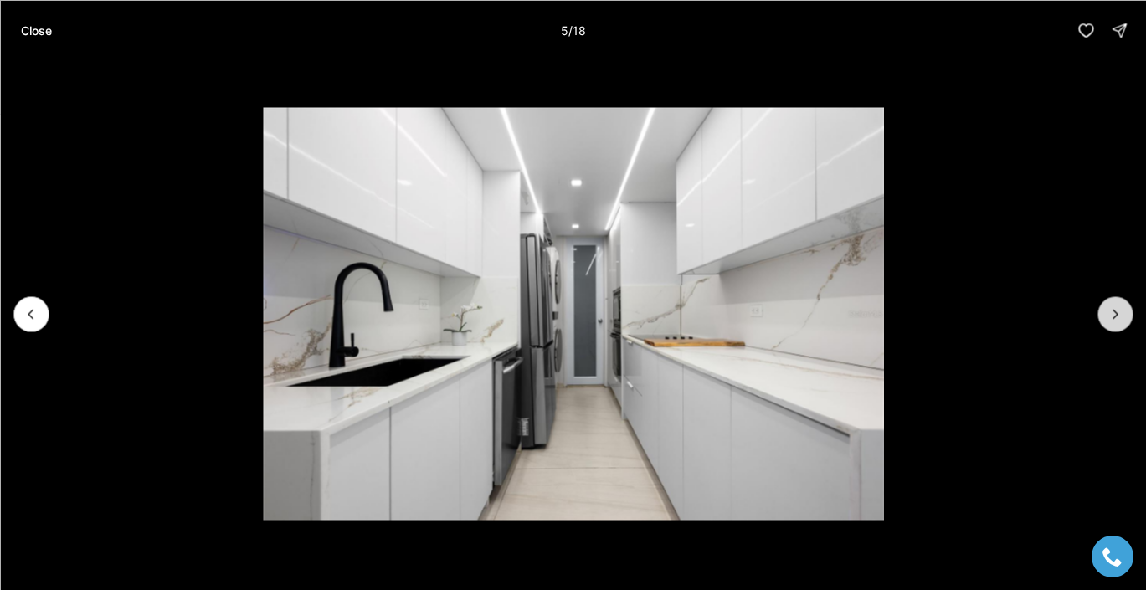
click at [1126, 315] on button "Next slide" at bounding box center [1114, 313] width 35 height 35
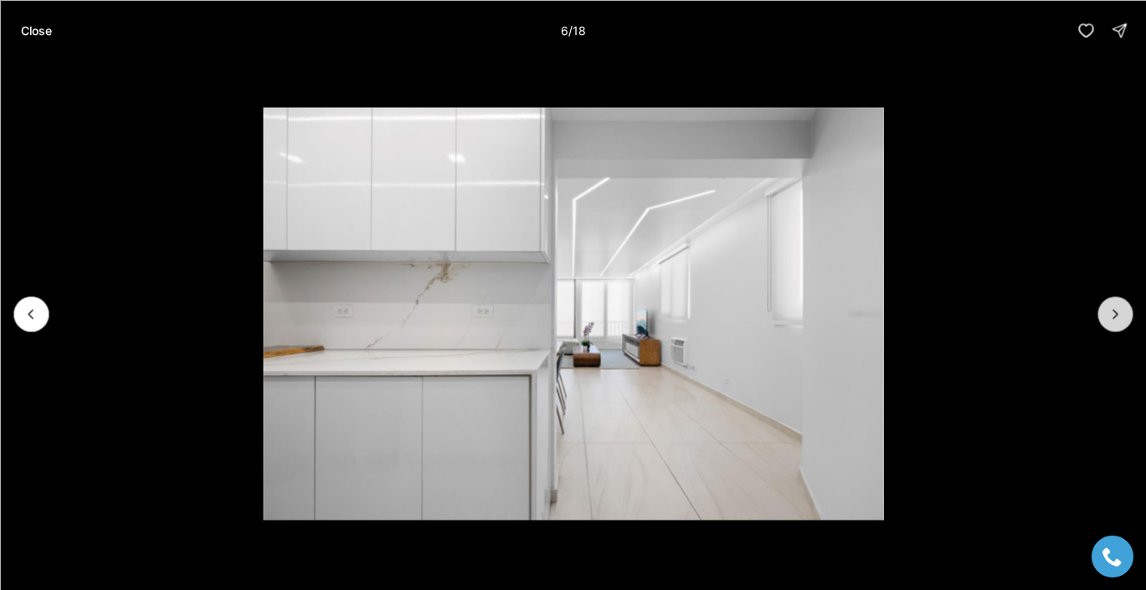
click at [1126, 315] on button "Next slide" at bounding box center [1114, 313] width 35 height 35
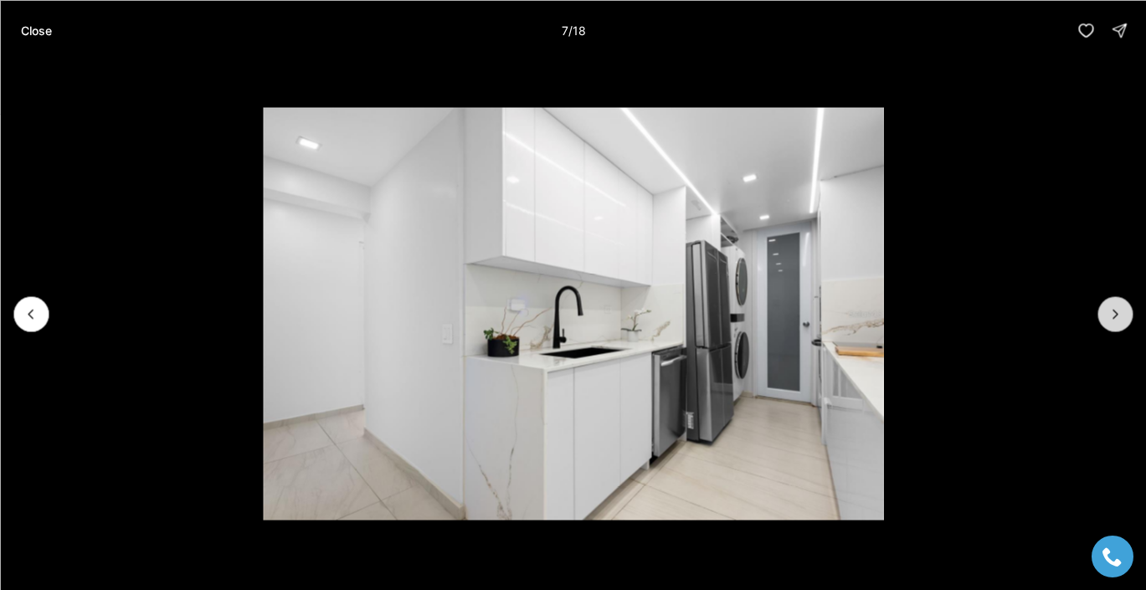
click at [1126, 315] on button "Next slide" at bounding box center [1114, 313] width 35 height 35
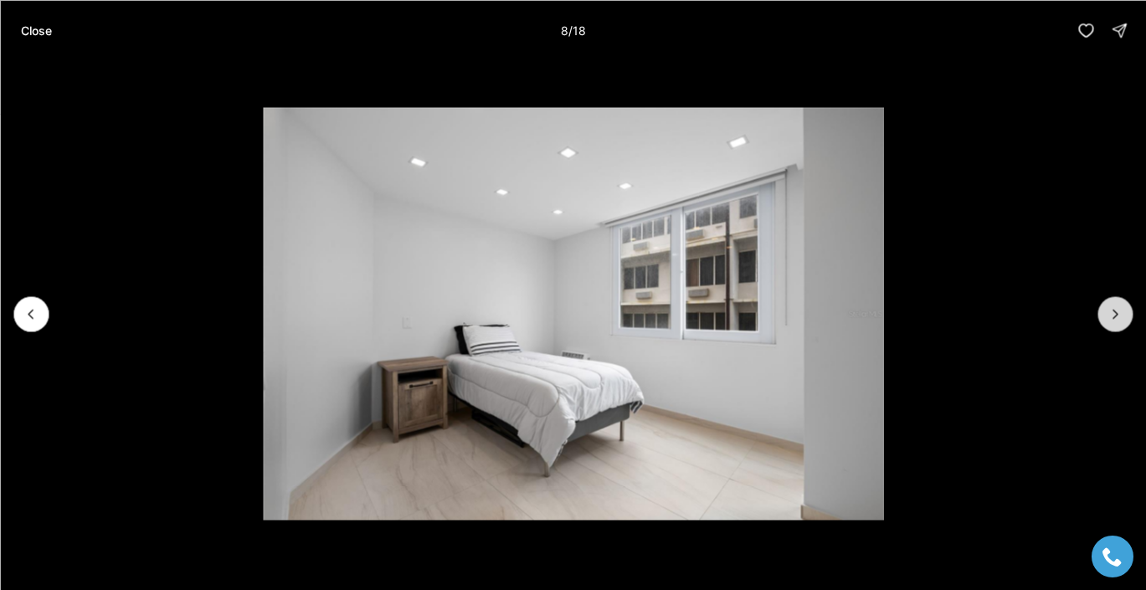
click at [1126, 315] on button "Next slide" at bounding box center [1114, 313] width 35 height 35
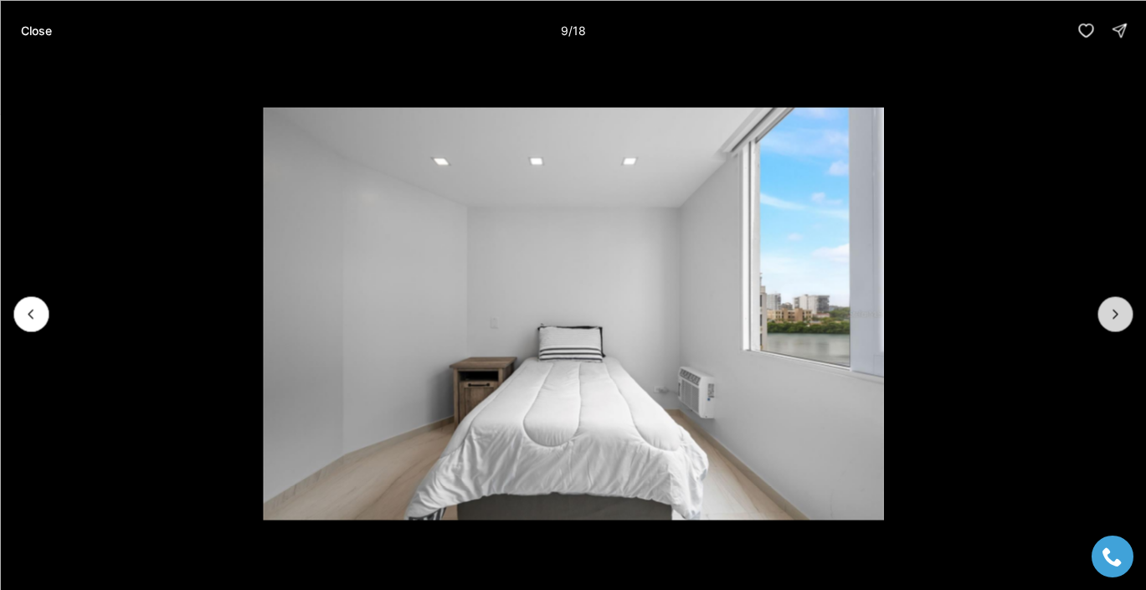
click at [1126, 315] on button "Next slide" at bounding box center [1114, 313] width 35 height 35
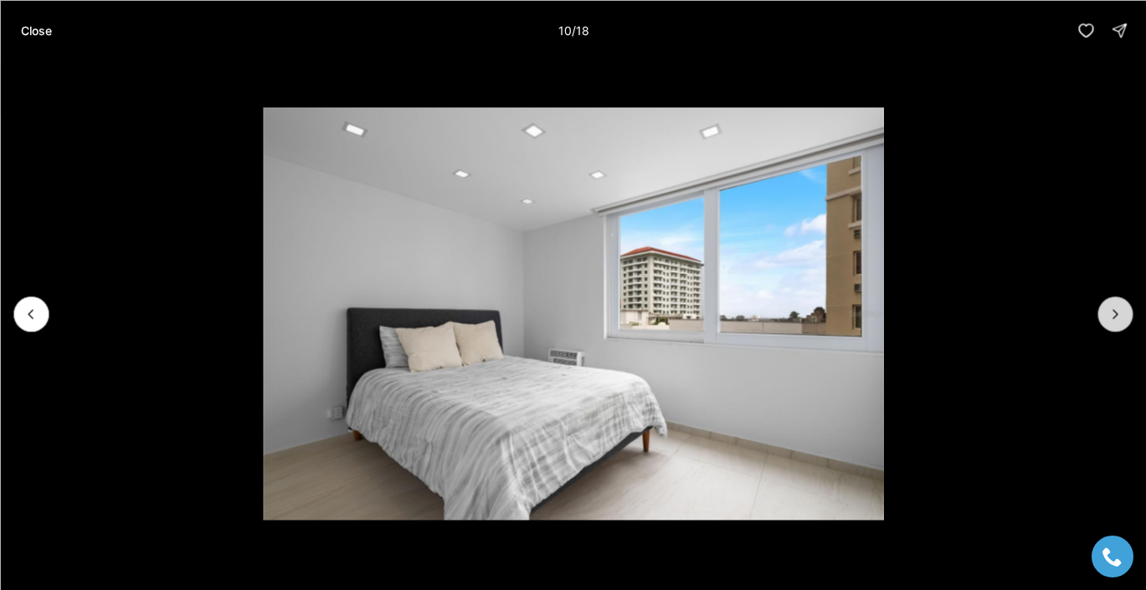
click at [1126, 315] on button "Next slide" at bounding box center [1114, 313] width 35 height 35
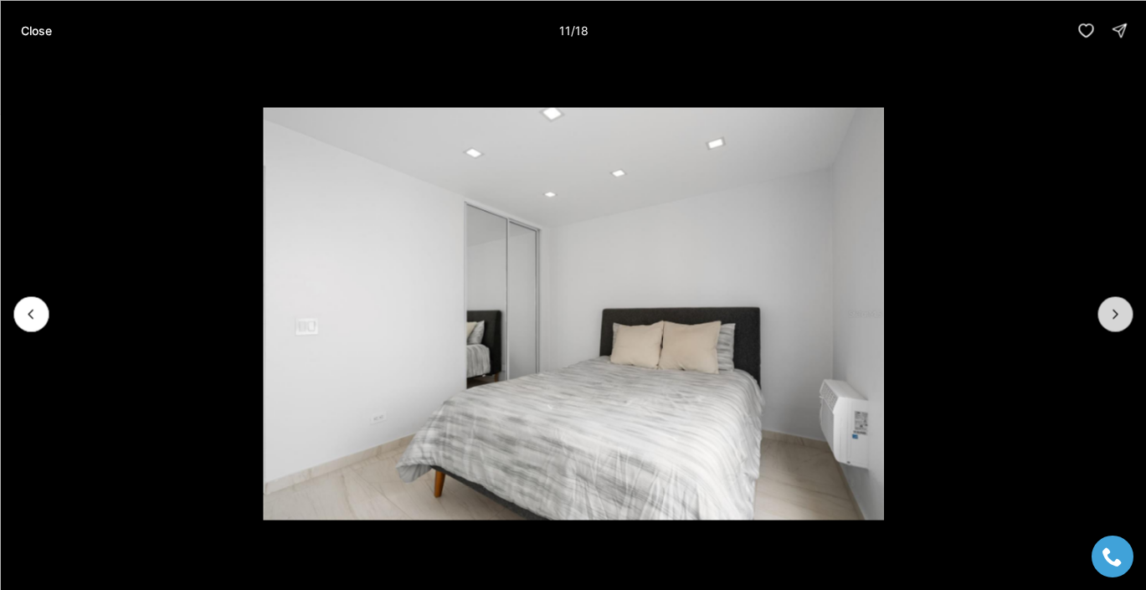
click at [1126, 315] on button "Next slide" at bounding box center [1114, 313] width 35 height 35
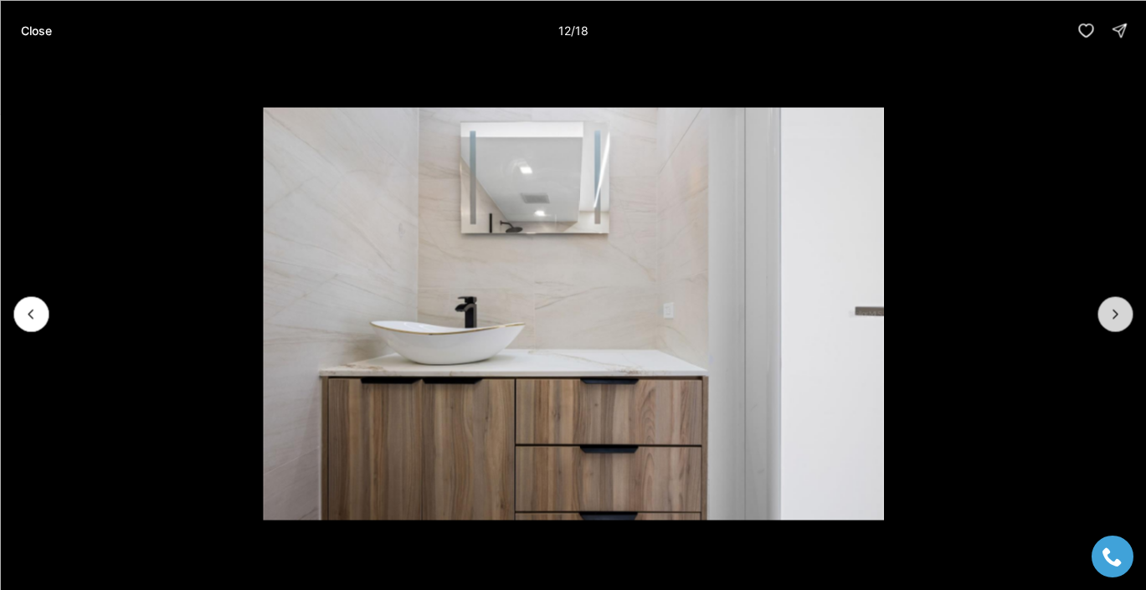
click at [1126, 315] on button "Next slide" at bounding box center [1114, 313] width 35 height 35
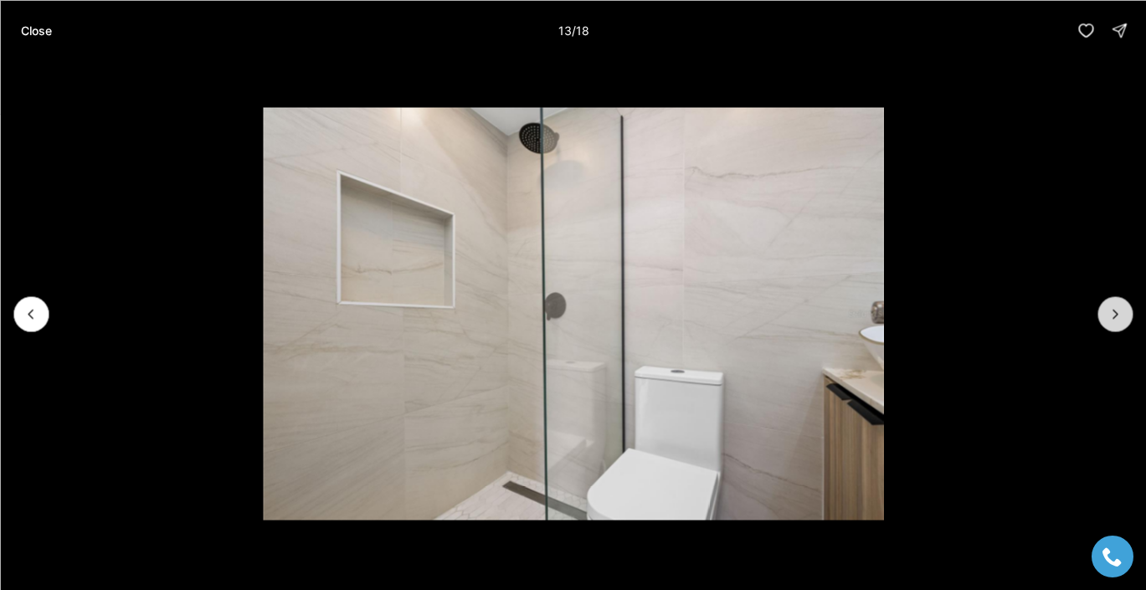
click at [1126, 315] on button "Next slide" at bounding box center [1114, 313] width 35 height 35
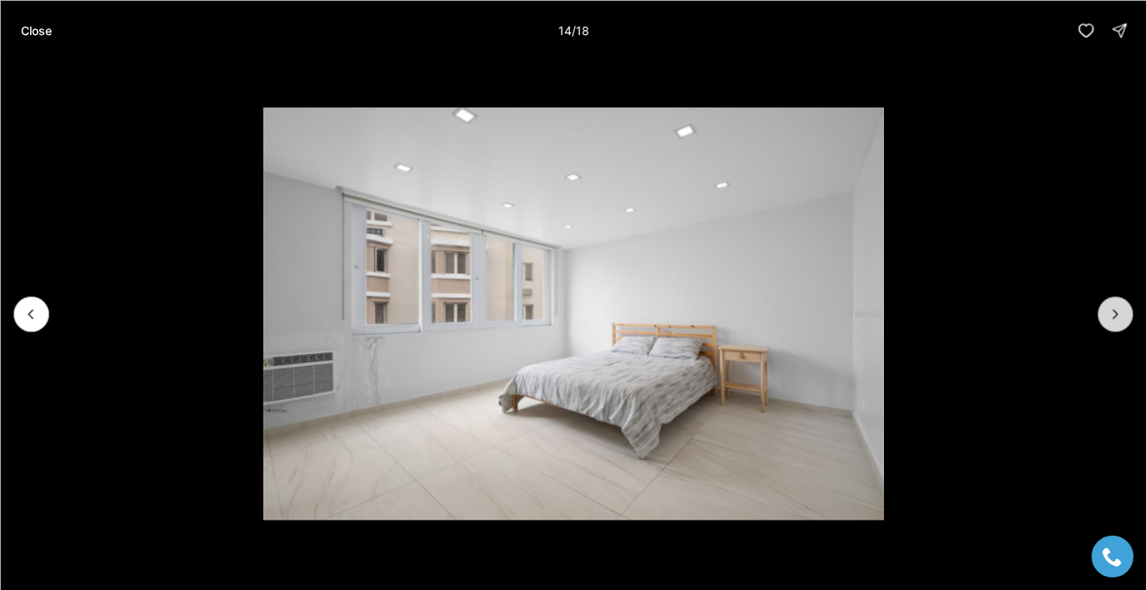
click at [1126, 315] on button "Next slide" at bounding box center [1114, 313] width 35 height 35
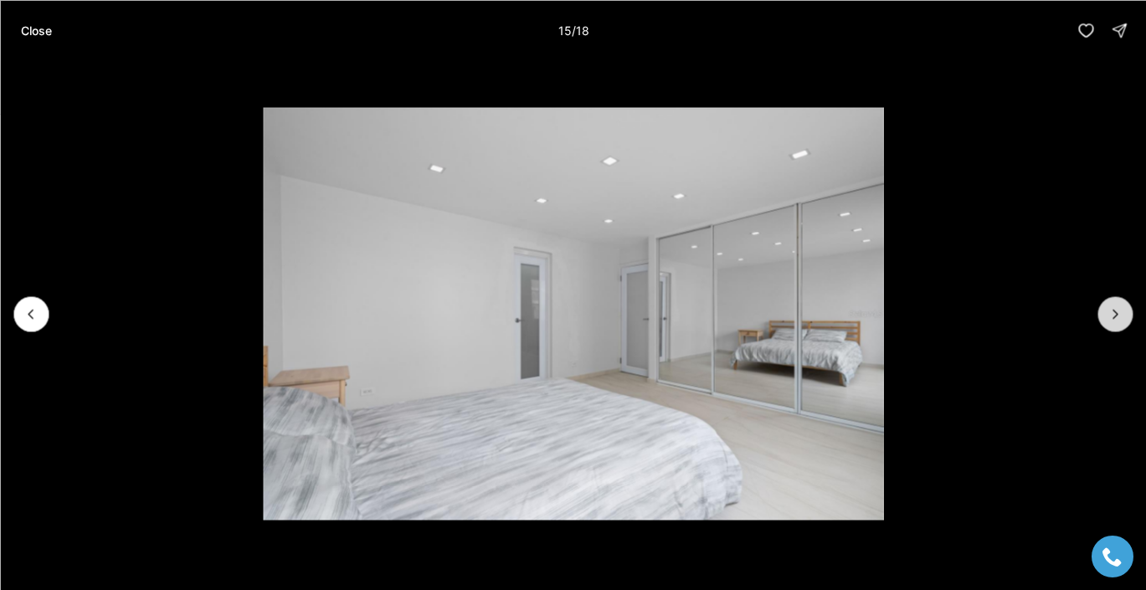
click at [1126, 315] on button "Next slide" at bounding box center [1114, 313] width 35 height 35
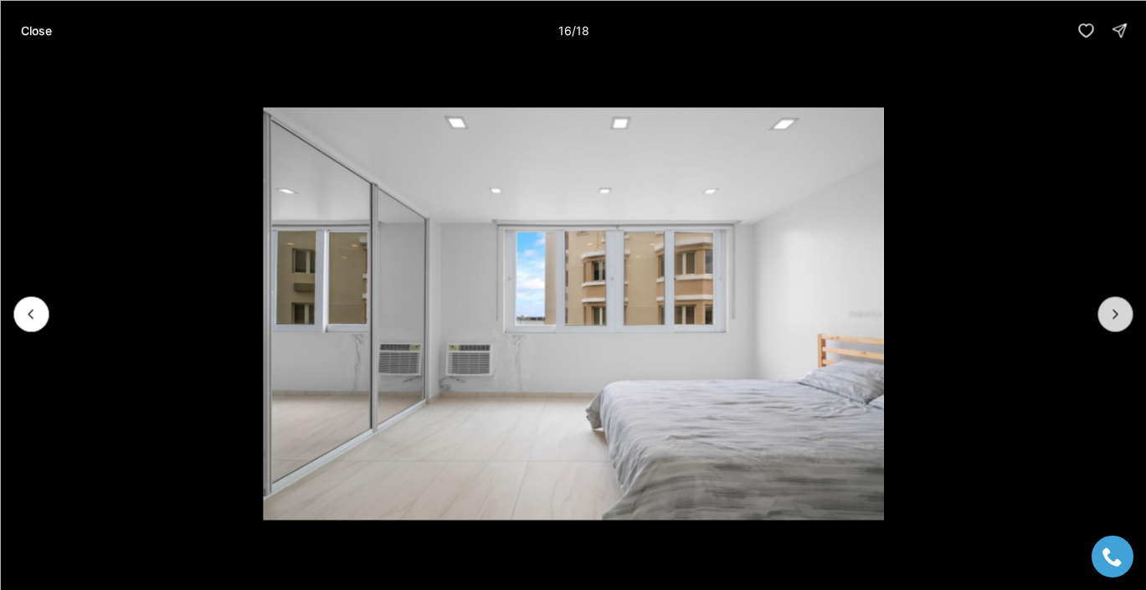
click at [1126, 316] on button "Next slide" at bounding box center [1114, 313] width 35 height 35
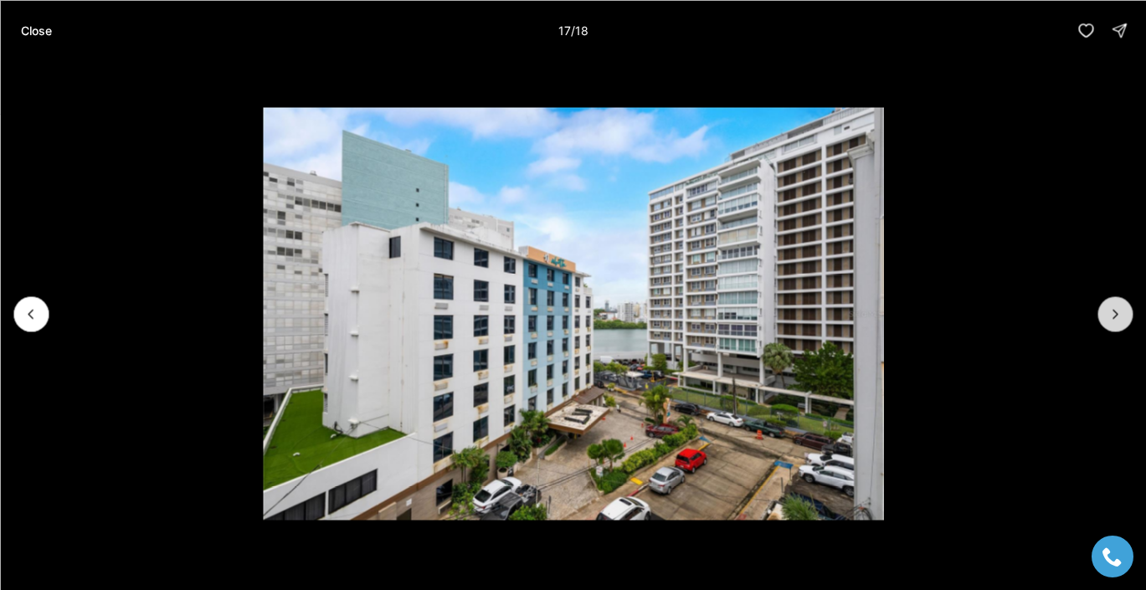
click at [1126, 316] on button "Next slide" at bounding box center [1114, 313] width 35 height 35
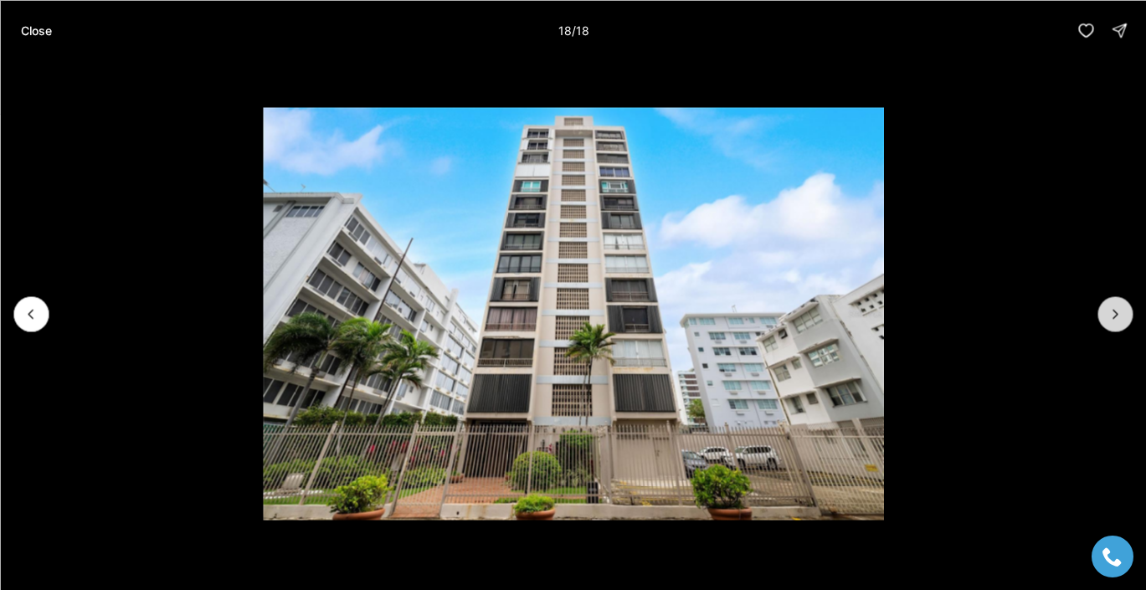
click at [1126, 316] on div at bounding box center [1114, 313] width 35 height 35
